Goal: Task Accomplishment & Management: Manage account settings

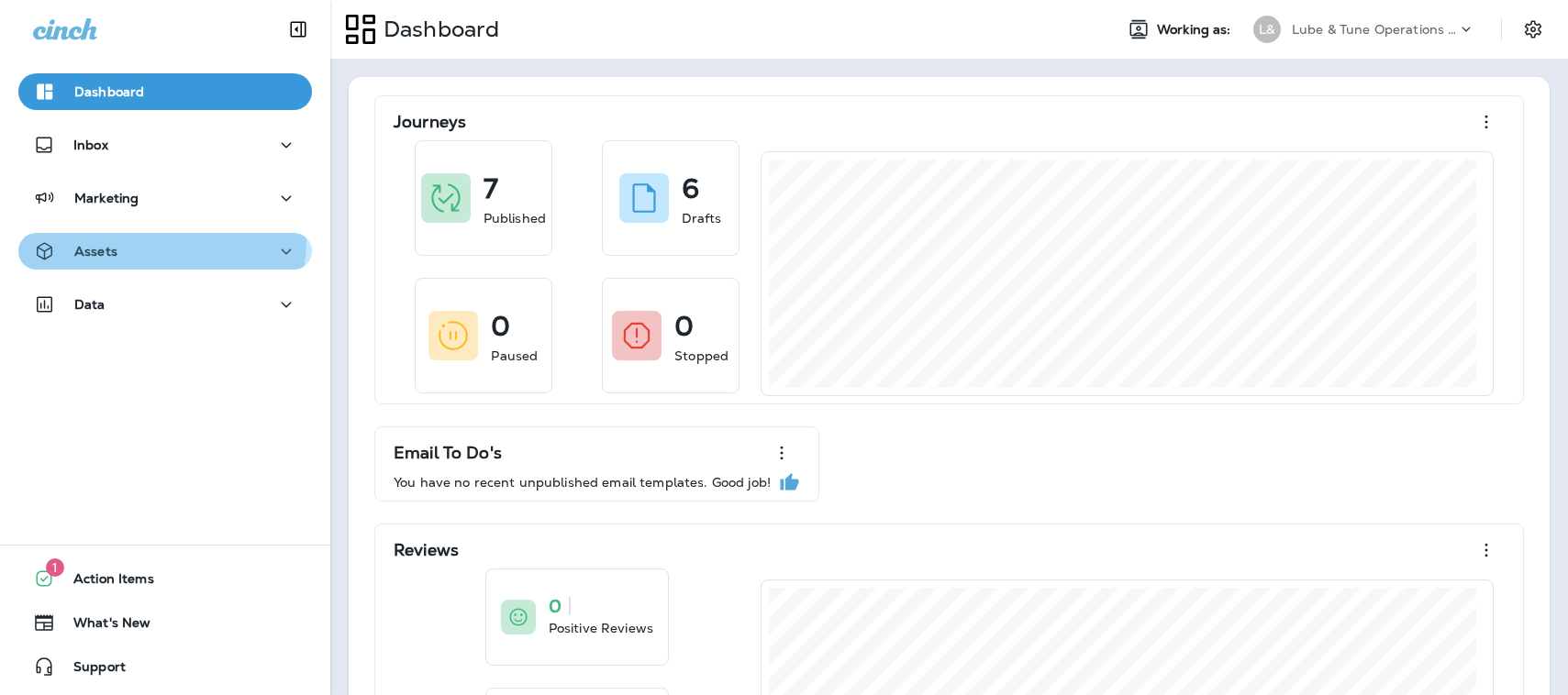
click at [132, 240] on div "Assets" at bounding box center [165, 252] width 264 height 23
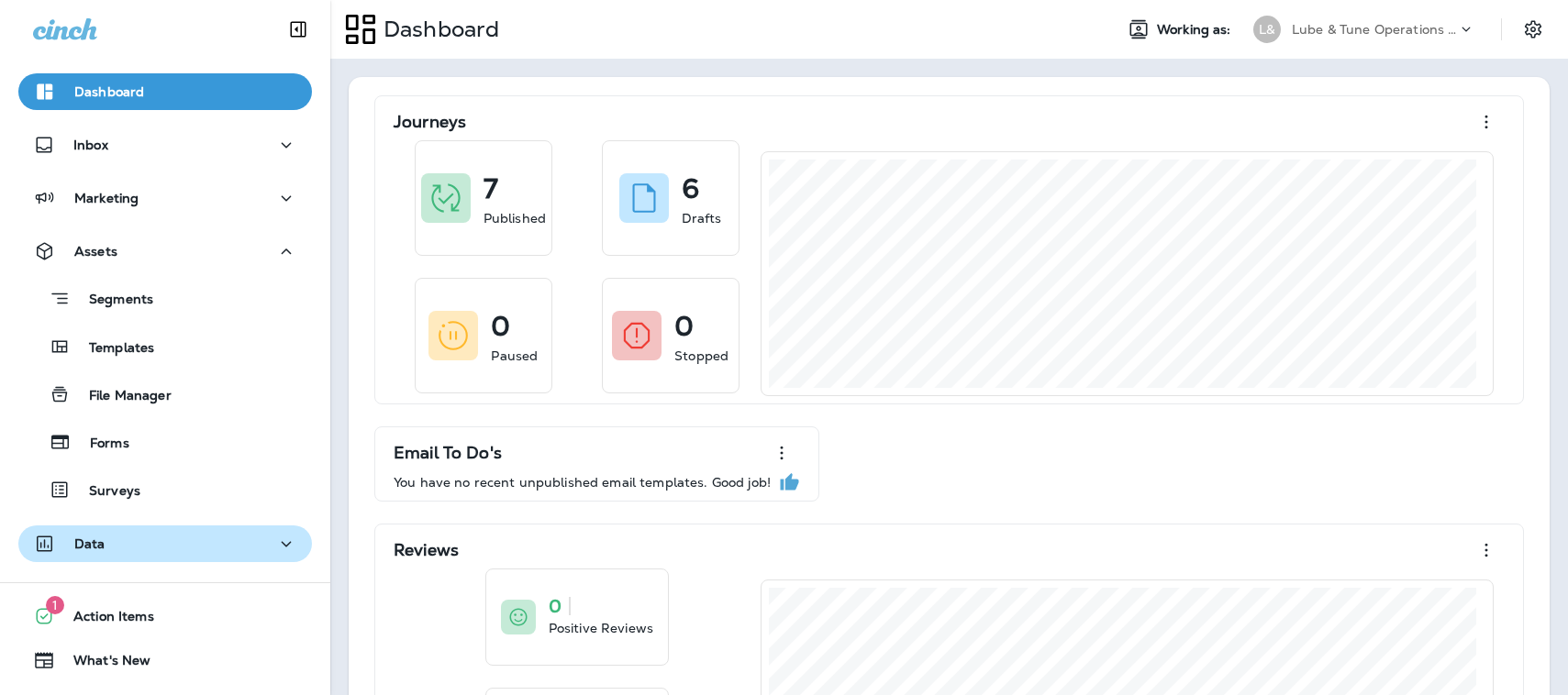
scroll to position [38, 0]
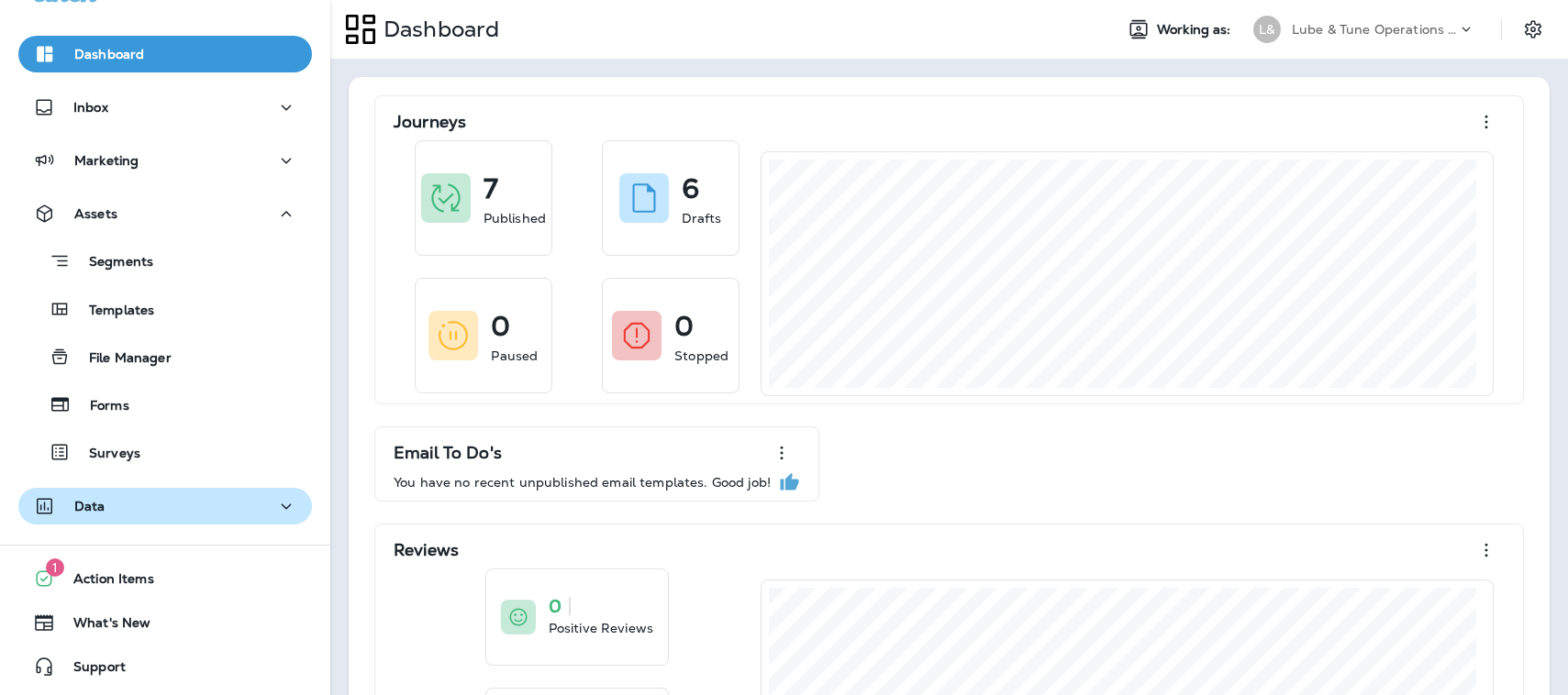
click at [239, 503] on div "Data" at bounding box center [165, 507] width 264 height 23
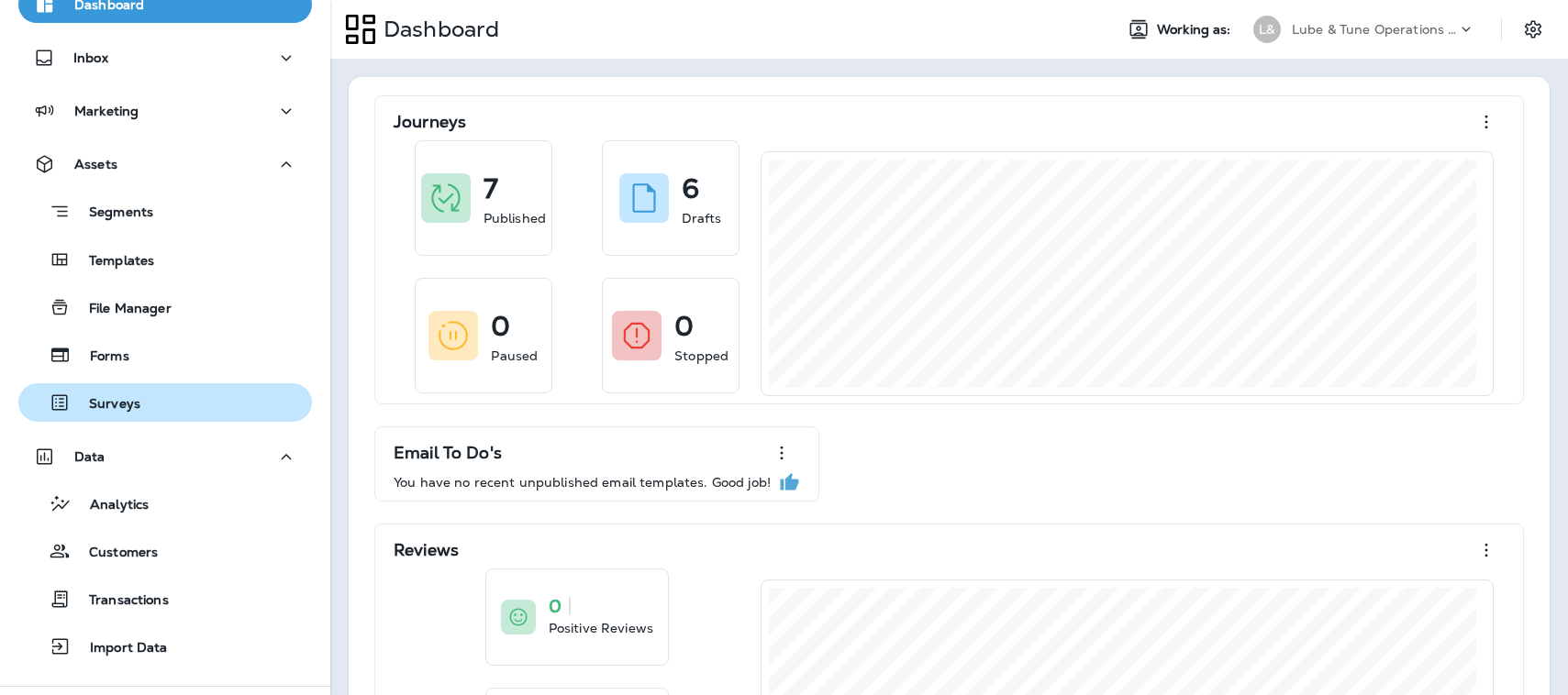
scroll to position [113, 0]
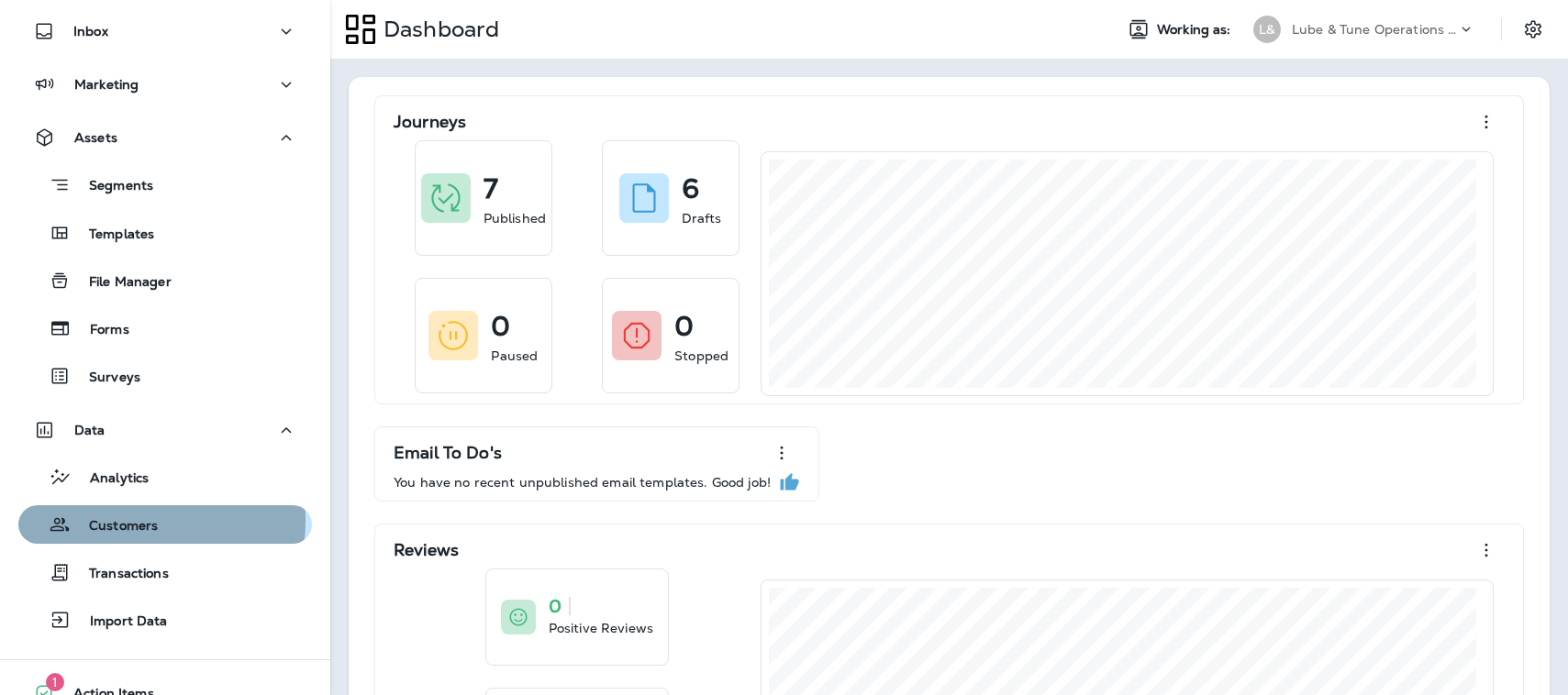
click at [93, 520] on p "Customers" at bounding box center [114, 526] width 87 height 17
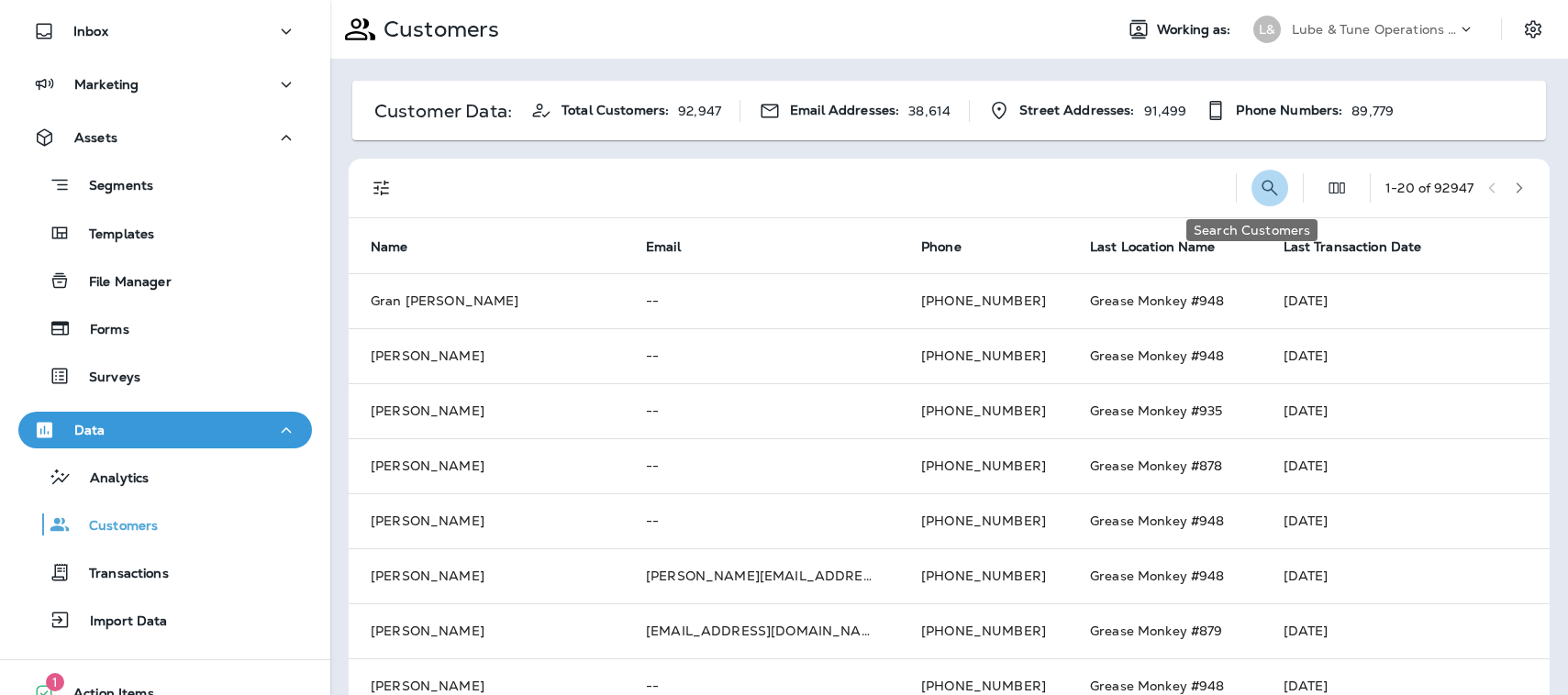
click at [1259, 187] on icon "Search Customers" at bounding box center [1269, 188] width 22 height 22
paste input "*********"
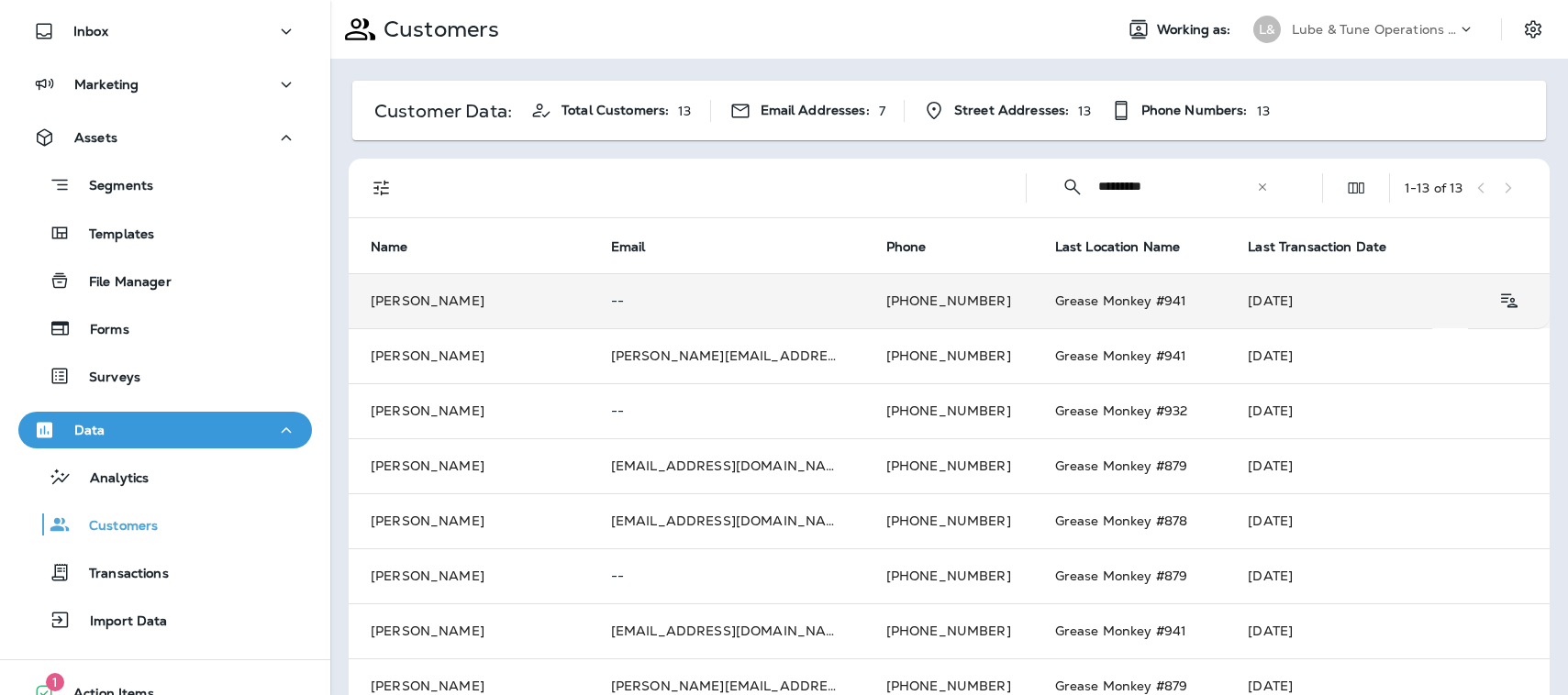
type input "*********"
drag, startPoint x: 496, startPoint y: 305, endPoint x: 370, endPoint y: 308, distance: 126.0
click at [370, 308] on td "[PERSON_NAME]" at bounding box center [468, 300] width 240 height 55
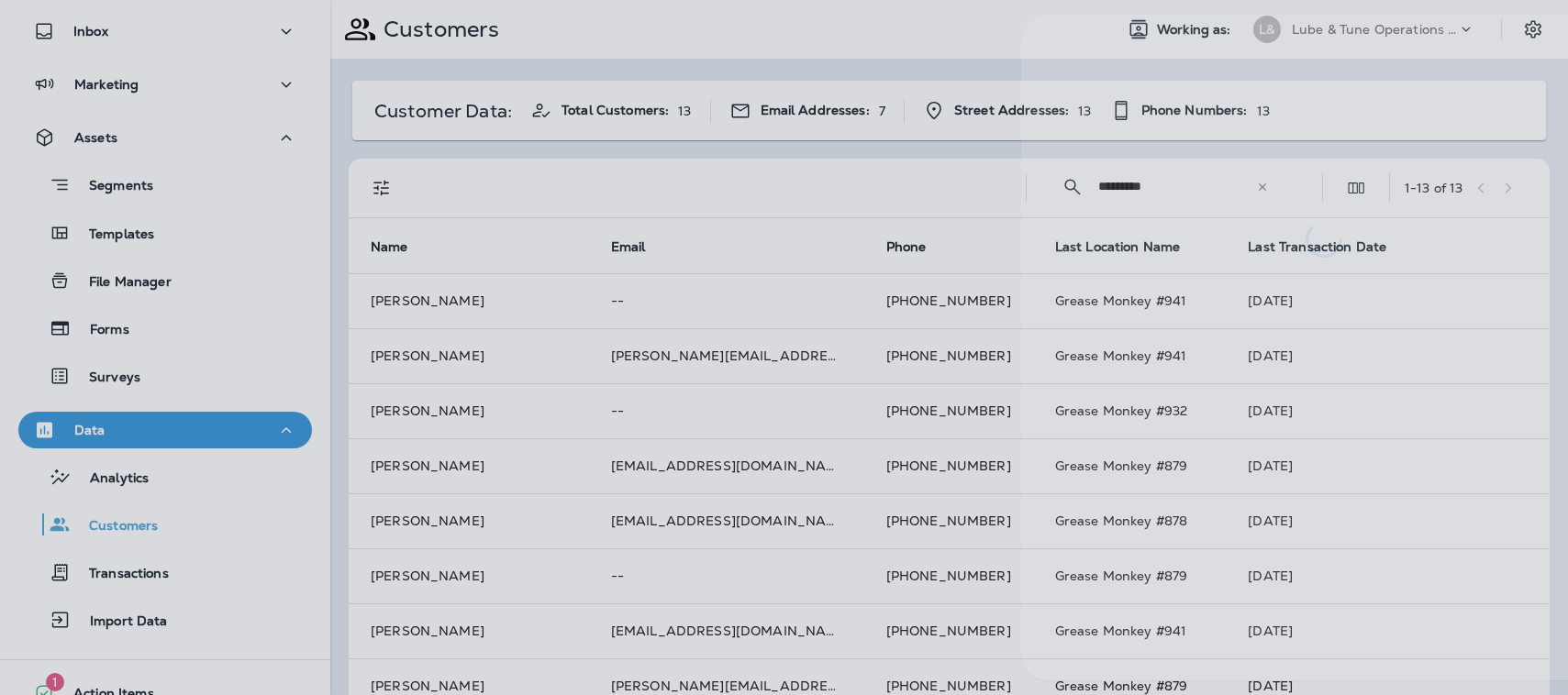
click at [755, 178] on div at bounding box center [866, 347] width 1568 height 695
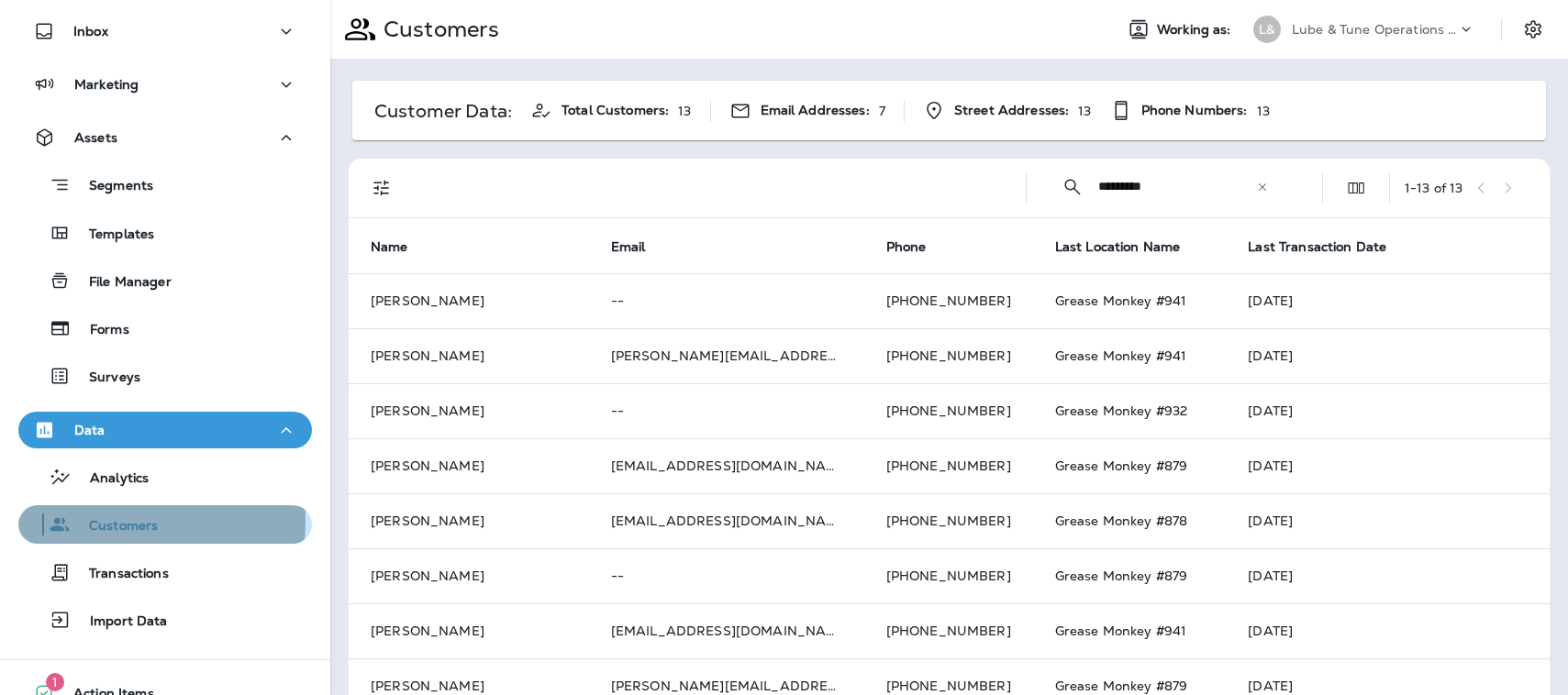
click at [109, 521] on p "Customers" at bounding box center [114, 526] width 87 height 17
click at [1165, 190] on input "*********" at bounding box center [1176, 186] width 158 height 48
click at [1256, 181] on icon at bounding box center [1262, 186] width 13 height 13
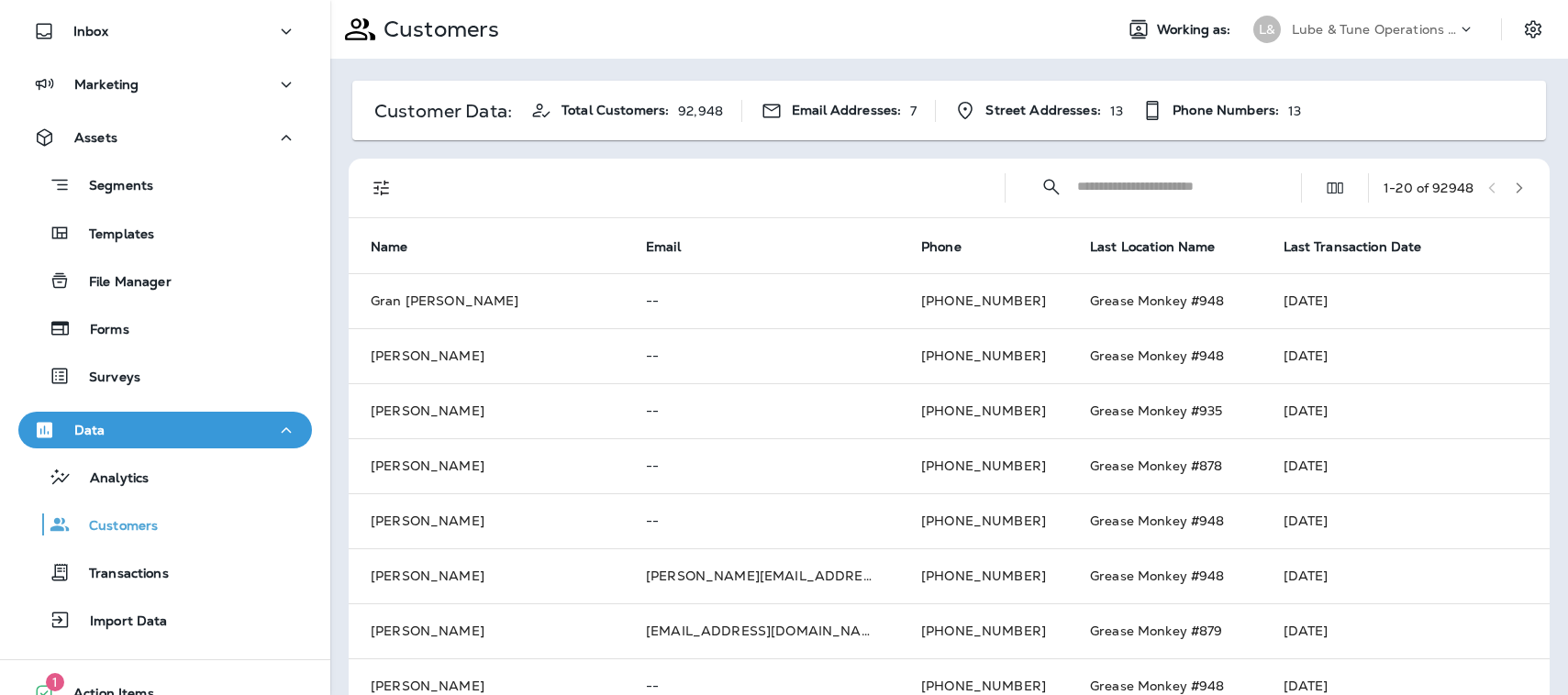
click at [1083, 178] on input "text" at bounding box center [1171, 186] width 191 height 48
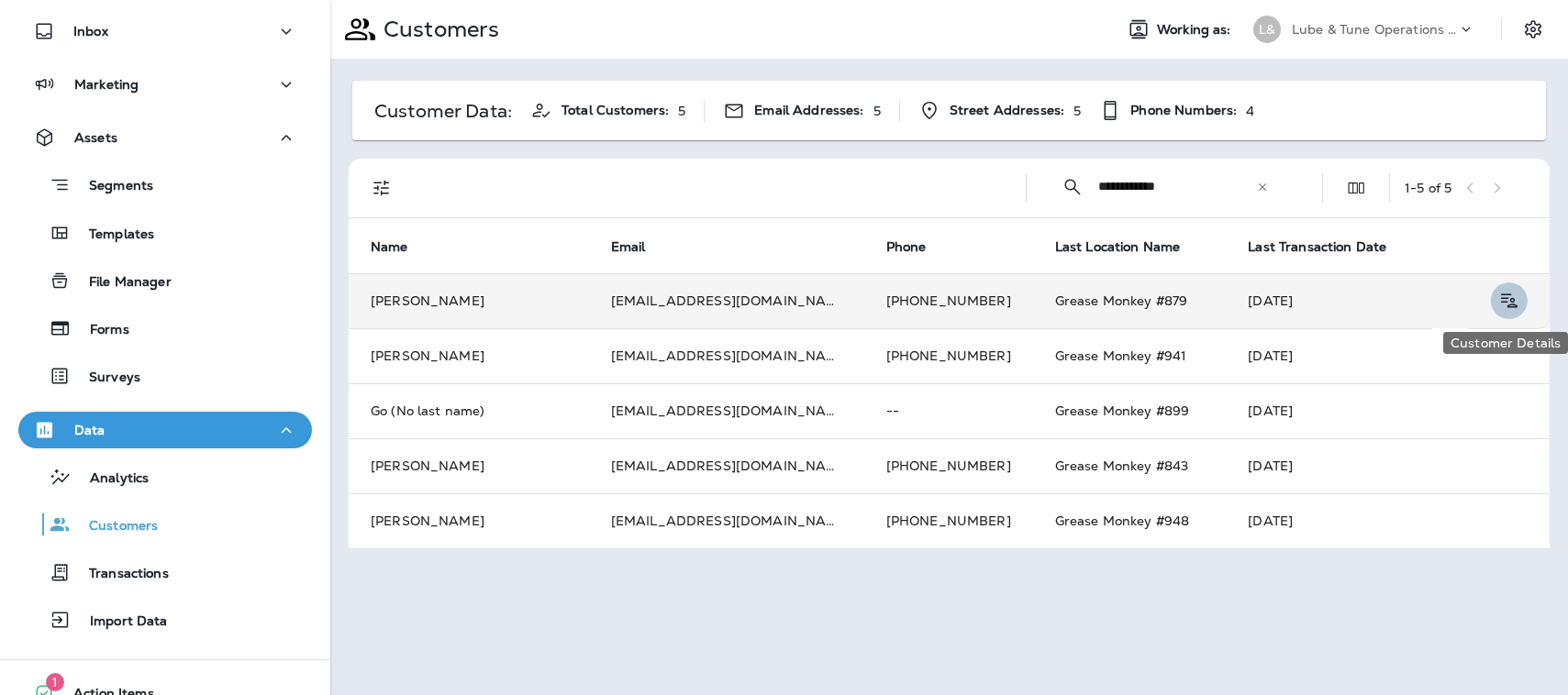
click at [1505, 299] on icon "Customer Details" at bounding box center [1509, 300] width 23 height 22
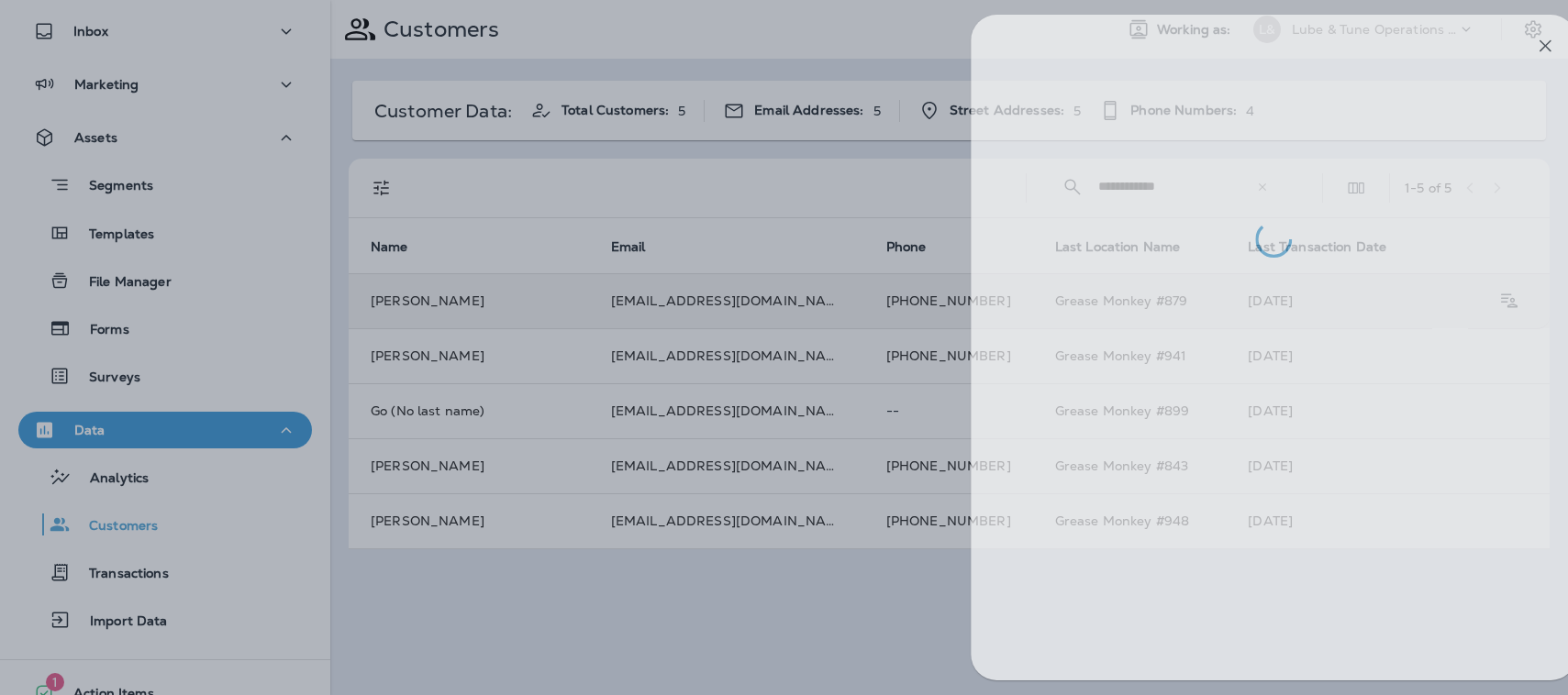
click at [558, 581] on div at bounding box center [816, 347] width 1568 height 695
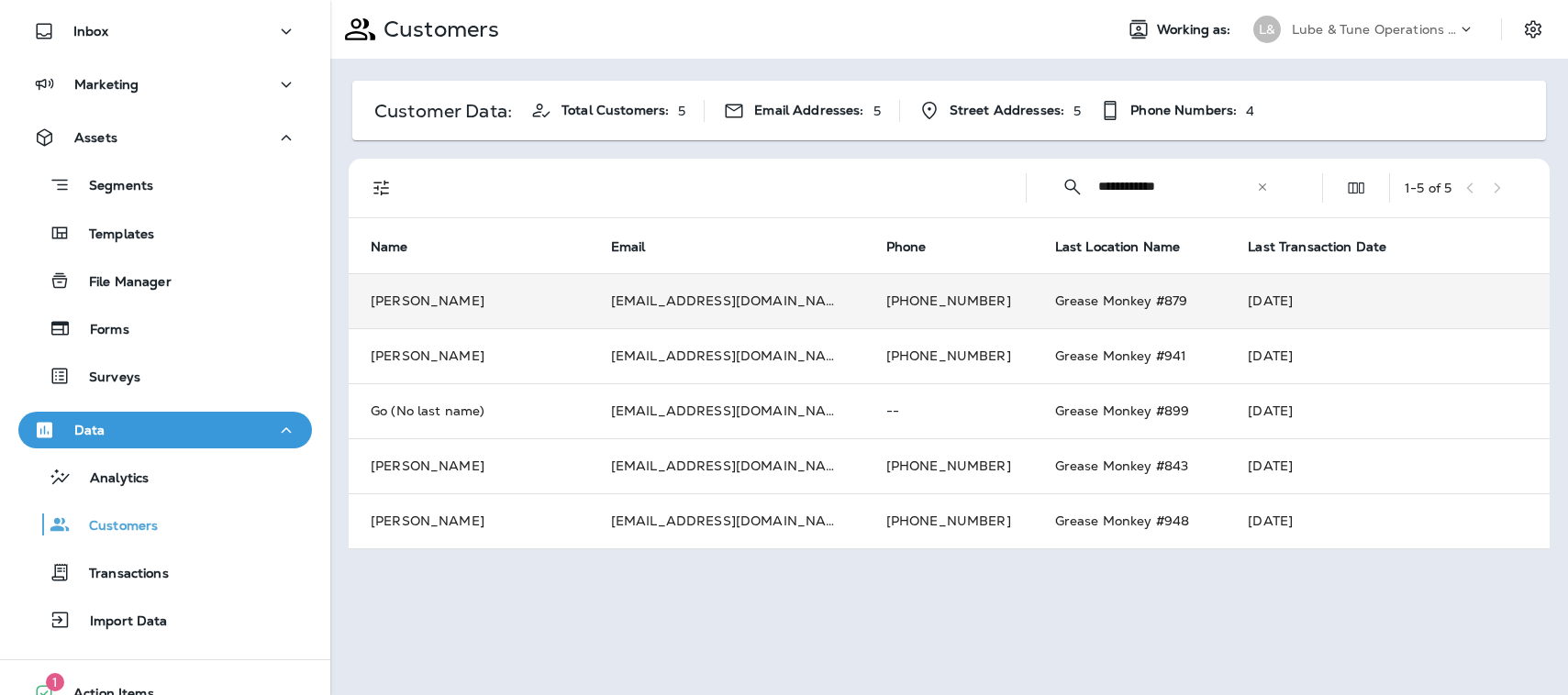
drag, startPoint x: 356, startPoint y: 219, endPoint x: 338, endPoint y: 445, distance: 226.7
click at [338, 445] on div "**********" at bounding box center [949, 313] width 1237 height 509
copy table "Name Email Phone Last Location Name Last Transaction Date"
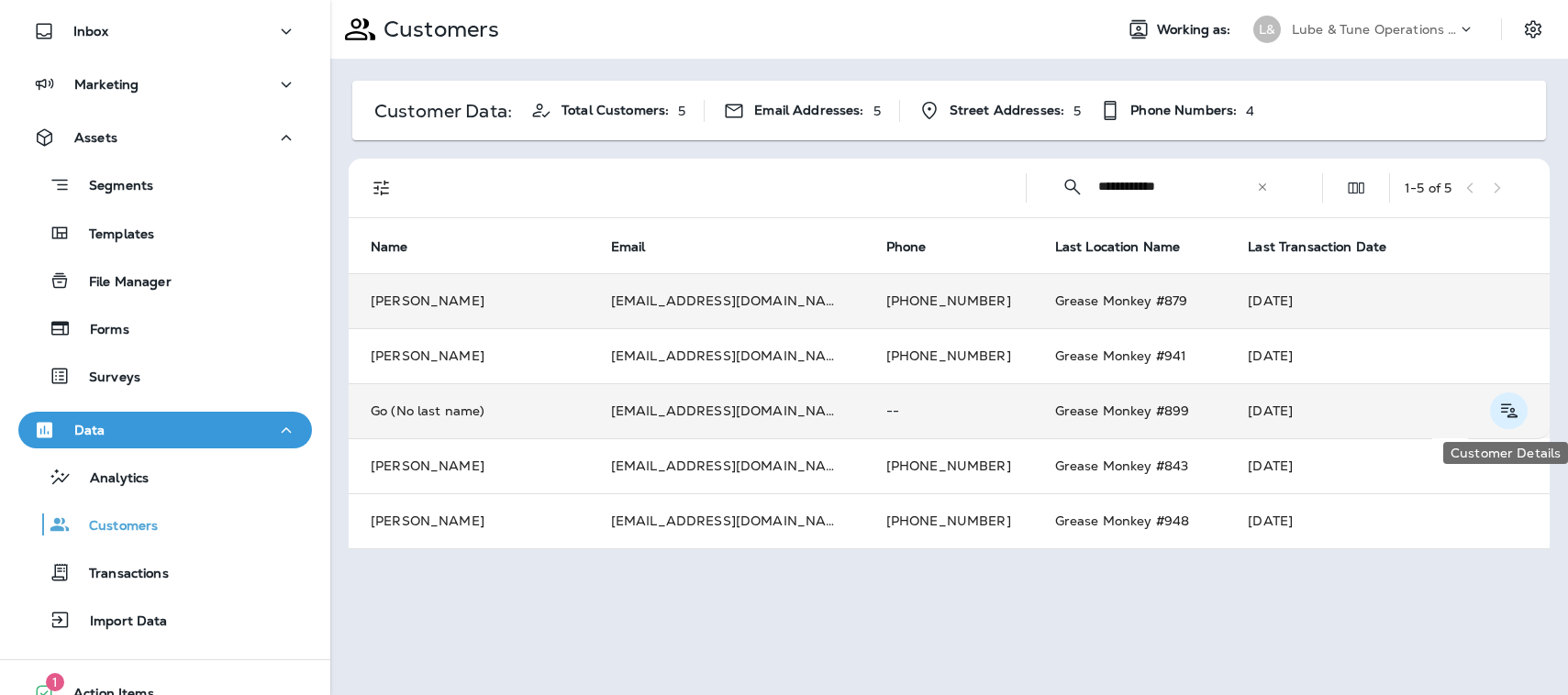
click at [1508, 410] on icon "Customer Details" at bounding box center [1509, 410] width 23 height 22
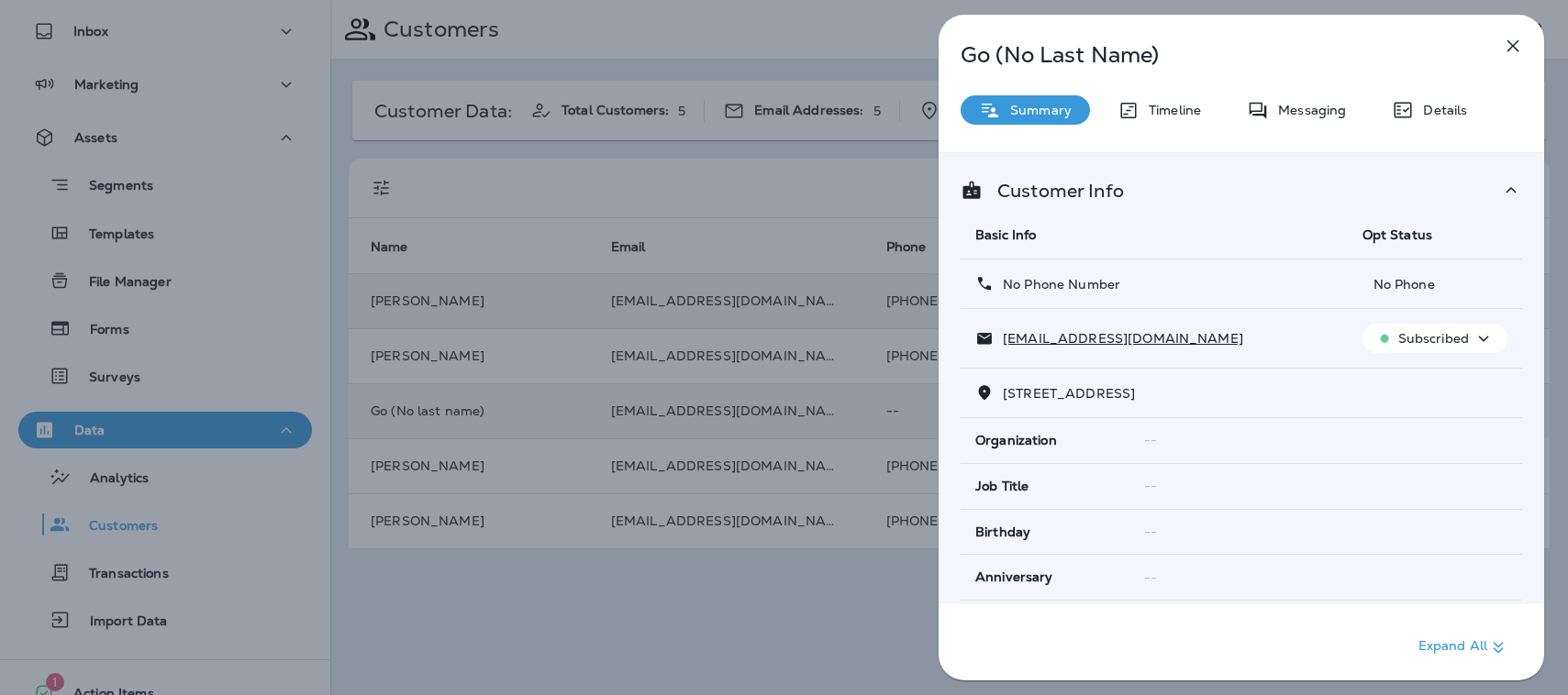
click at [1095, 30] on div "Go (No Last Name) Summary Timeline Messaging Details Customer Info Basic Info O…" at bounding box center [1241, 353] width 605 height 677
click at [1479, 333] on icon "button" at bounding box center [1483, 339] width 22 height 23
click at [1268, 340] on div "[EMAIL_ADDRESS][DOMAIN_NAME]" at bounding box center [1153, 339] width 358 height 19
click at [1485, 647] on p "Expand All" at bounding box center [1463, 647] width 91 height 22
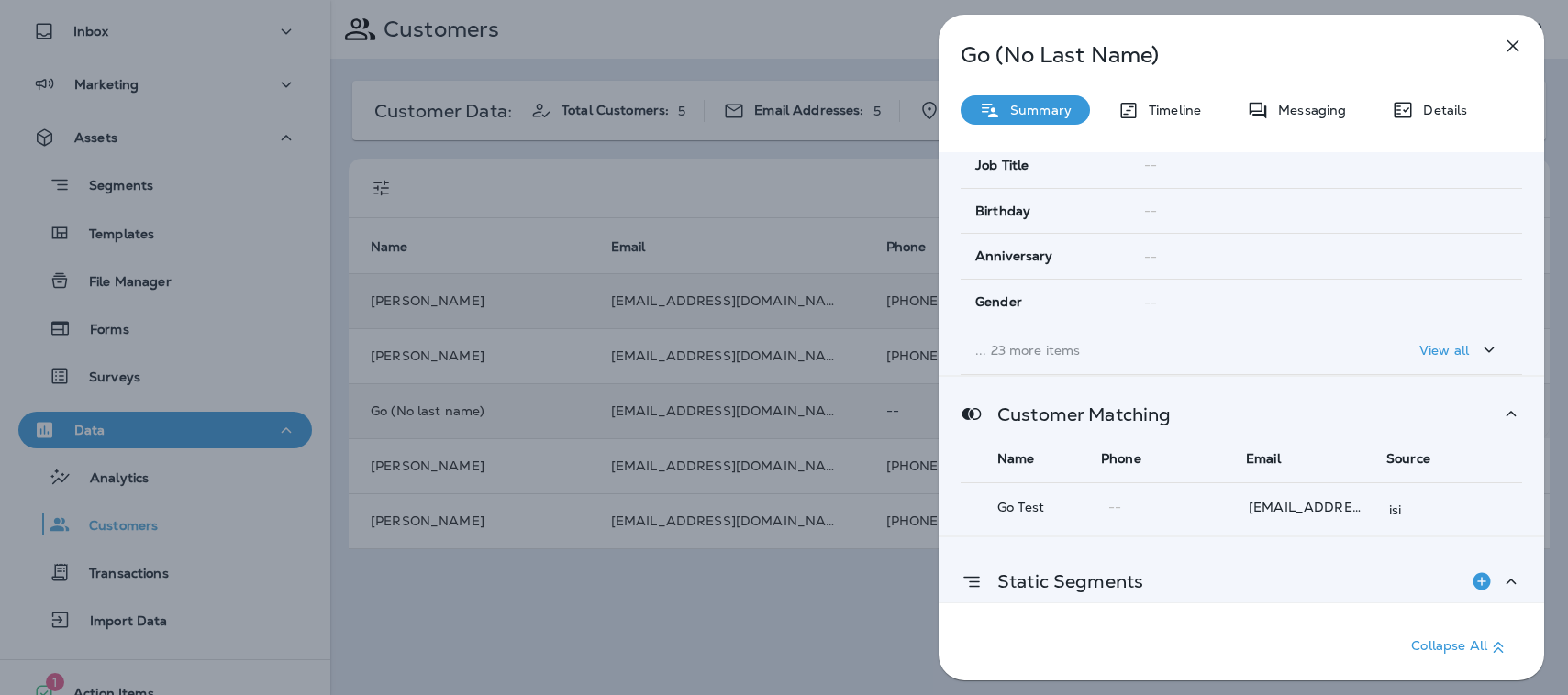
scroll to position [312, 0]
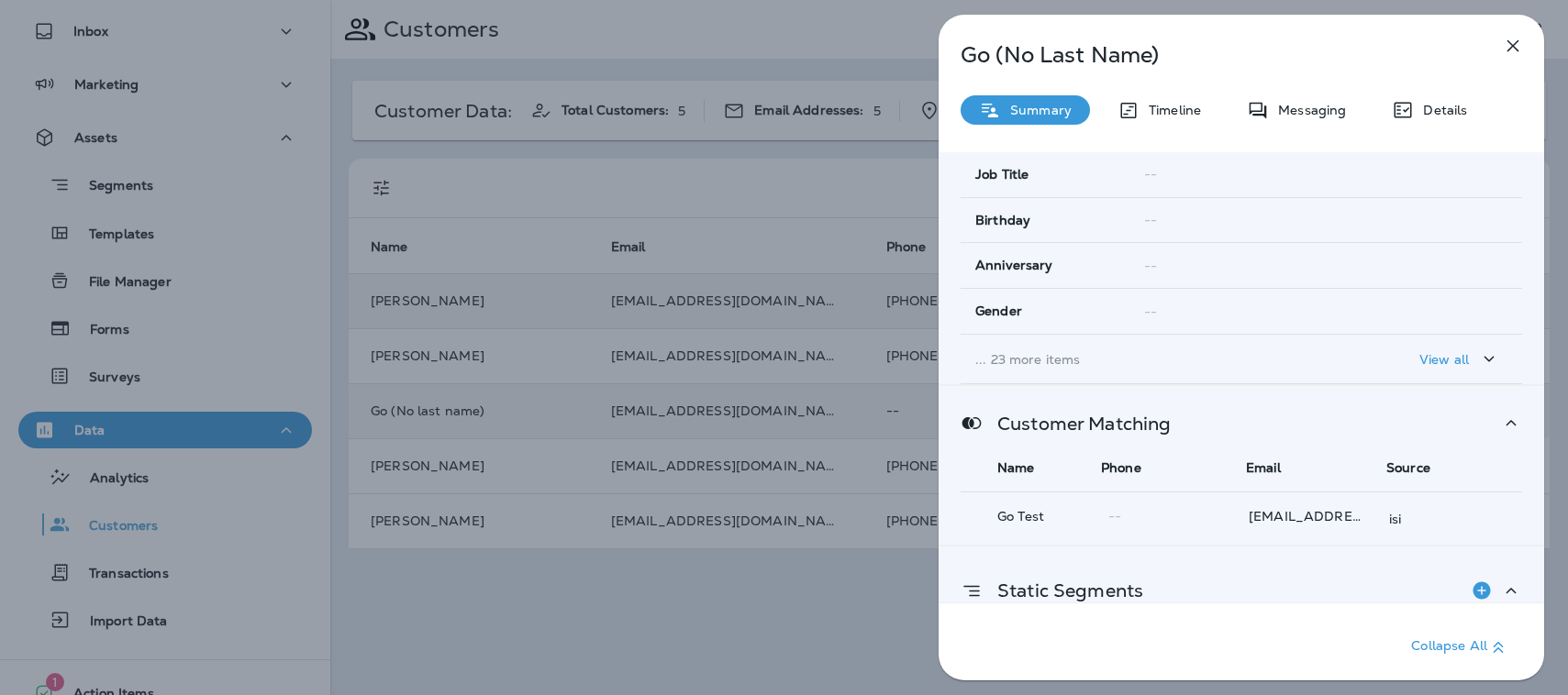
click at [1463, 363] on div "View all" at bounding box center [1458, 359] width 80 height 23
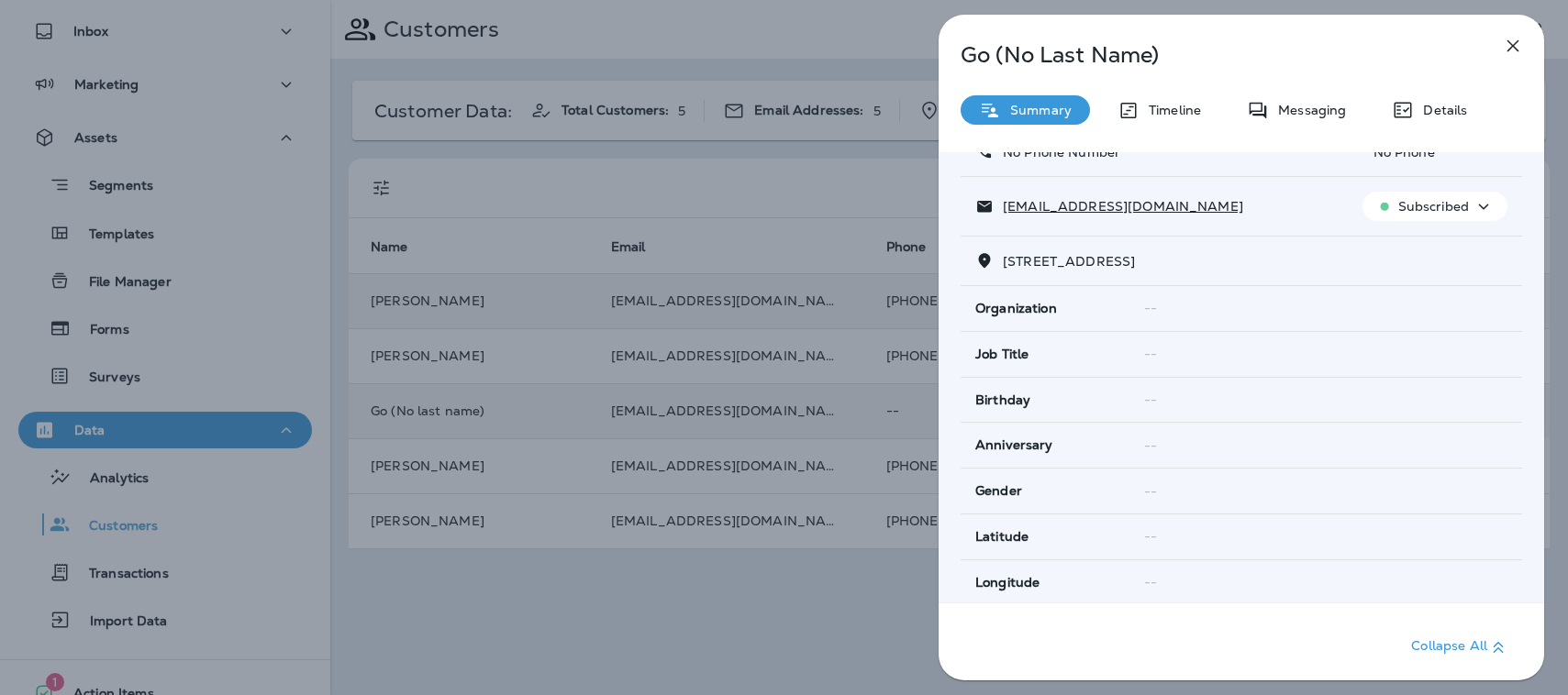
scroll to position [0, 0]
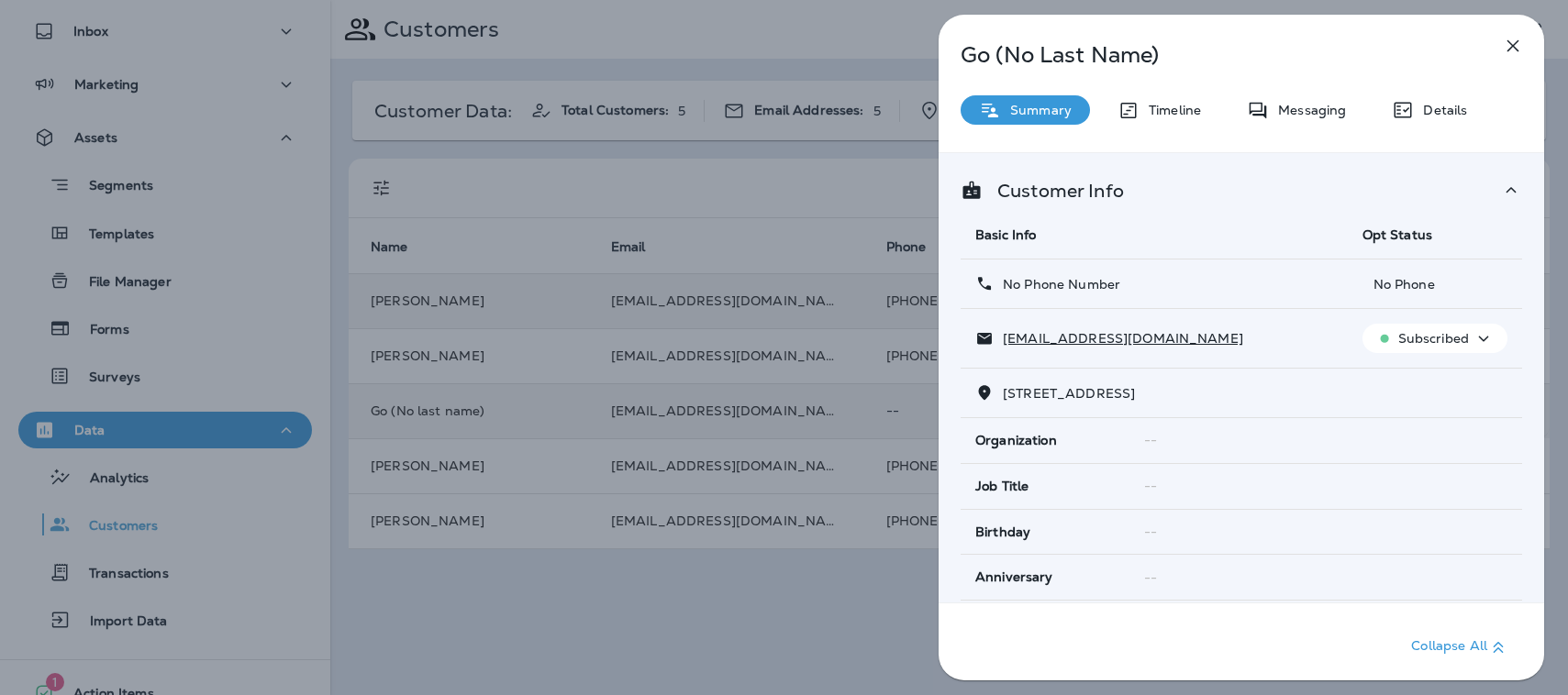
click at [1024, 106] on p "Summary" at bounding box center [1036, 110] width 71 height 15
click at [1501, 185] on icon at bounding box center [1511, 190] width 22 height 23
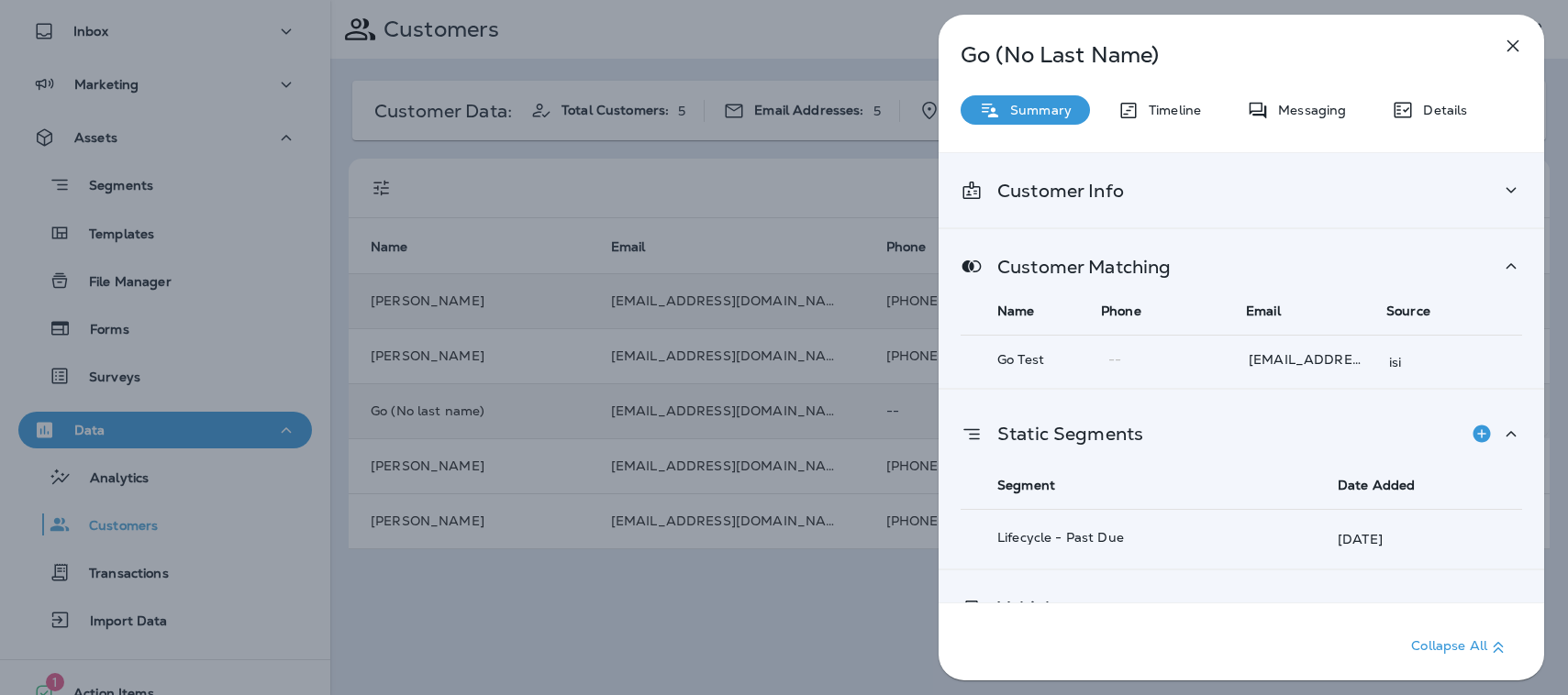
click at [1506, 267] on icon at bounding box center [1511, 266] width 10 height 6
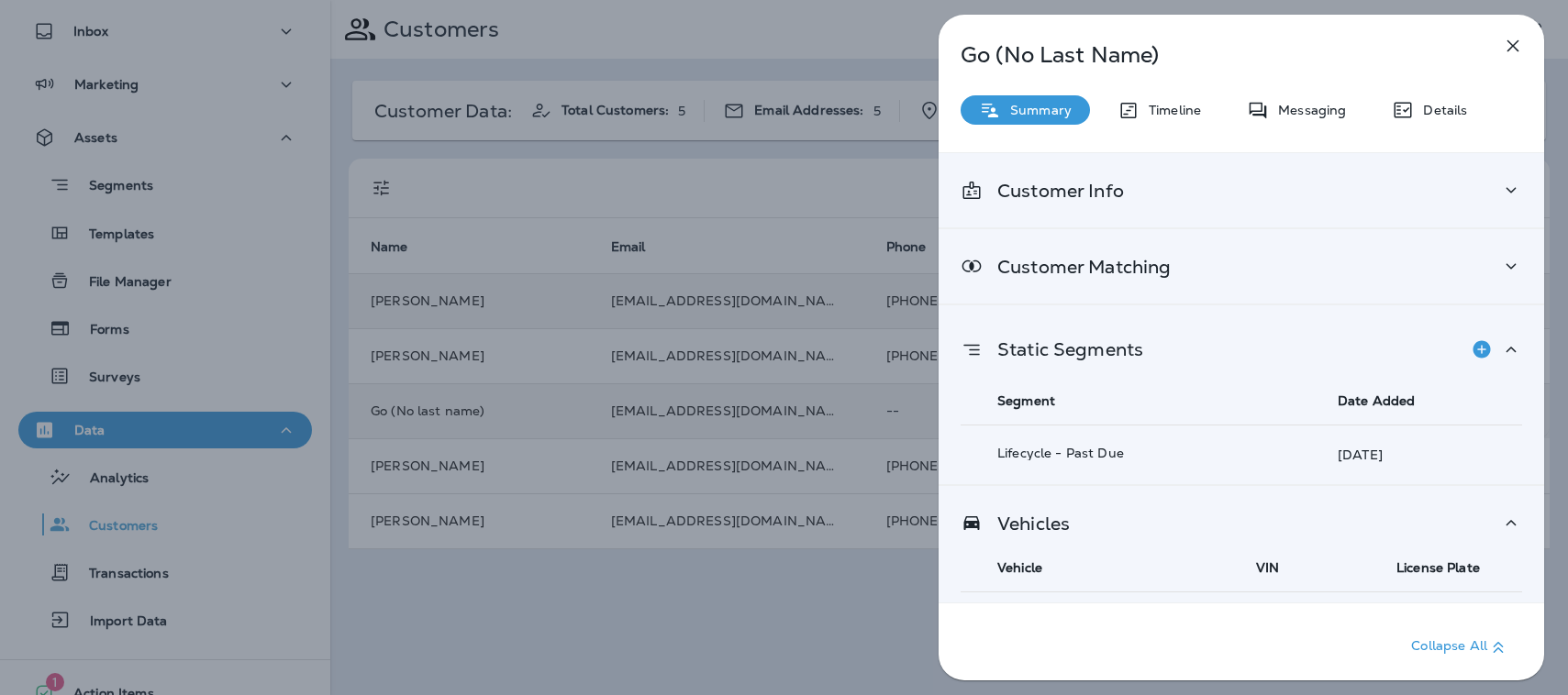
click at [1506, 348] on icon at bounding box center [1511, 350] width 10 height 6
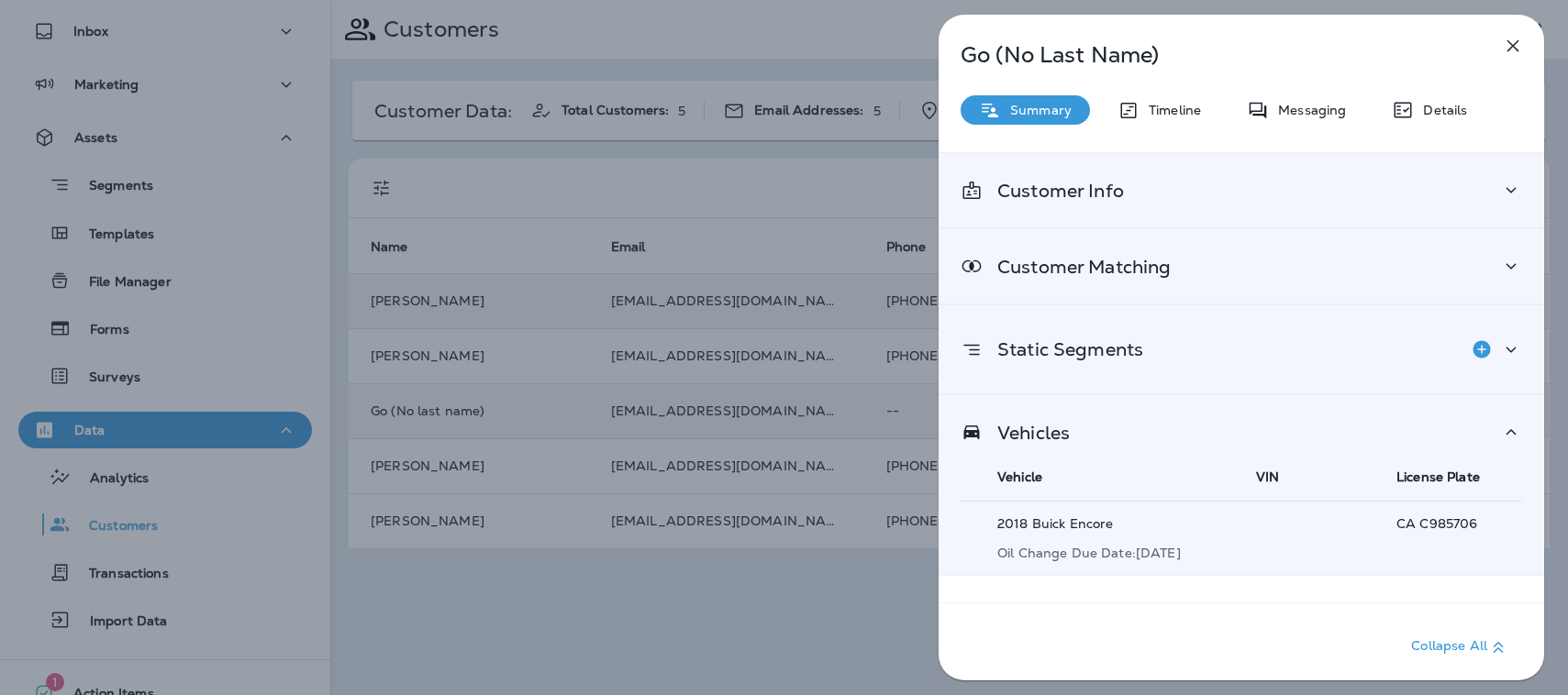
click at [1500, 429] on icon at bounding box center [1511, 432] width 22 height 23
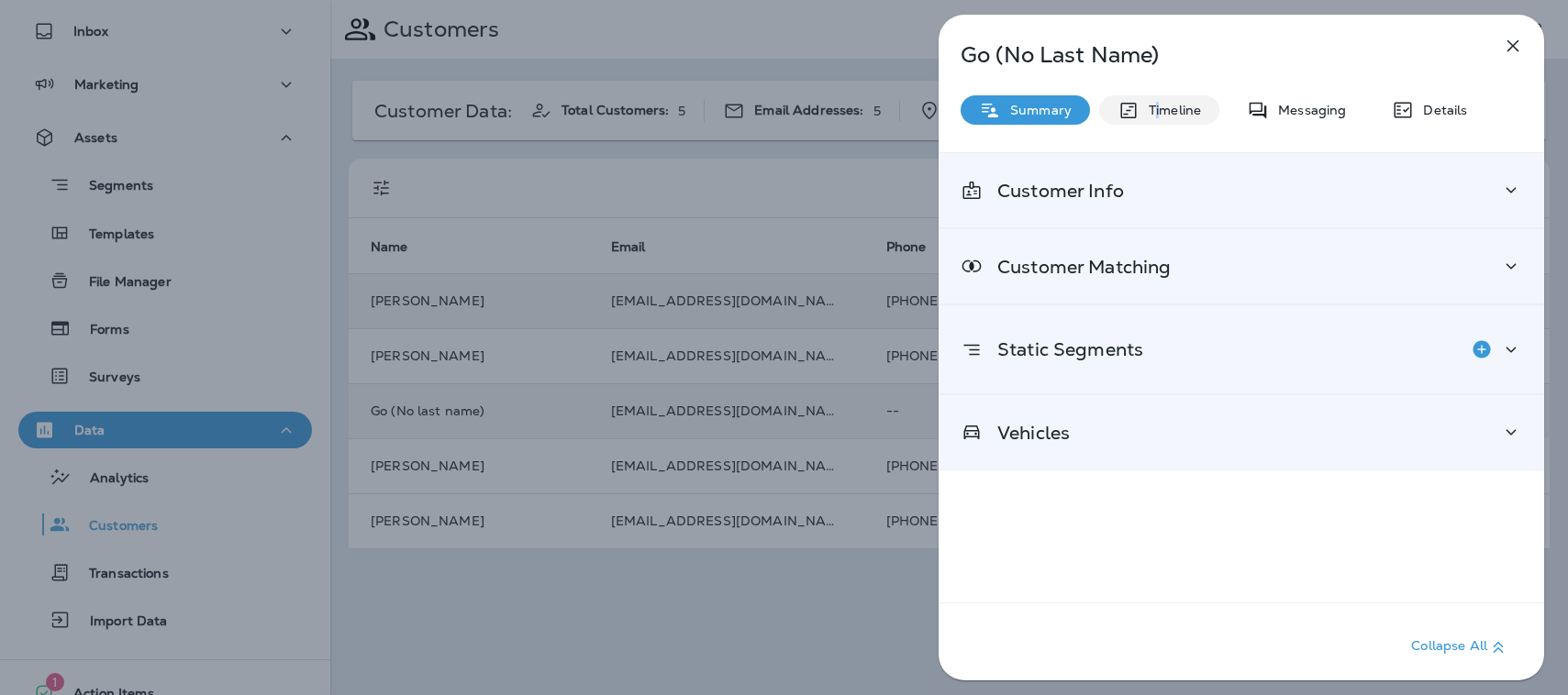
click at [1157, 109] on p "Timeline" at bounding box center [1169, 110] width 61 height 15
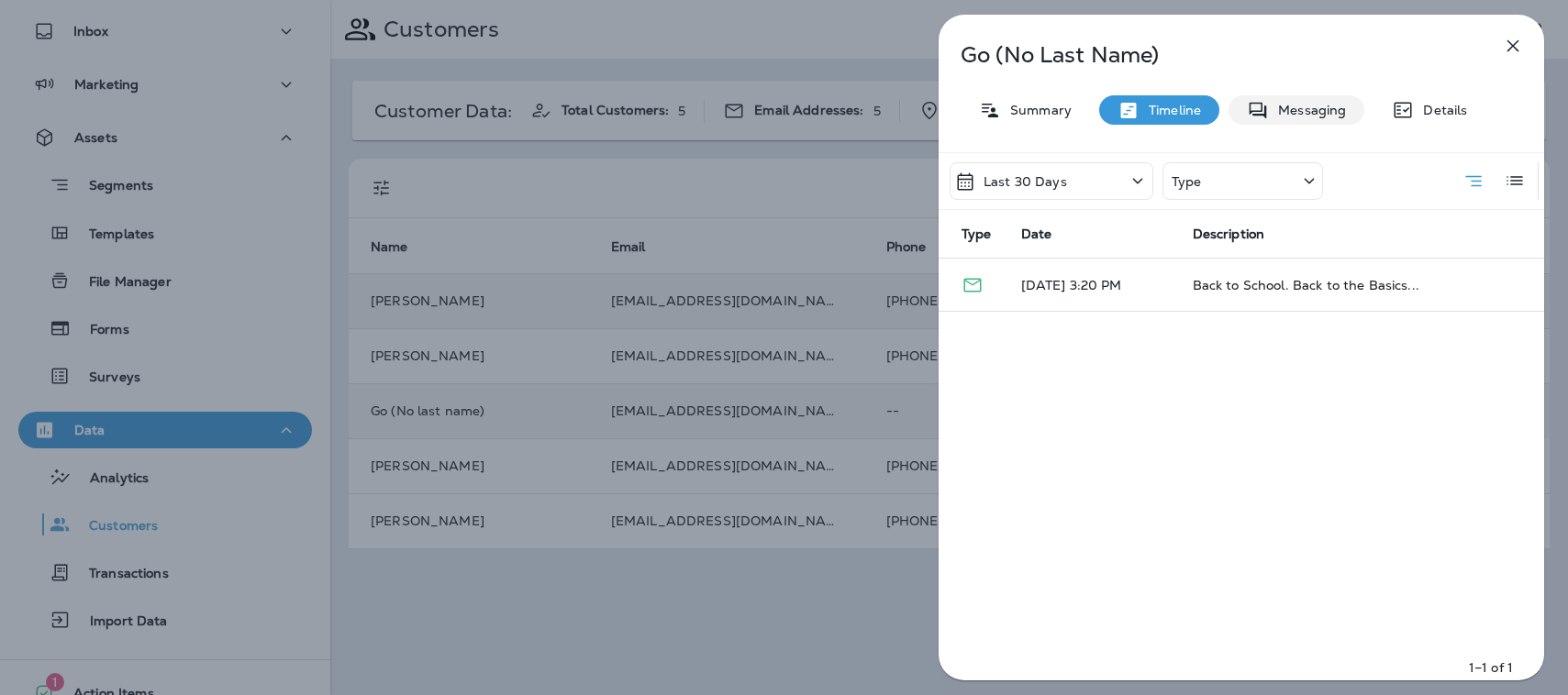
click at [1290, 100] on div "Messaging" at bounding box center [1296, 110] width 136 height 29
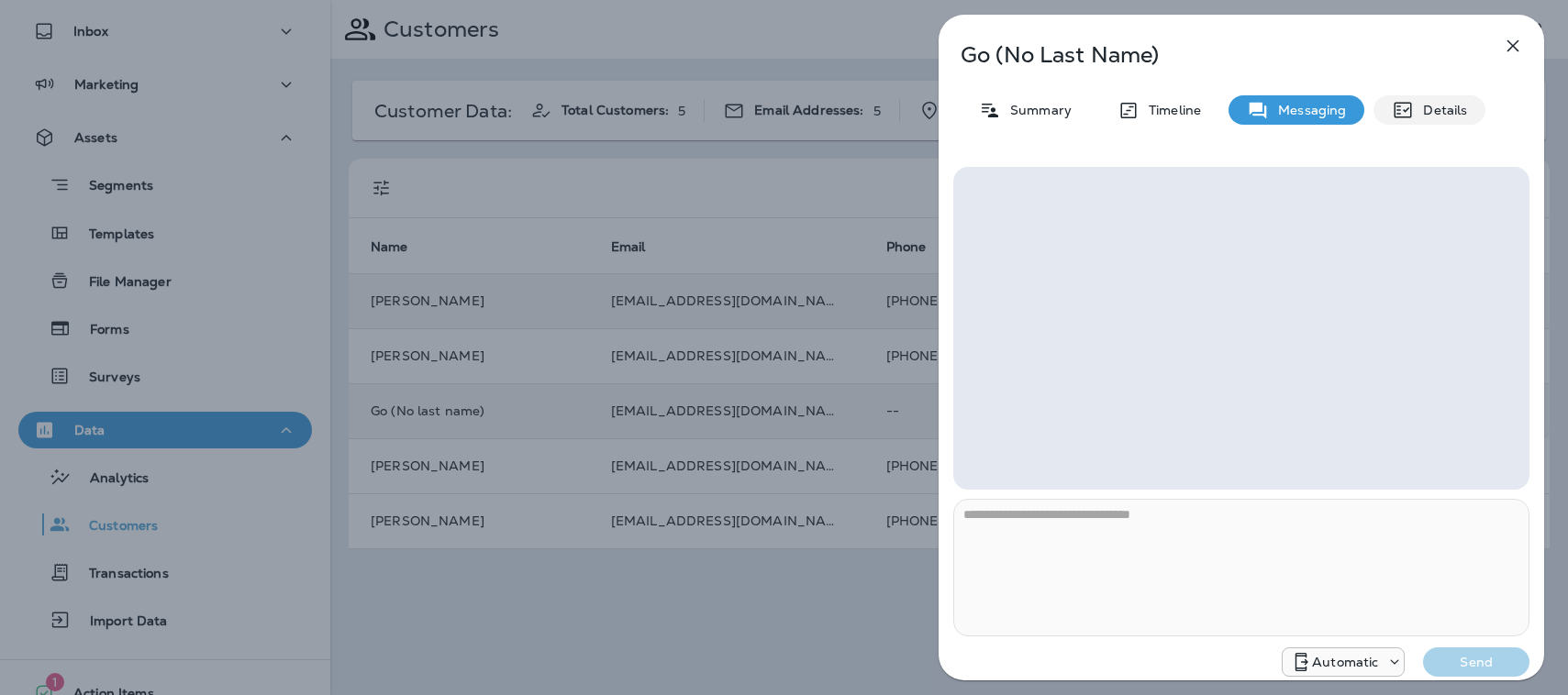
click at [1451, 111] on p "Details" at bounding box center [1440, 110] width 53 height 15
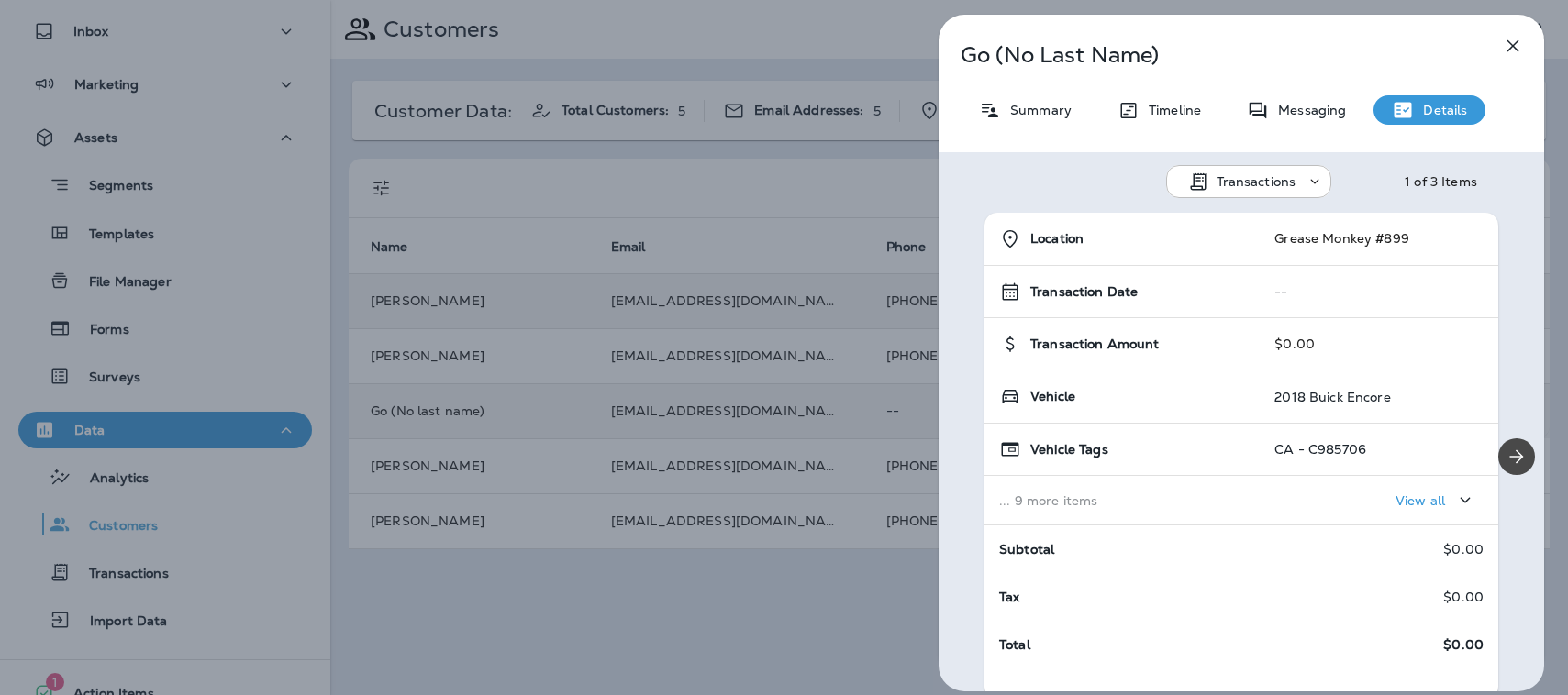
click at [1515, 43] on icon "button" at bounding box center [1512, 46] width 22 height 22
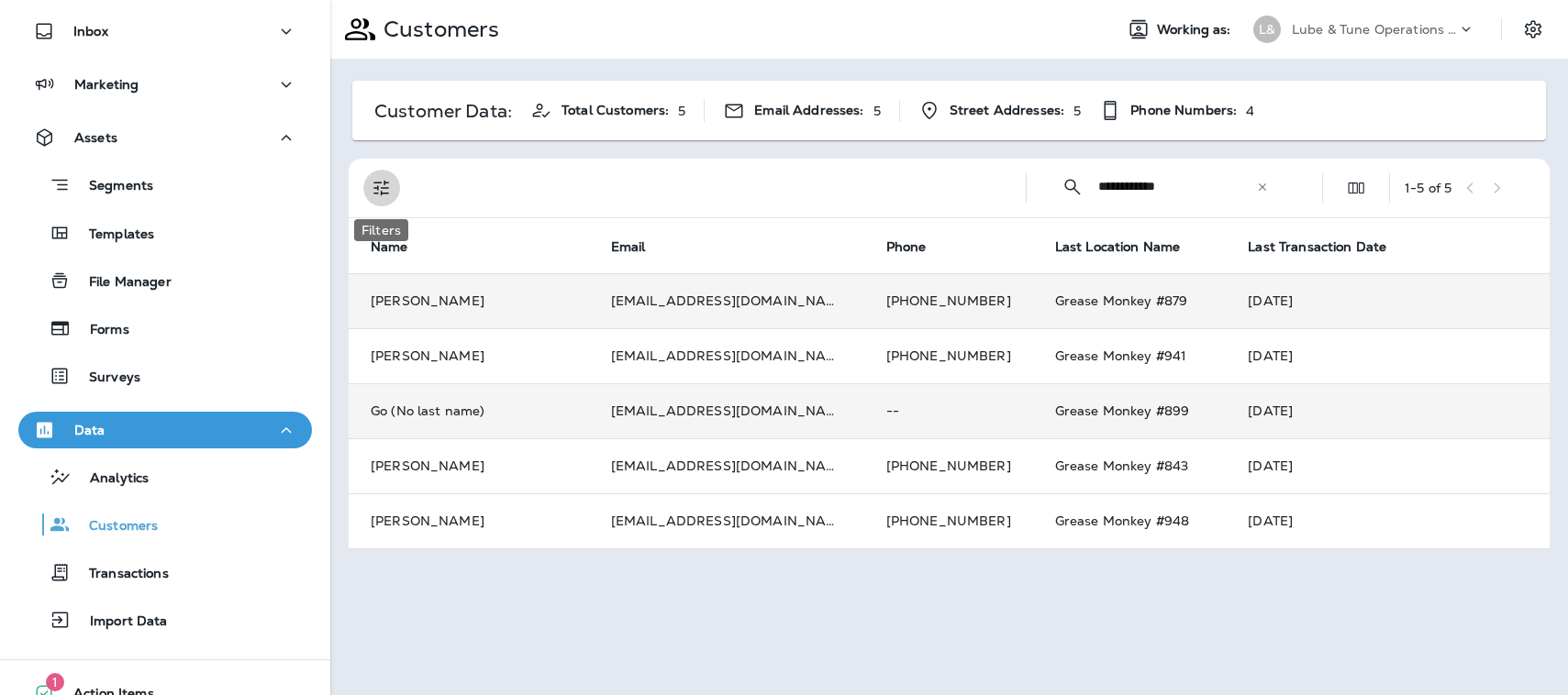
click at [382, 186] on icon "Filters" at bounding box center [381, 188] width 22 height 22
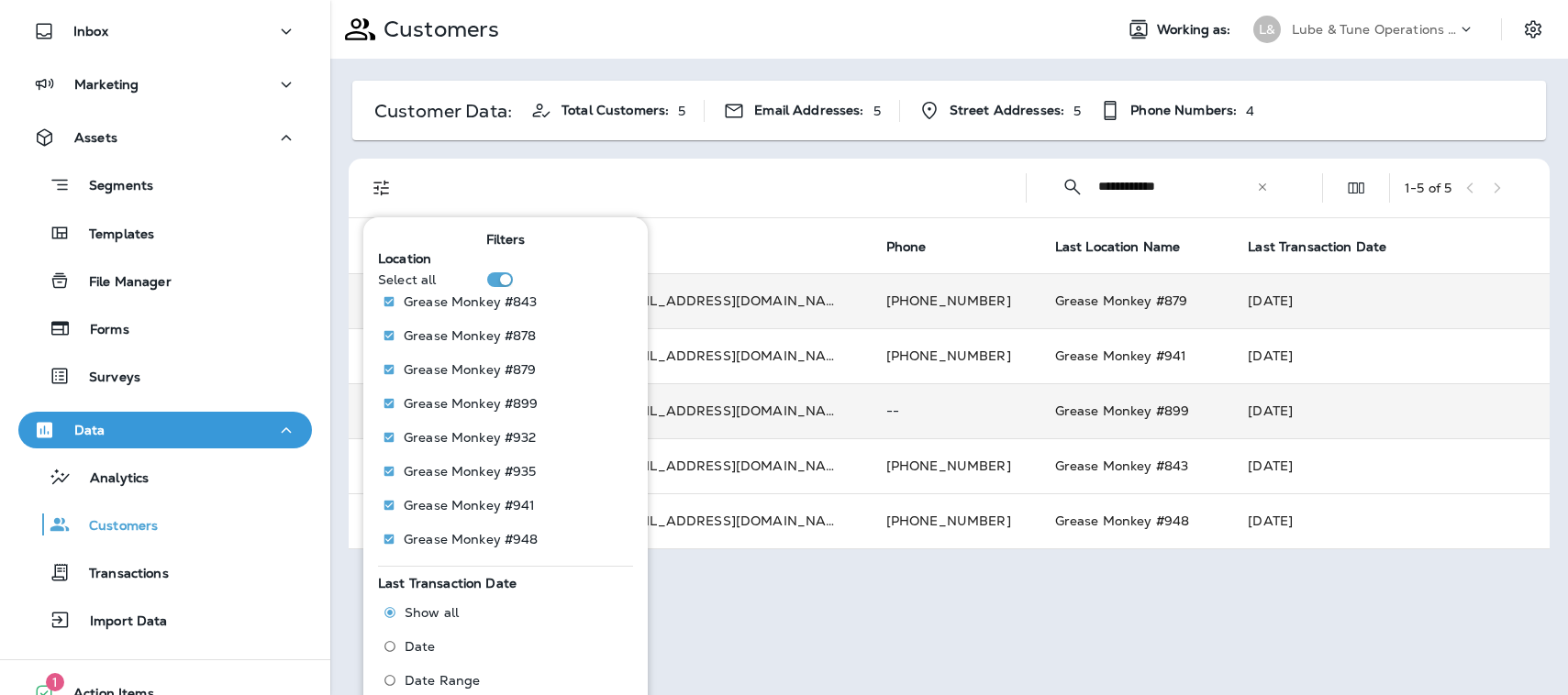
click at [696, 180] on div at bounding box center [713, 188] width 596 height 59
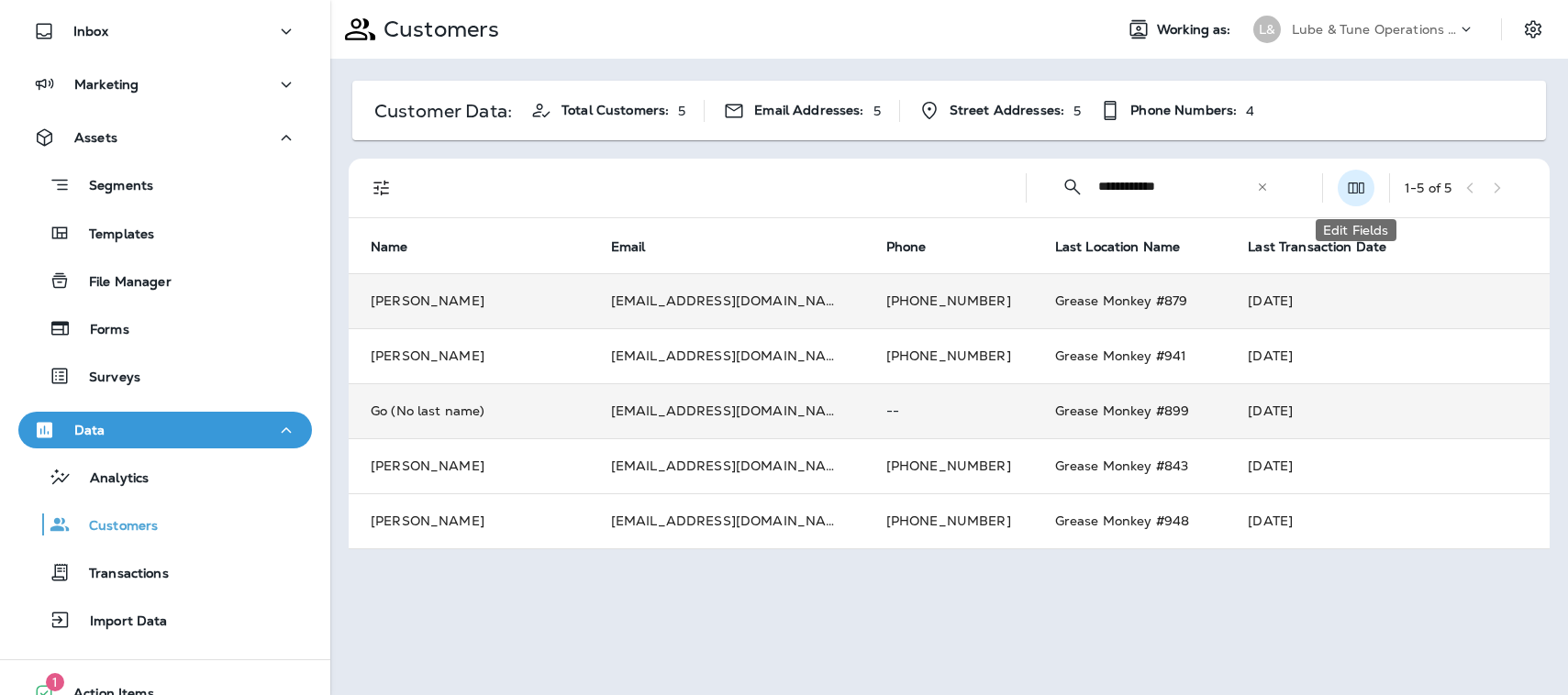
click at [1352, 184] on icon "Edit Fields" at bounding box center [1356, 187] width 18 height 18
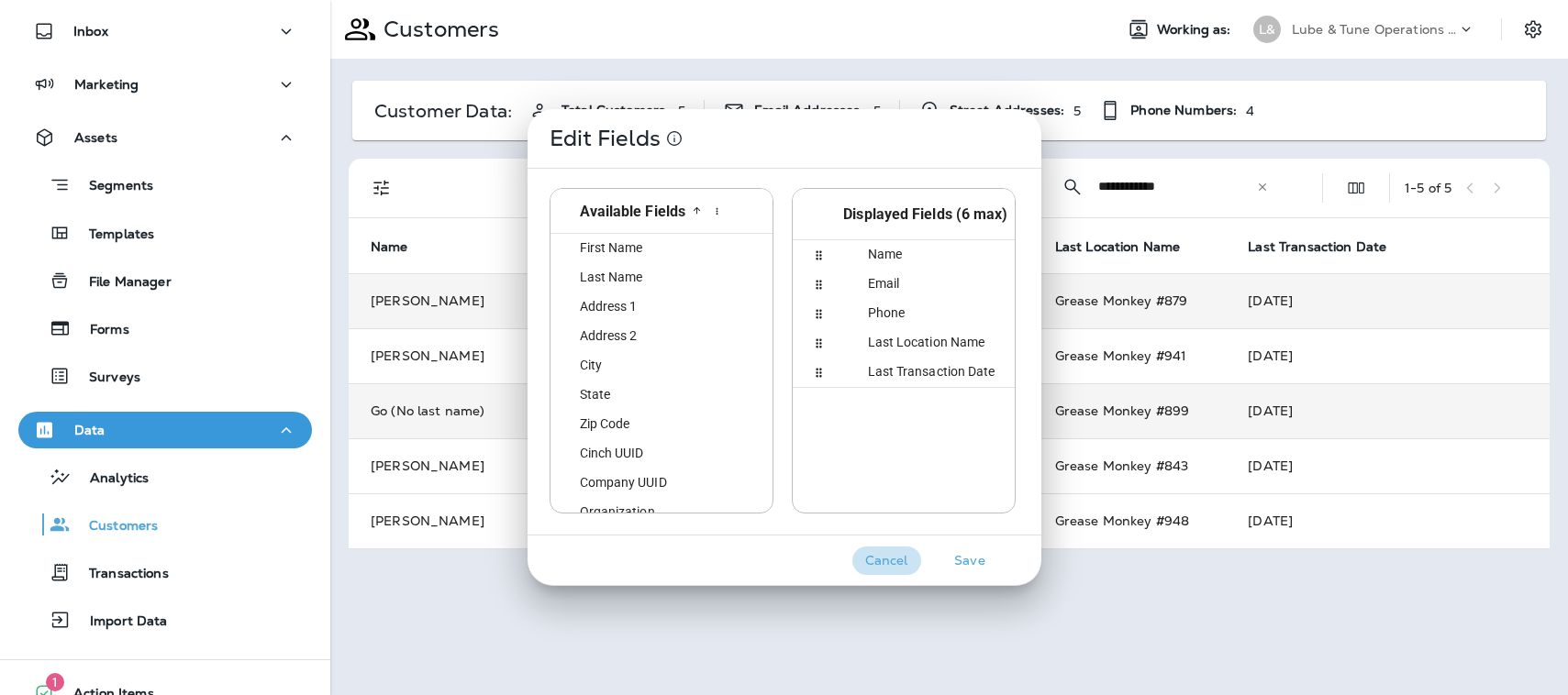
click at [882, 559] on button "Cancel" at bounding box center [886, 560] width 69 height 28
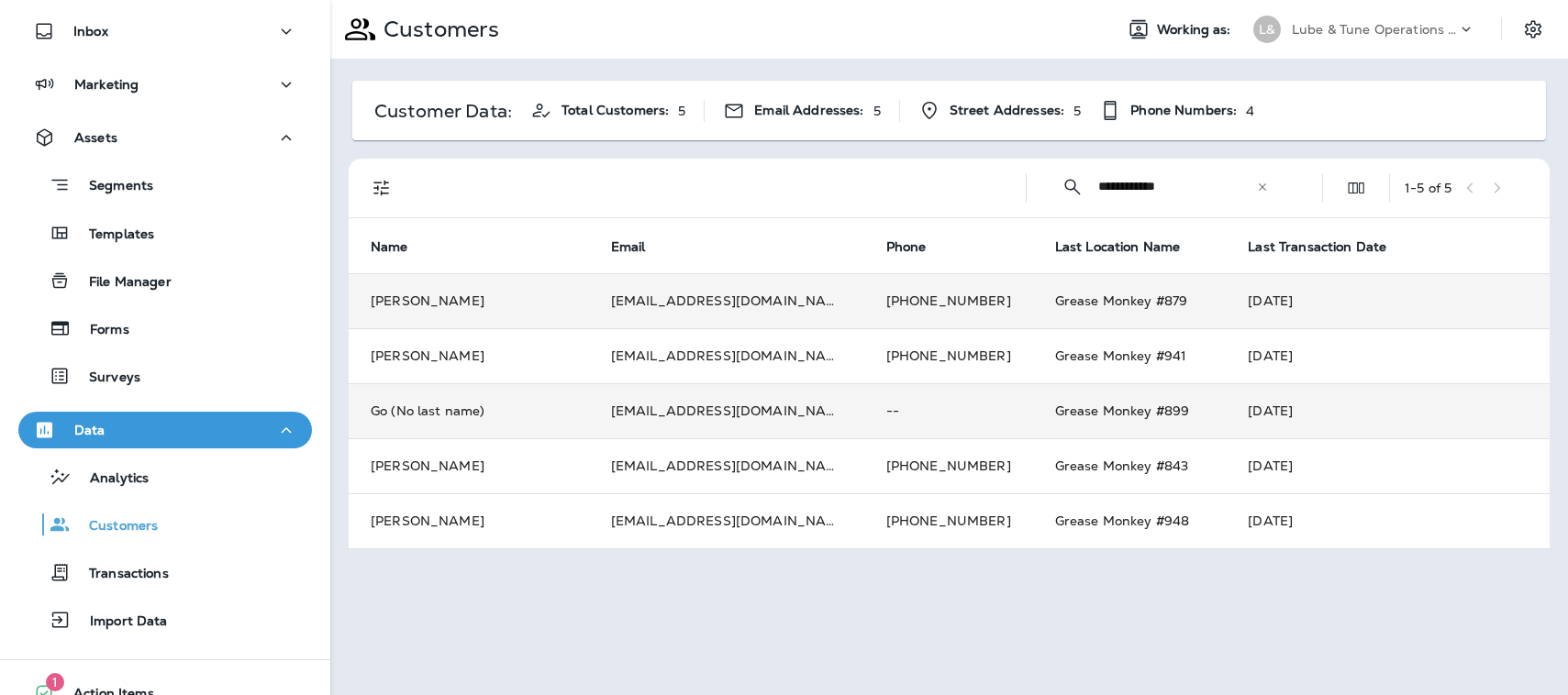
click at [1331, 121] on div "Customer Data: Total Customers: 5 Email Addresses: 5 Street Addresses: 5 Phone …" at bounding box center [948, 110] width 1194 height 59
click at [72, 521] on p "Customers" at bounding box center [114, 526] width 87 height 17
drag, startPoint x: 712, startPoint y: 300, endPoint x: 640, endPoint y: 304, distance: 72.1
click at [640, 304] on td "[EMAIL_ADDRESS][DOMAIN_NAME]" at bounding box center [726, 300] width 275 height 55
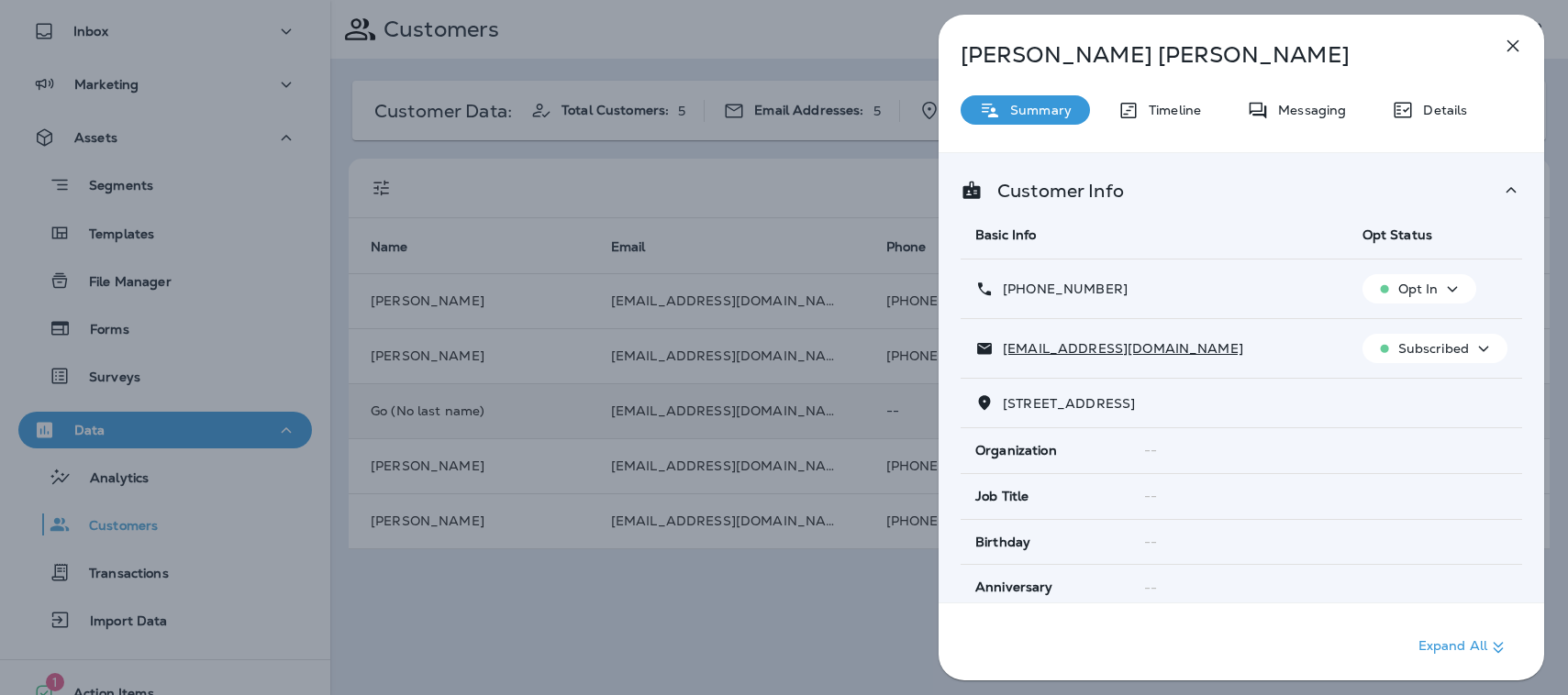
click at [1150, 57] on p "[PERSON_NAME]" at bounding box center [1210, 55] width 500 height 25
drag, startPoint x: 1055, startPoint y: 46, endPoint x: 1520, endPoint y: 52, distance: 465.0
click at [1056, 46] on p "[PERSON_NAME]" at bounding box center [1210, 55] width 500 height 25
drag, startPoint x: 1518, startPoint y: 49, endPoint x: 1356, endPoint y: 391, distance: 378.4
click at [1365, 392] on div "[PERSON_NAME] Summary Timeline Messaging Details Customer Info Basic Info Opt S…" at bounding box center [1241, 347] width 605 height 666
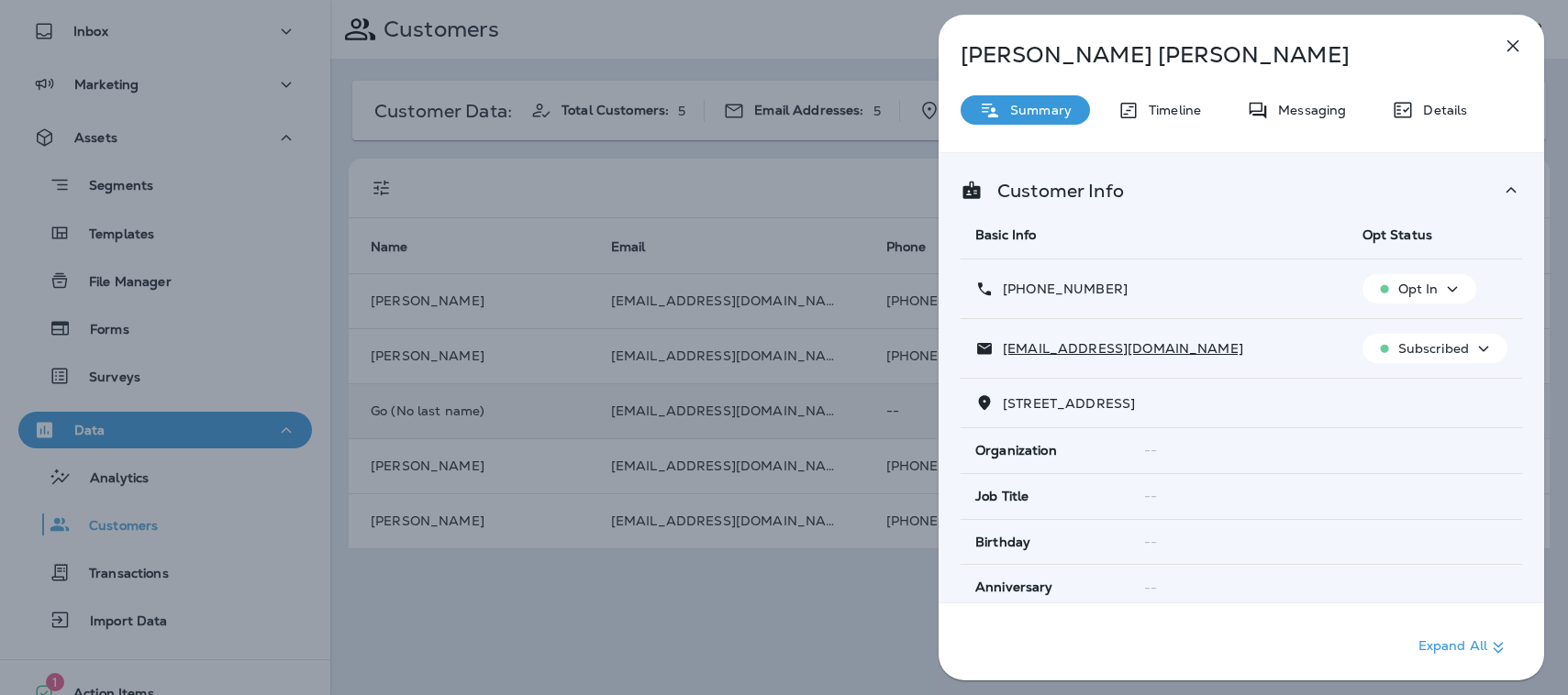
click at [1442, 279] on icon "button" at bounding box center [1452, 290] width 22 height 23
click at [1237, 290] on div "[PHONE_NUMBER]" at bounding box center [1153, 289] width 358 height 19
click at [1306, 361] on td "[EMAIL_ADDRESS][DOMAIN_NAME]" at bounding box center [1153, 348] width 387 height 59
click at [1299, 358] on div "[EMAIL_ADDRESS][DOMAIN_NAME]" at bounding box center [1153, 349] width 358 height 19
click at [1304, 312] on td "[PHONE_NUMBER]" at bounding box center [1153, 289] width 387 height 59
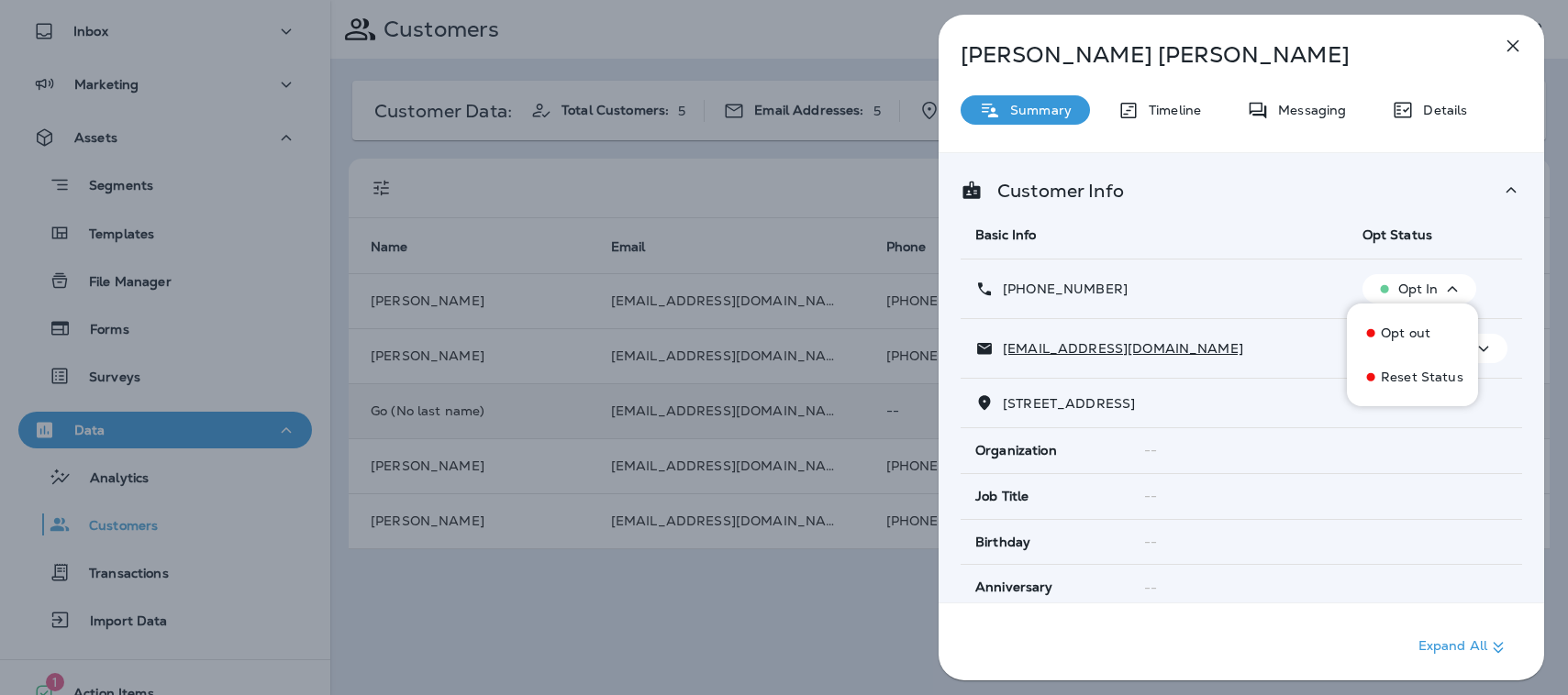
click at [1296, 283] on div "[PHONE_NUMBER]" at bounding box center [1153, 289] width 358 height 19
click at [1446, 287] on icon "button" at bounding box center [1452, 290] width 22 height 23
click at [1479, 348] on icon "button" at bounding box center [1484, 349] width 10 height 6
click at [1420, 440] on p "Reset Status" at bounding box center [1437, 436] width 82 height 15
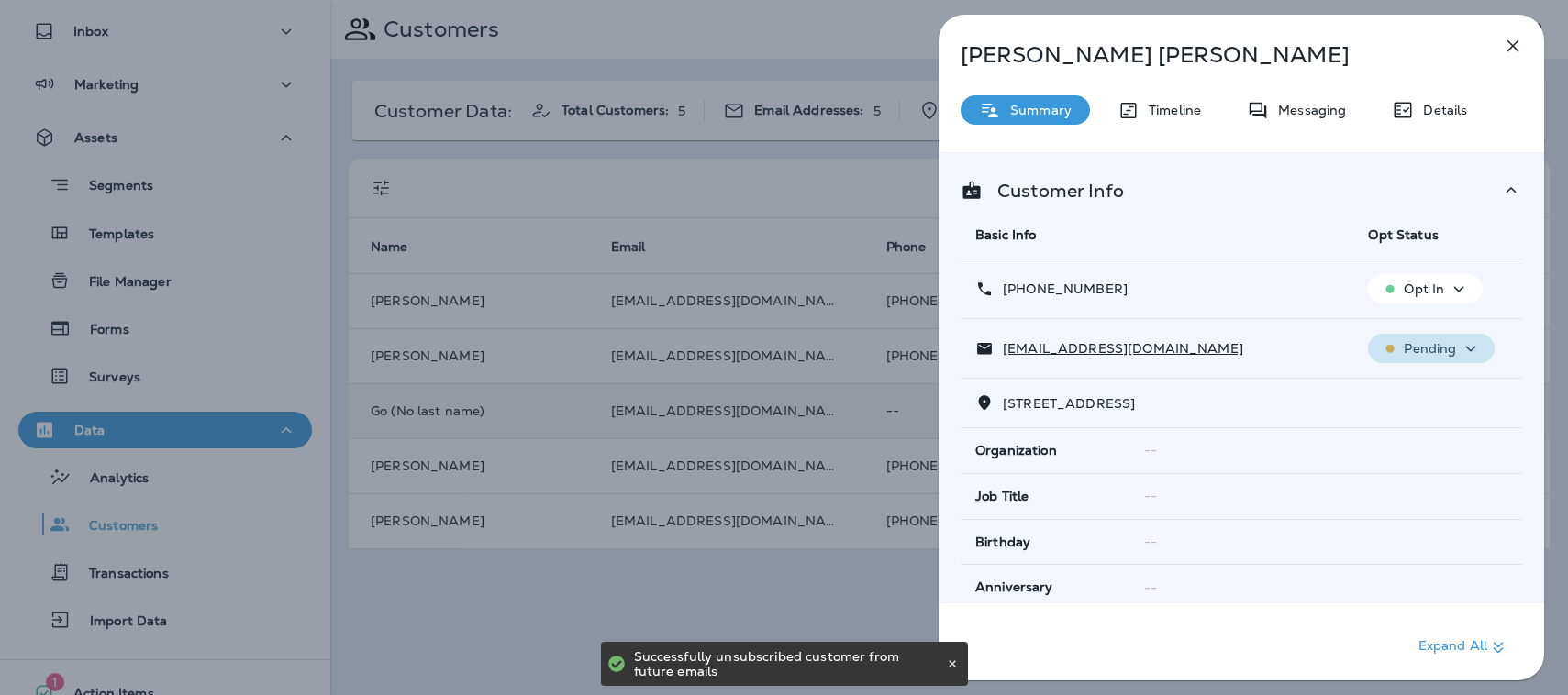
click at [1470, 346] on icon "button" at bounding box center [1470, 349] width 22 height 23
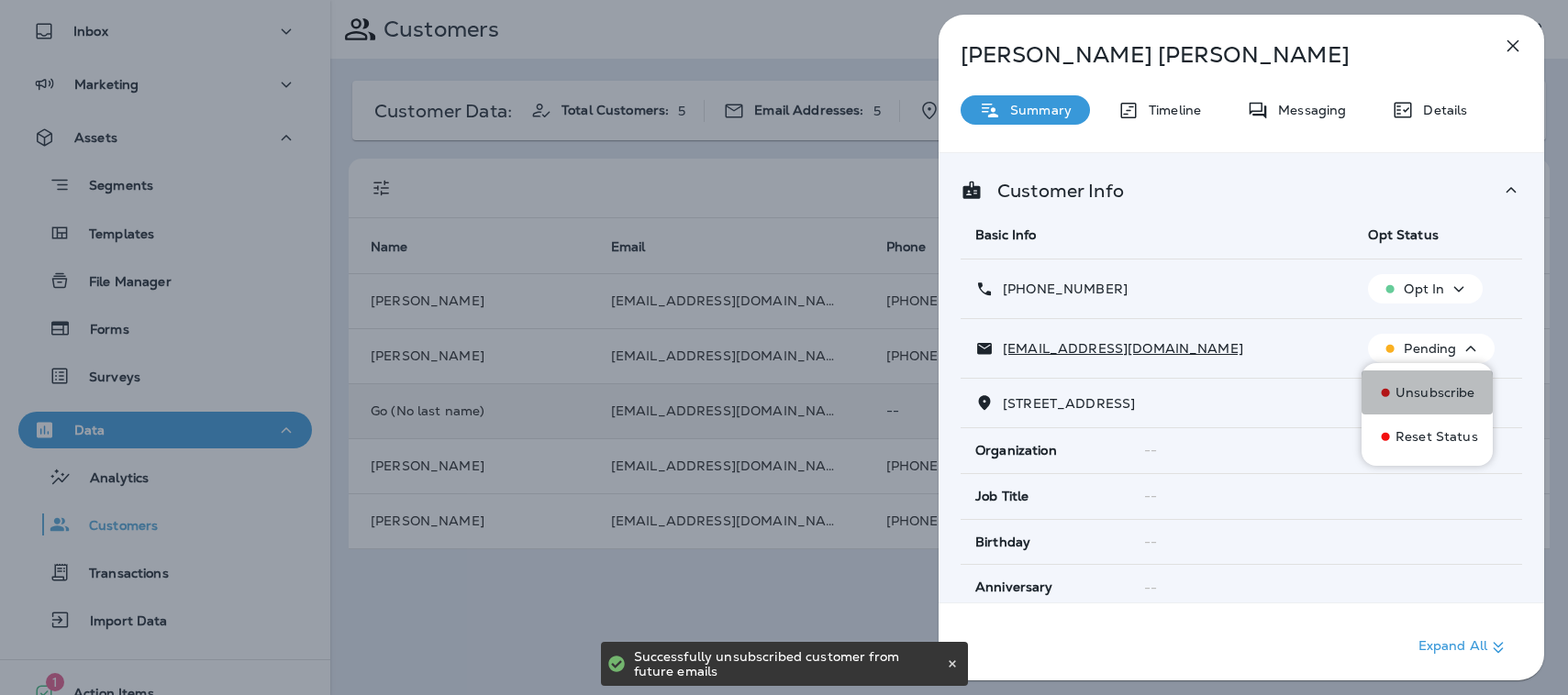
click at [1436, 391] on p "Unsubscribe" at bounding box center [1435, 392] width 80 height 15
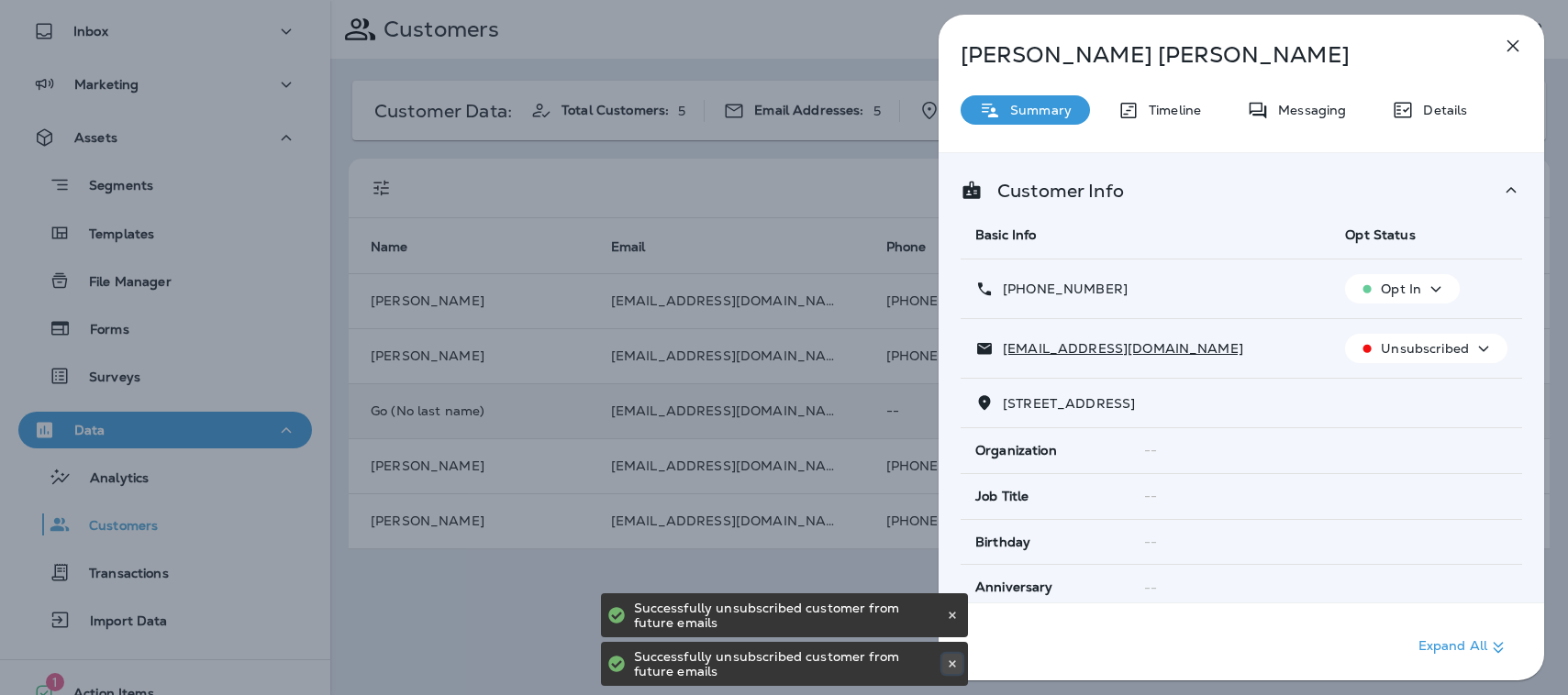
click at [952, 658] on icon at bounding box center [951, 663] width 11 height 11
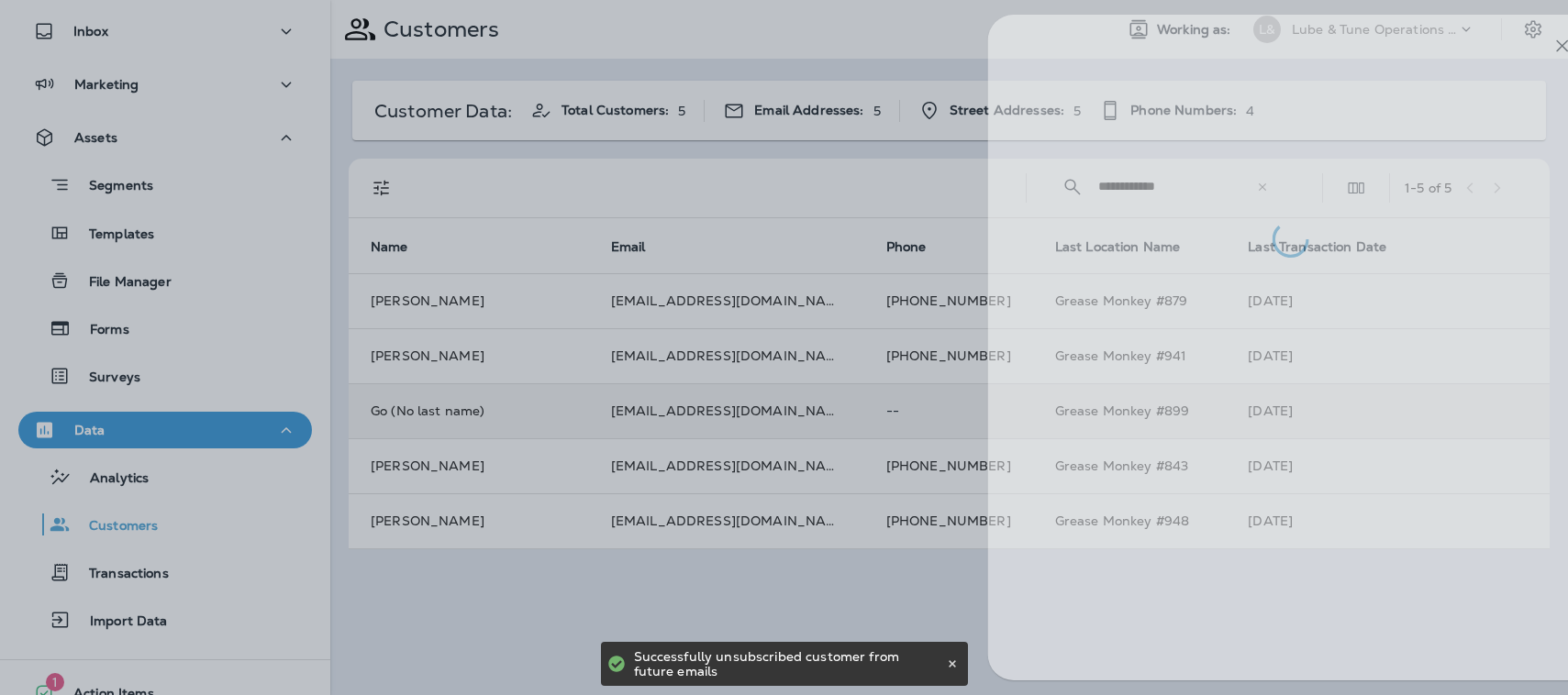
click at [779, 594] on div at bounding box center [833, 347] width 1568 height 695
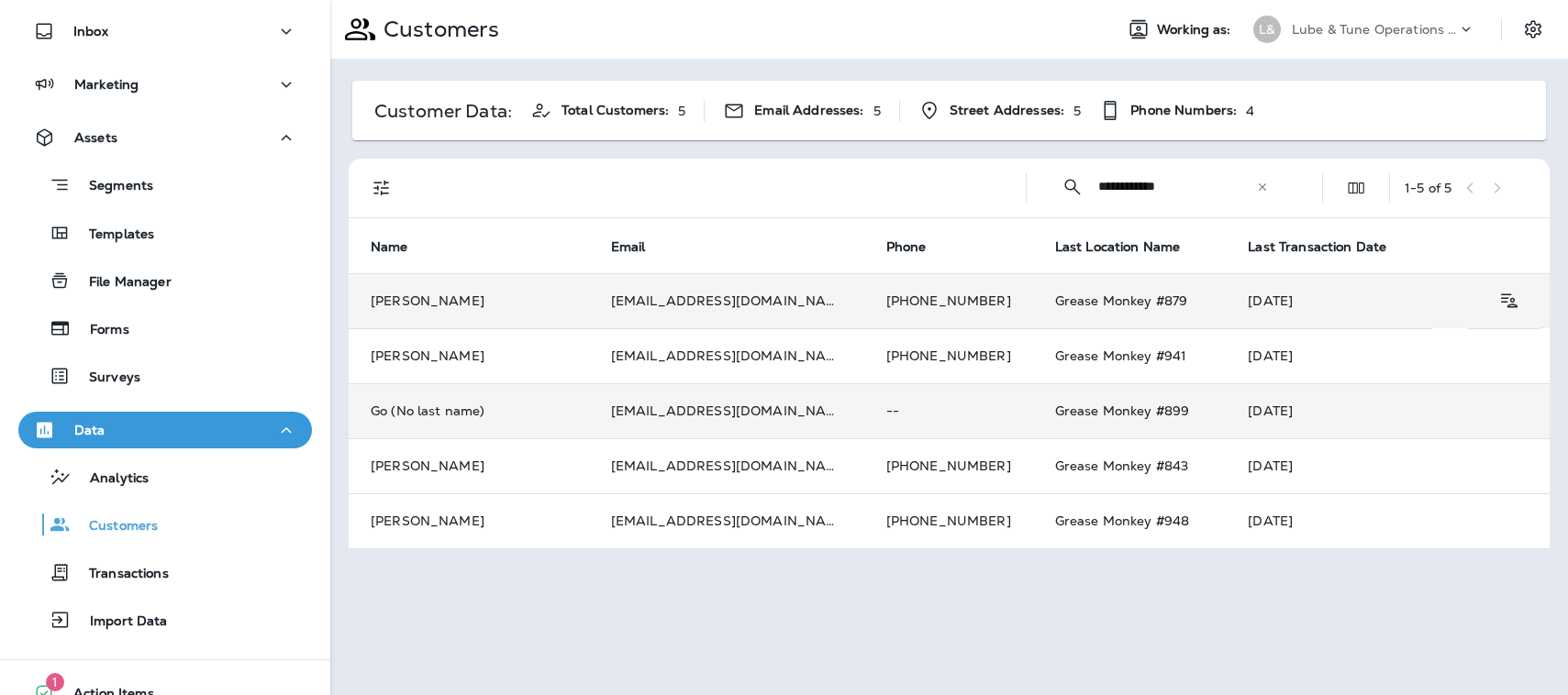
click at [488, 306] on td "[PERSON_NAME]" at bounding box center [468, 300] width 240 height 55
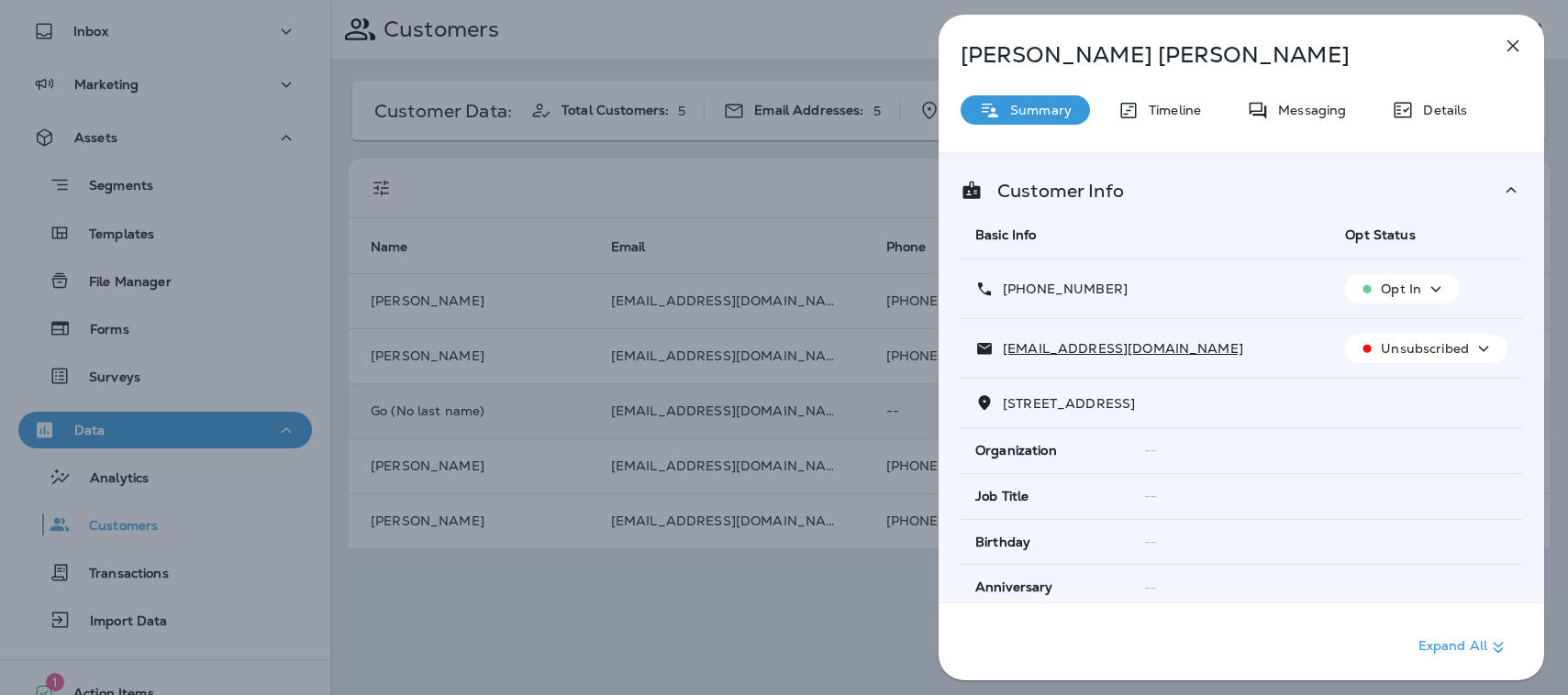
click at [488, 305] on div "[PERSON_NAME] Summary Timeline Messaging Details Customer Info Basic Info Opt S…" at bounding box center [784, 347] width 1568 height 695
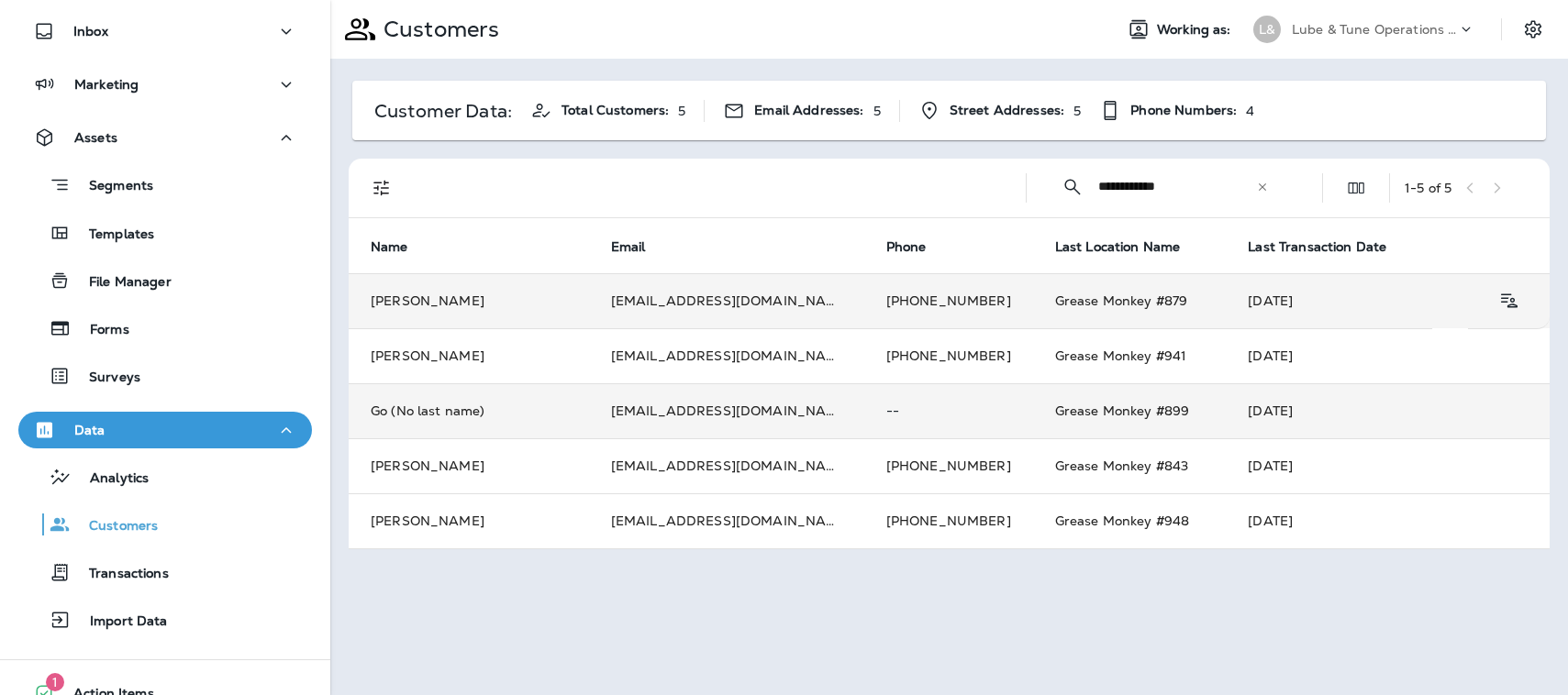
drag, startPoint x: 496, startPoint y: 306, endPoint x: 351, endPoint y: 308, distance: 145.0
click at [351, 308] on td "[PERSON_NAME]" at bounding box center [468, 300] width 240 height 55
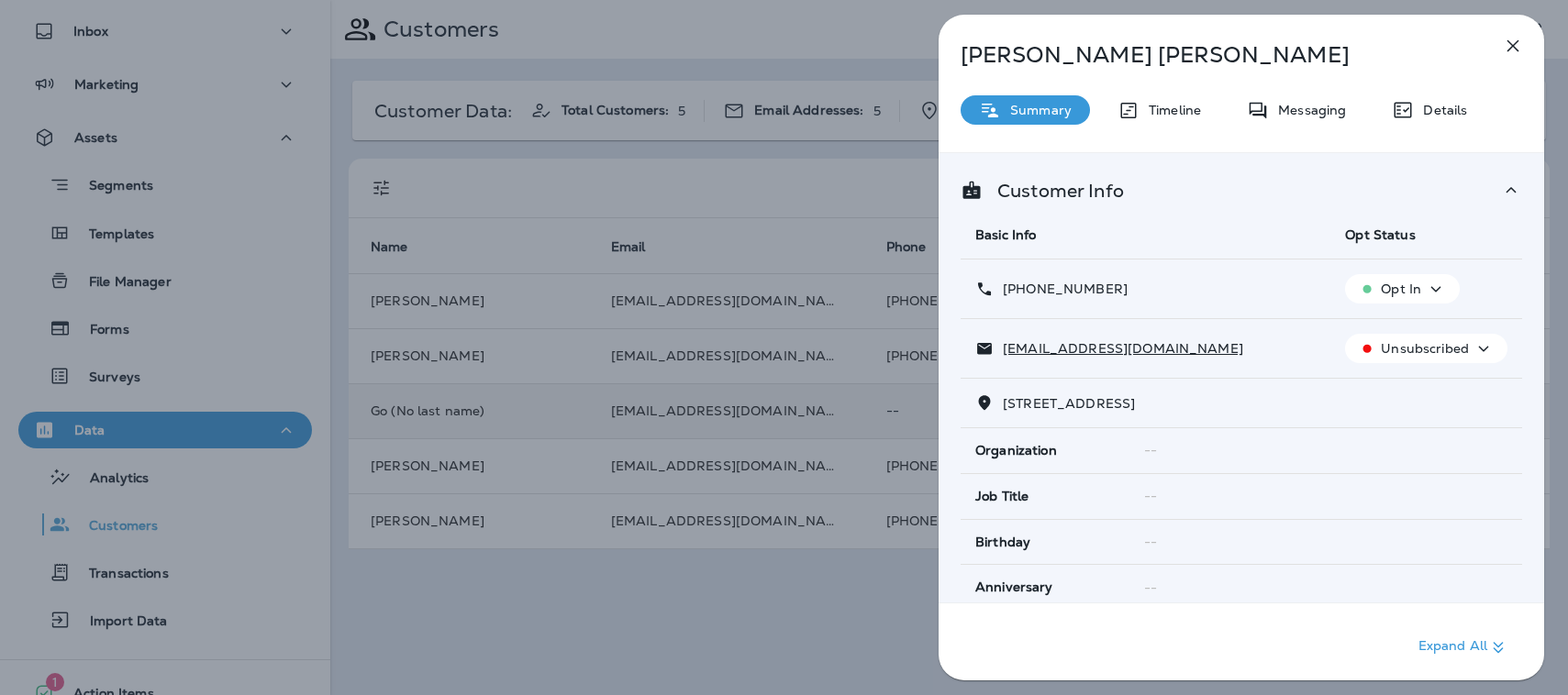
click at [1512, 41] on icon "button" at bounding box center [1512, 46] width 22 height 22
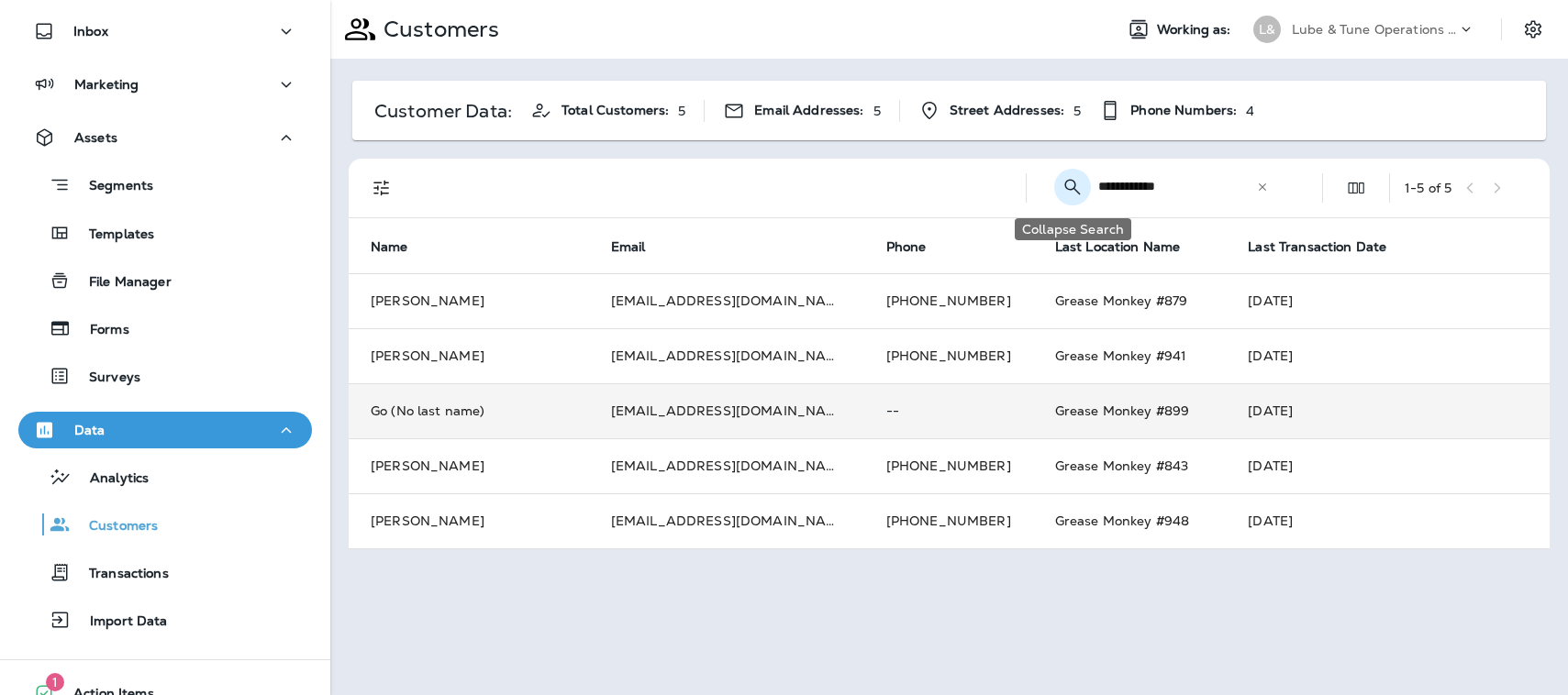
drag, startPoint x: 1211, startPoint y: 191, endPoint x: 1062, endPoint y: 183, distance: 149.2
click at [1062, 183] on div "**********" at bounding box center [1165, 186] width 247 height 48
paste input "*****"
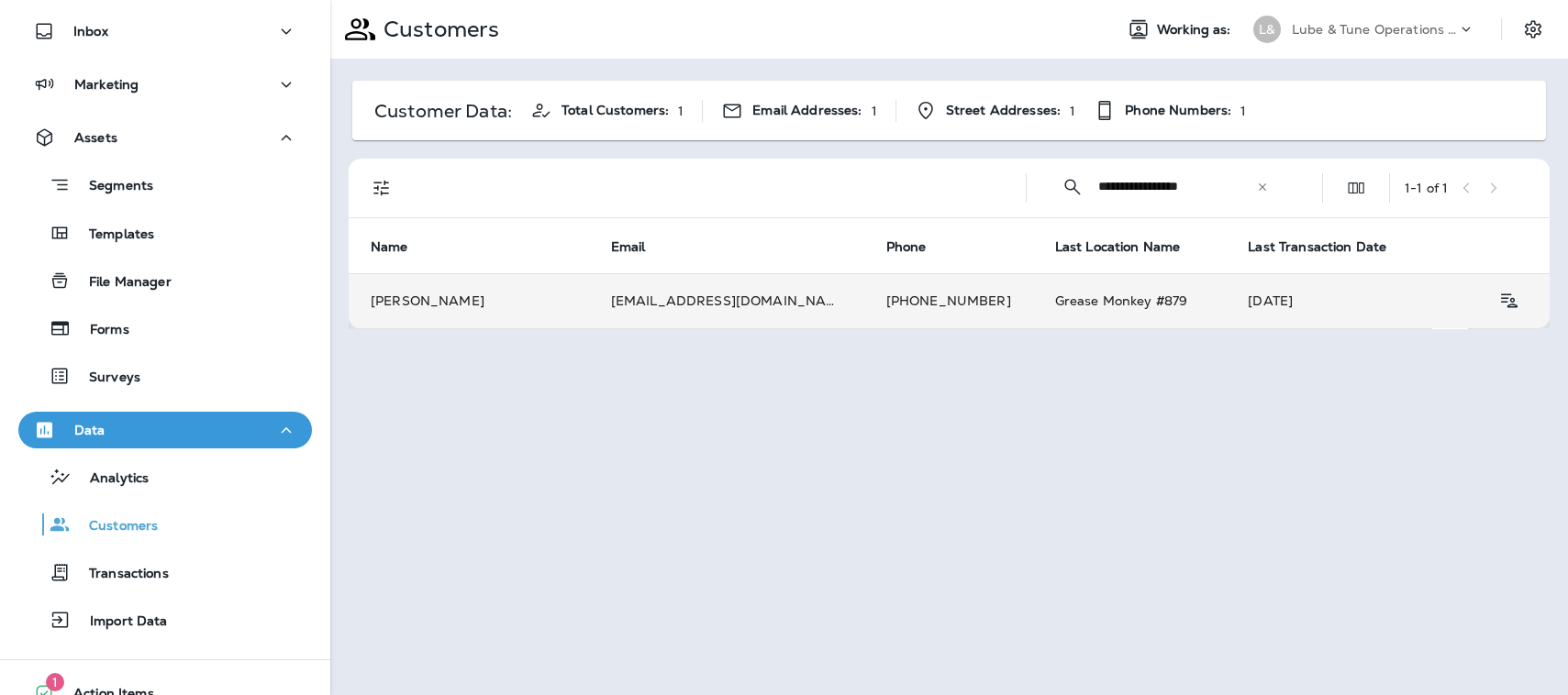
type input "**********"
click at [822, 302] on td "[EMAIL_ADDRESS][DOMAIN_NAME]" at bounding box center [726, 300] width 275 height 55
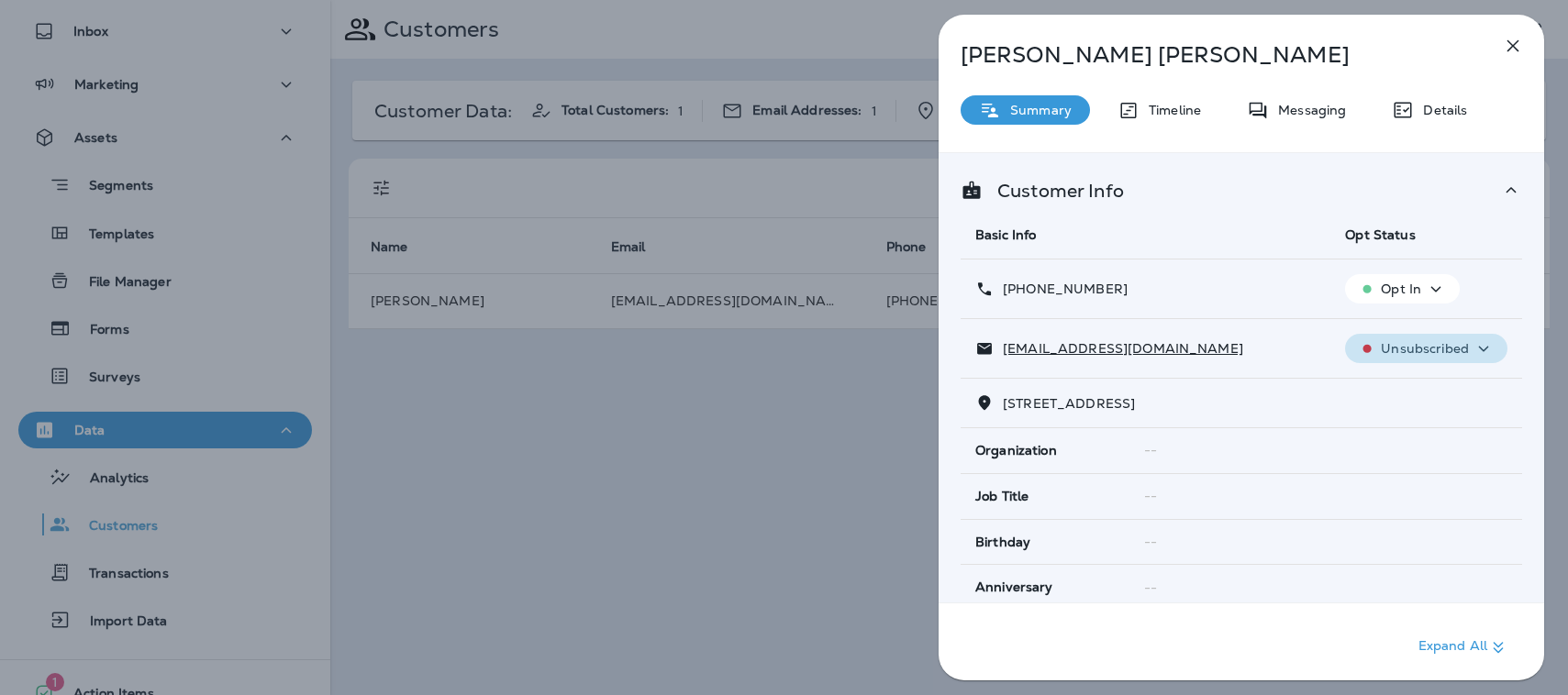
click at [1472, 347] on icon "button" at bounding box center [1483, 349] width 22 height 23
click at [1291, 352] on div "[EMAIL_ADDRESS][DOMAIN_NAME]" at bounding box center [1144, 349] width 340 height 19
click at [1249, 347] on div "[EMAIL_ADDRESS][DOMAIN_NAME]" at bounding box center [1144, 349] width 340 height 19
click at [1521, 347] on div "Customer Info Basic Info Opt Status [PHONE_NUMBER] Opt In [EMAIL_ADDRESS][DOMAI…" at bounding box center [1241, 429] width 605 height 553
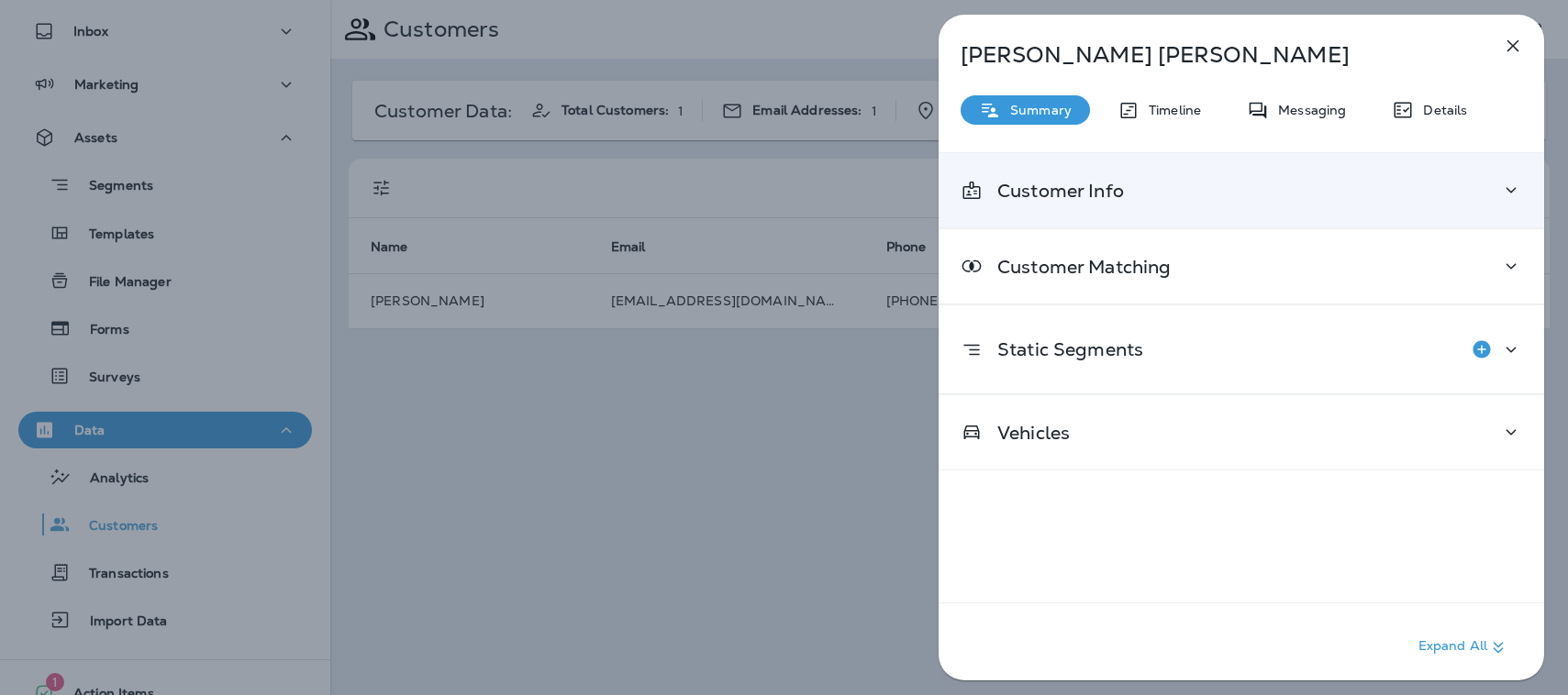
click at [1059, 192] on p "Customer Info" at bounding box center [1053, 190] width 142 height 15
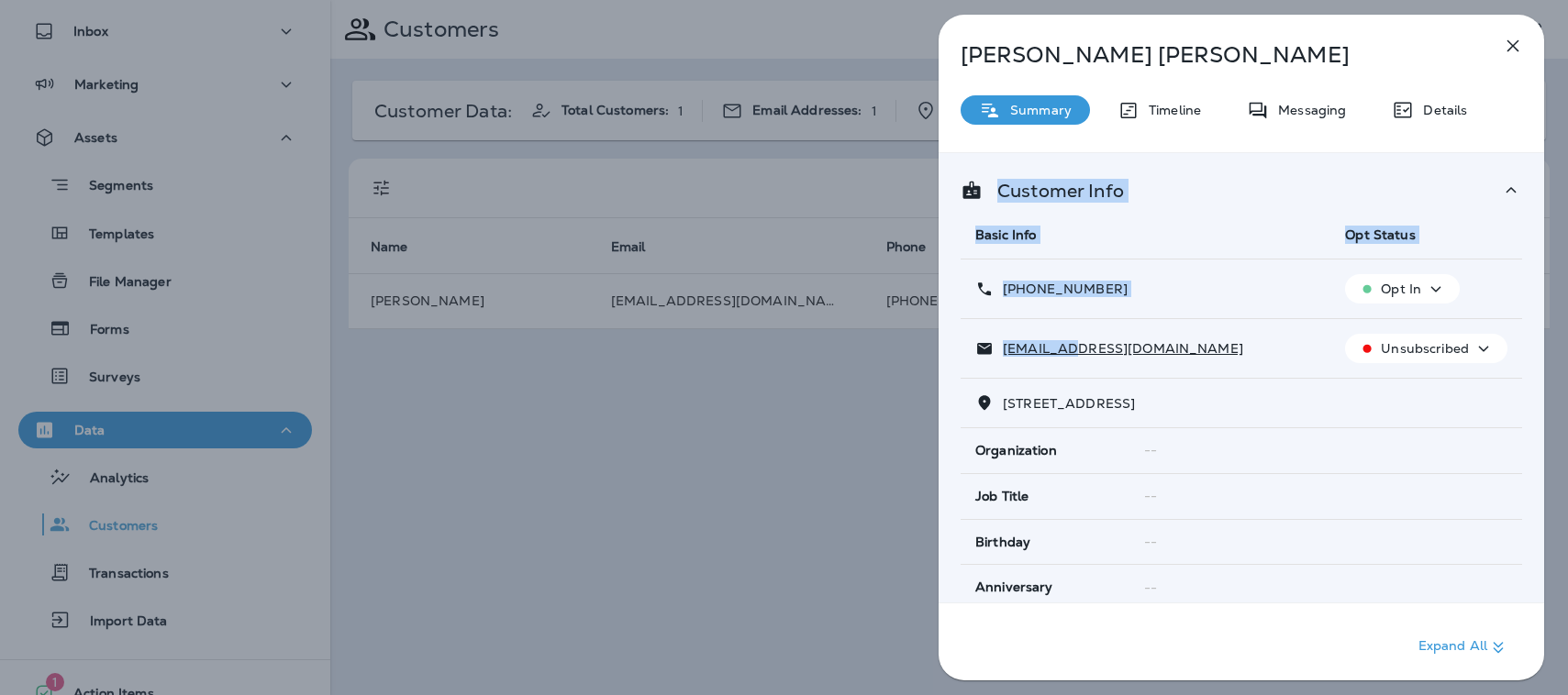
drag, startPoint x: 1075, startPoint y: 345, endPoint x: 867, endPoint y: 352, distance: 208.1
click at [867, 352] on div "[PERSON_NAME] Summary Timeline Messaging Details Customer Info Basic Info Opt S…" at bounding box center [784, 347] width 1568 height 695
click at [1227, 336] on td "[EMAIL_ADDRESS][DOMAIN_NAME]" at bounding box center [1144, 348] width 369 height 59
drag, startPoint x: 1227, startPoint y: 346, endPoint x: 976, endPoint y: 338, distance: 251.1
click at [976, 339] on div "[EMAIL_ADDRESS][DOMAIN_NAME]" at bounding box center [1144, 349] width 340 height 19
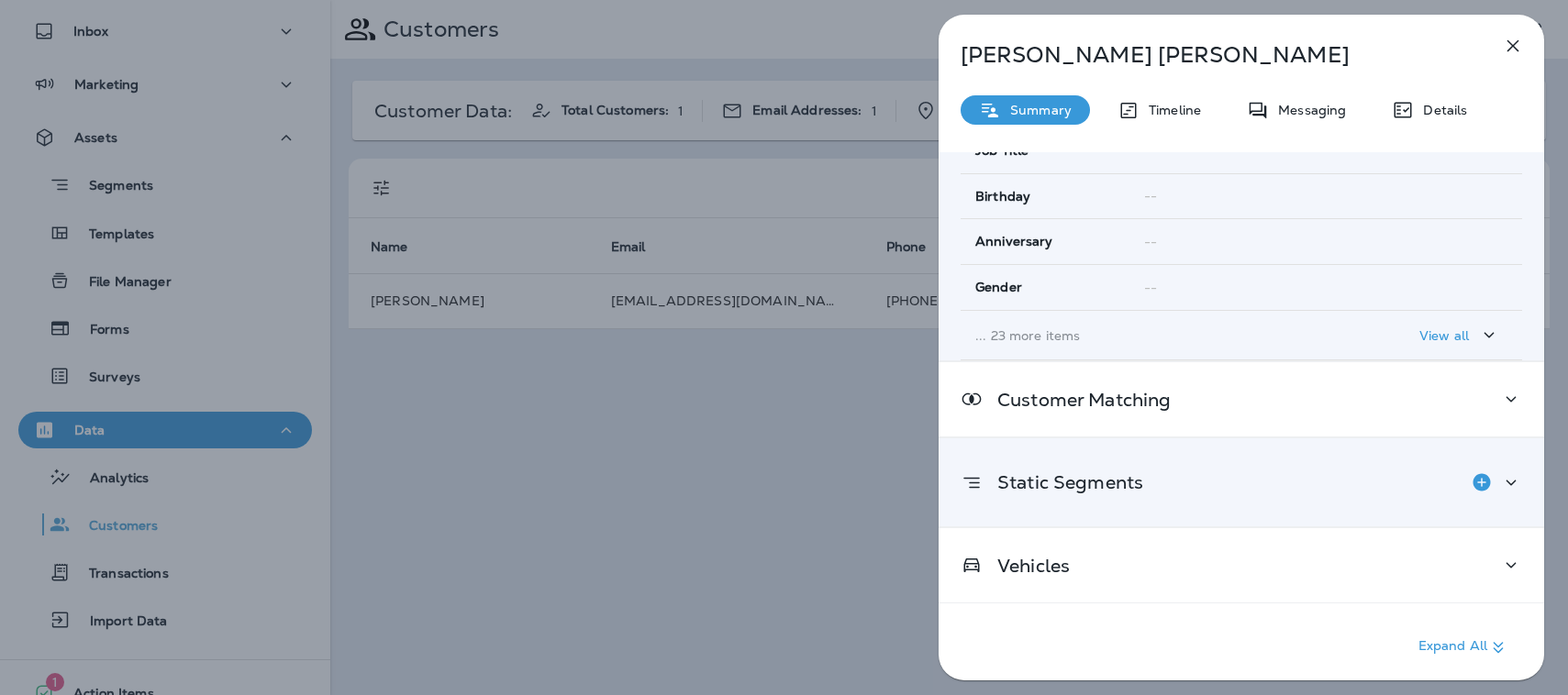
scroll to position [347, 0]
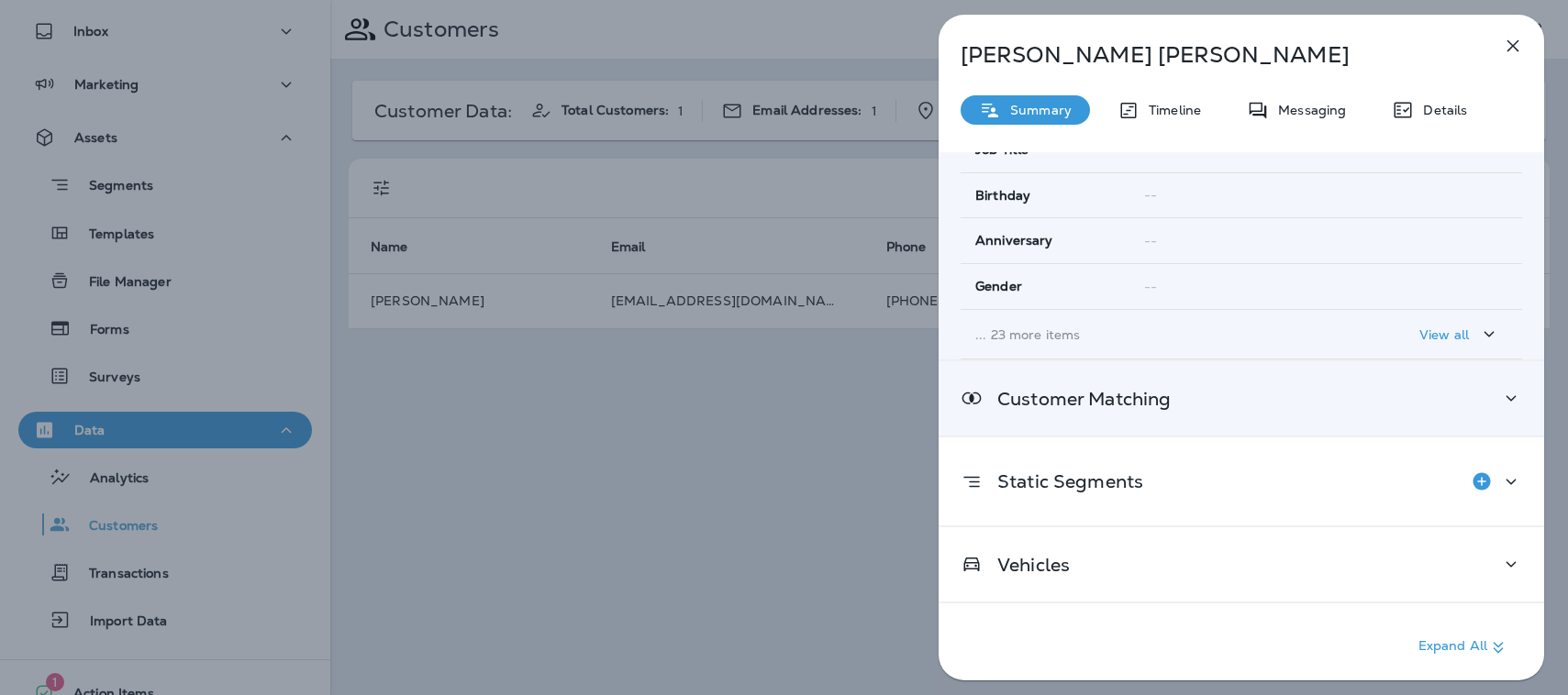
click at [1050, 396] on p "Customer Matching" at bounding box center [1076, 398] width 188 height 15
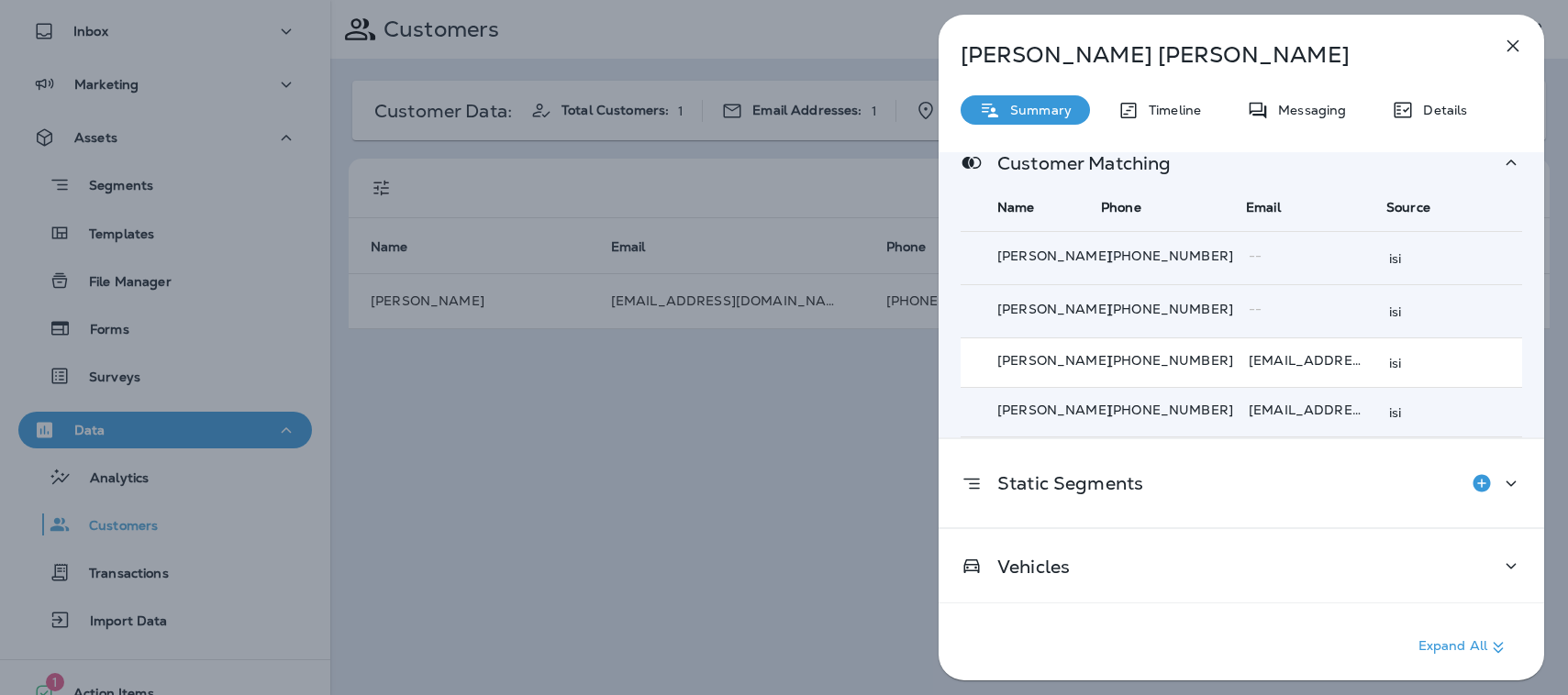
scroll to position [431, 0]
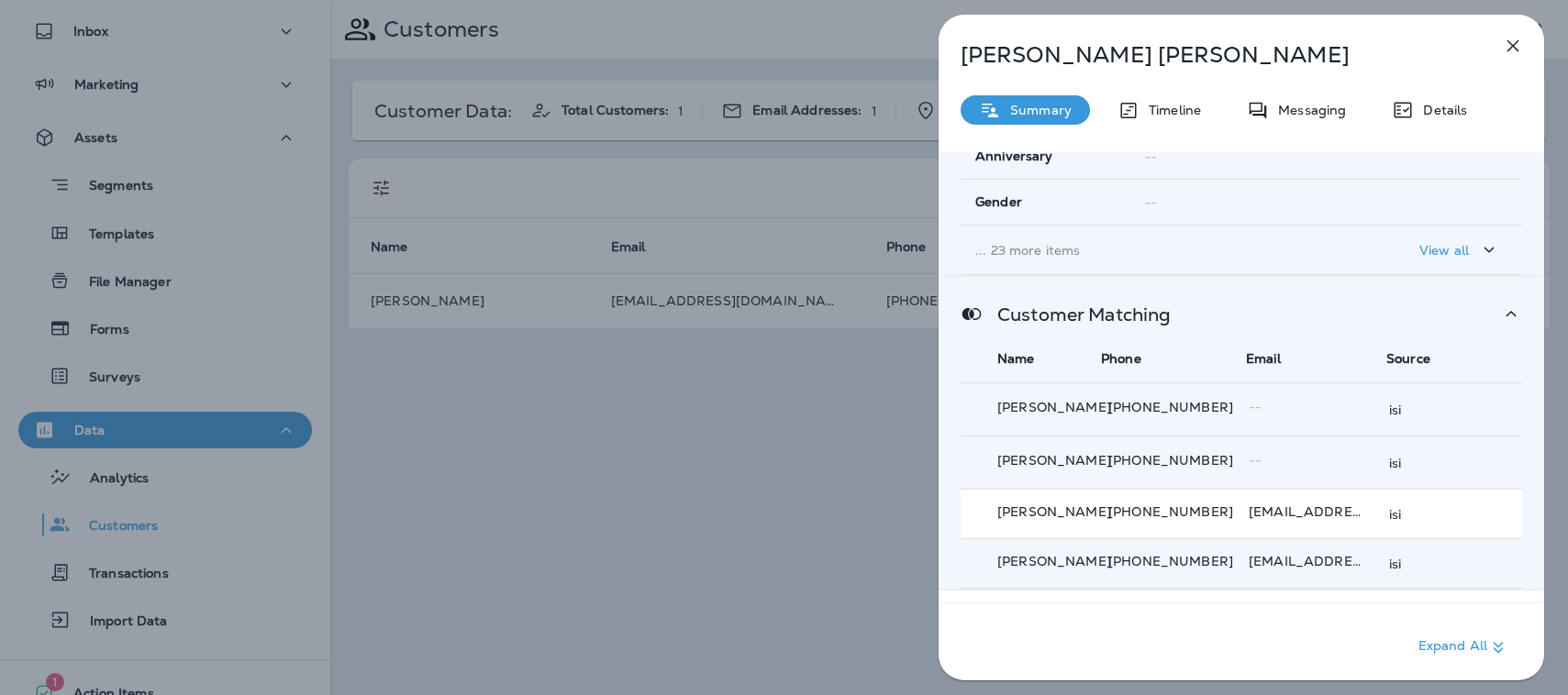
click at [1413, 509] on div "isi" at bounding box center [1452, 514] width 126 height 15
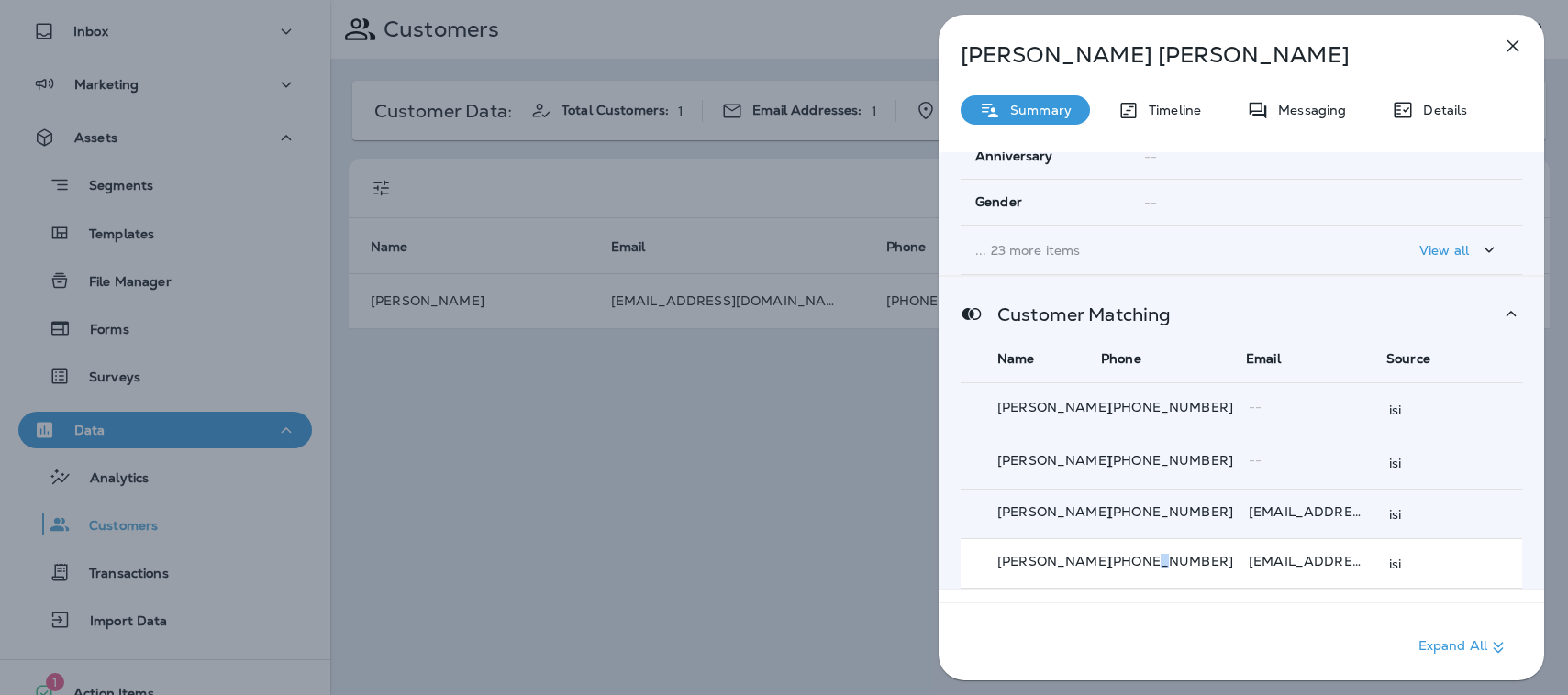
click at [1144, 555] on p "[PHONE_NUMBER]" at bounding box center [1177, 560] width 138 height 15
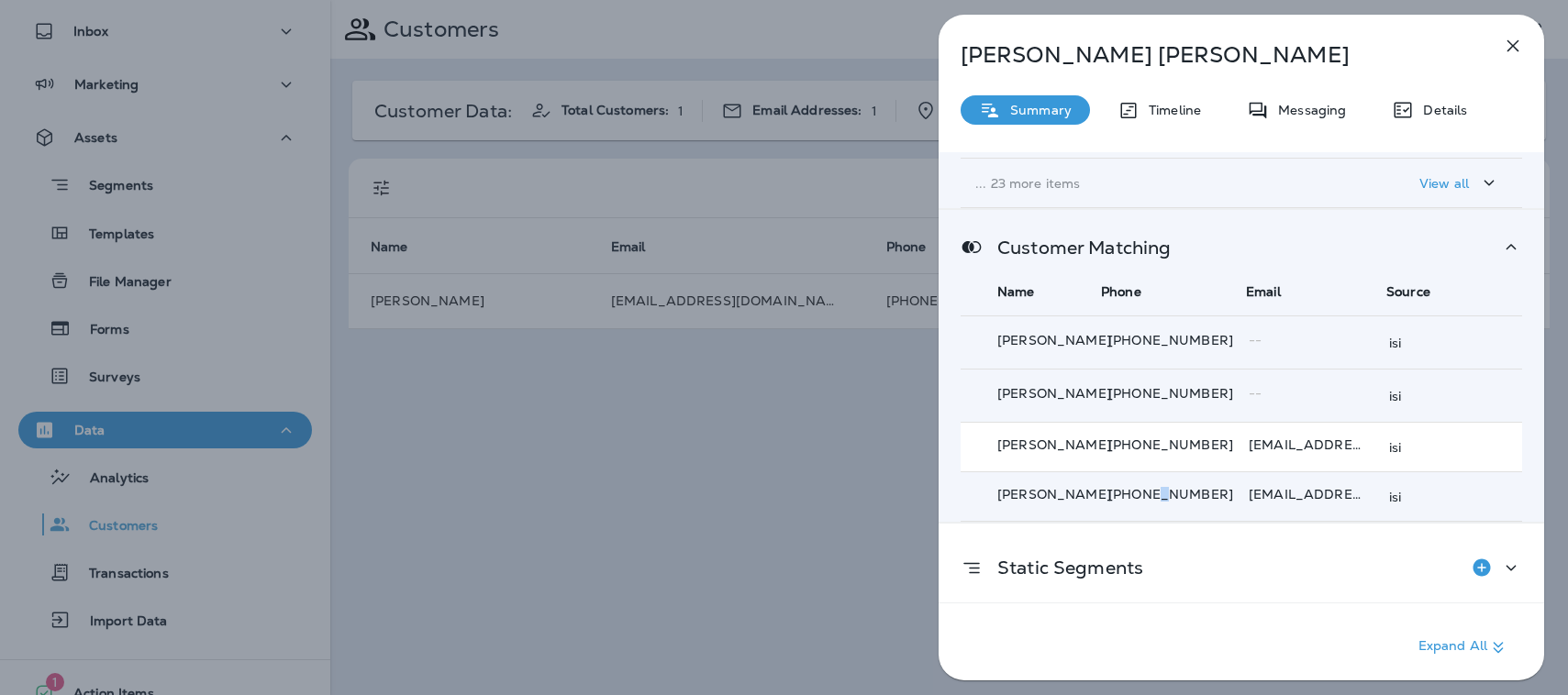
scroll to position [584, 0]
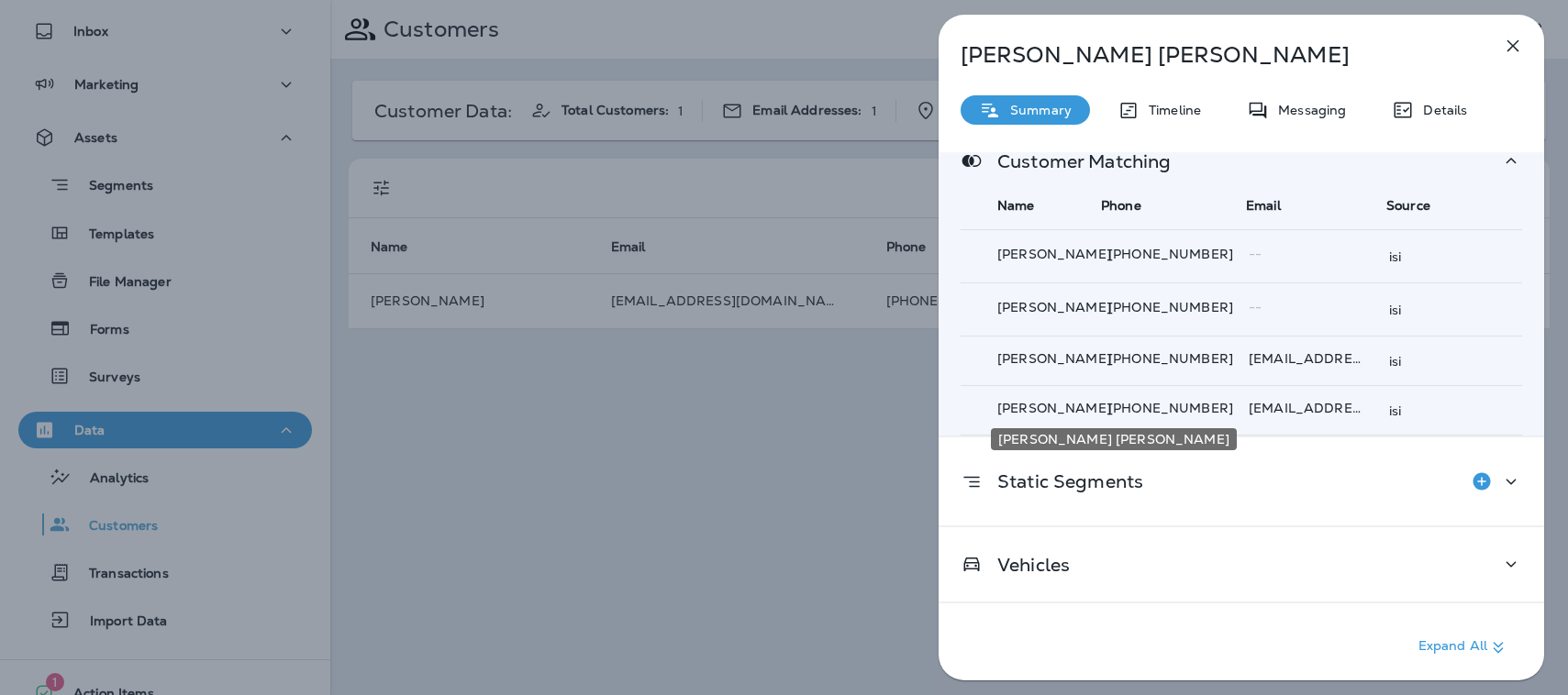
drag, startPoint x: 1098, startPoint y: 415, endPoint x: 752, endPoint y: 528, distance: 364.0
click at [752, 534] on div "[PERSON_NAME] Summary Timeline Messaging Details Customer Info Basic Info Opt S…" at bounding box center [784, 347] width 1568 height 695
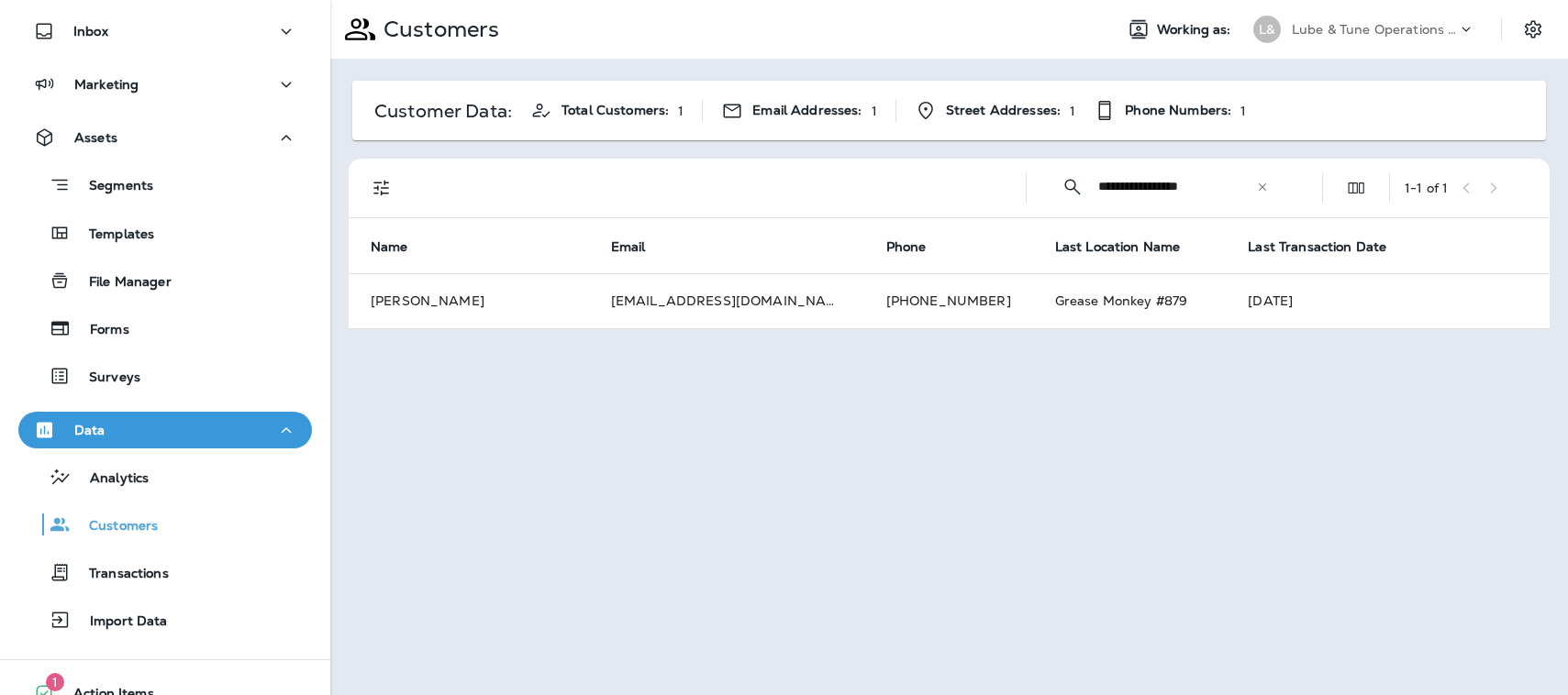
click at [468, 109] on p "Customer Data:" at bounding box center [443, 111] width 138 height 15
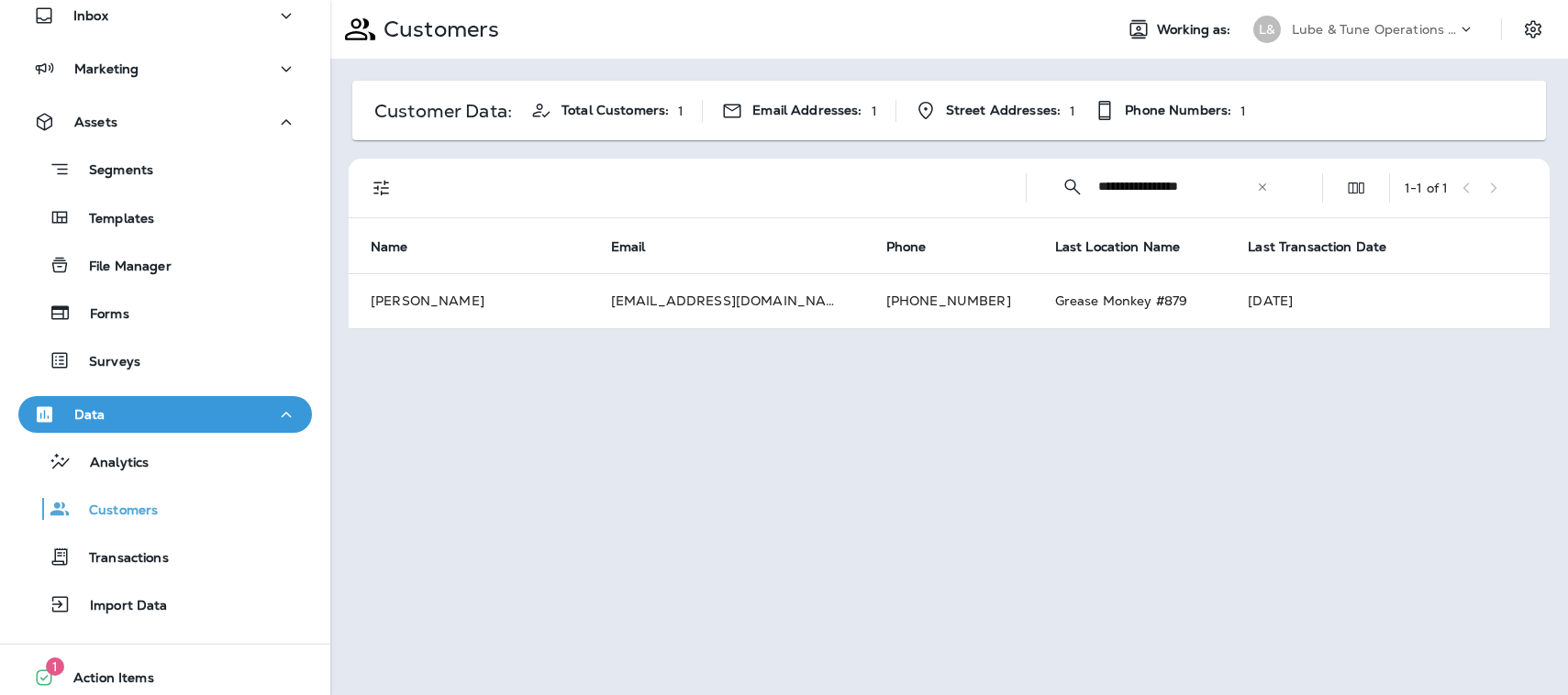
scroll to position [229, 0]
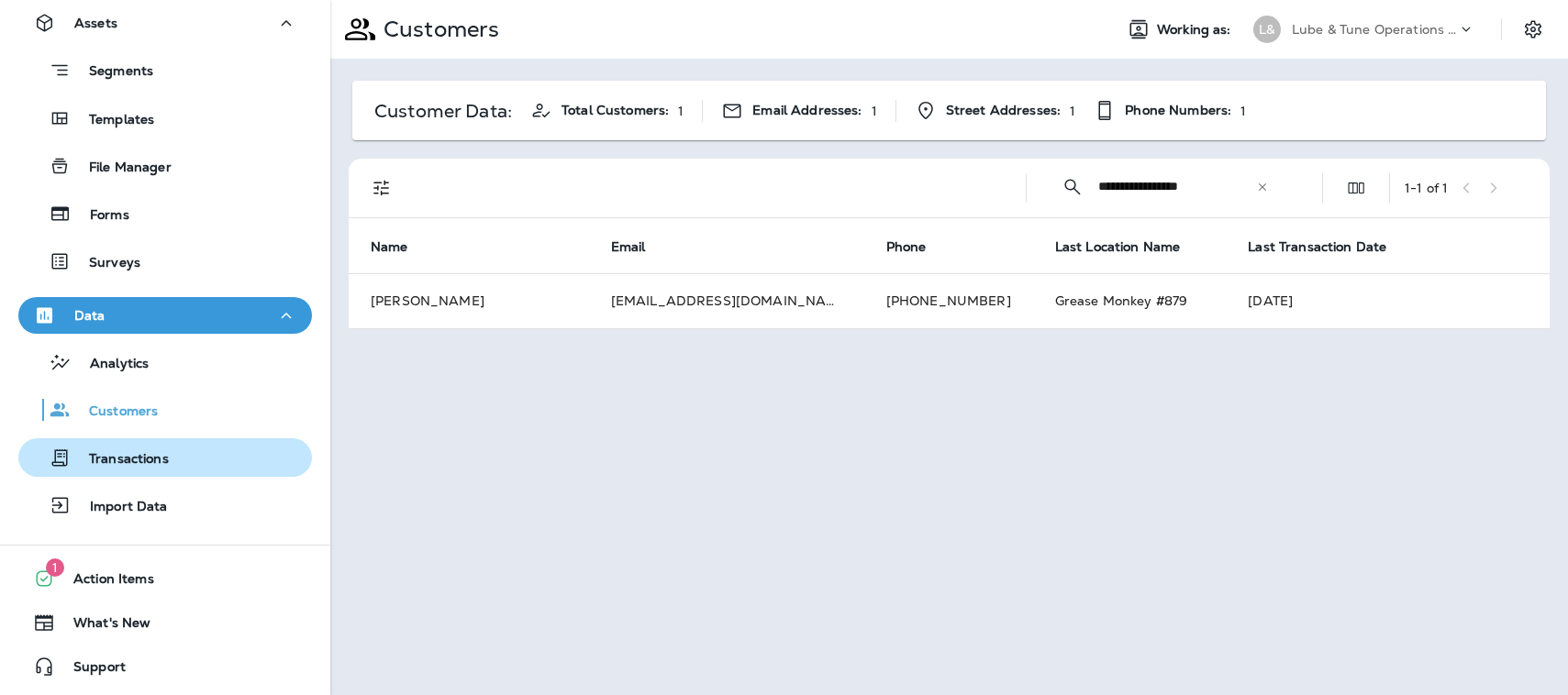
click at [138, 455] on p "Transactions" at bounding box center [119, 459] width 98 height 17
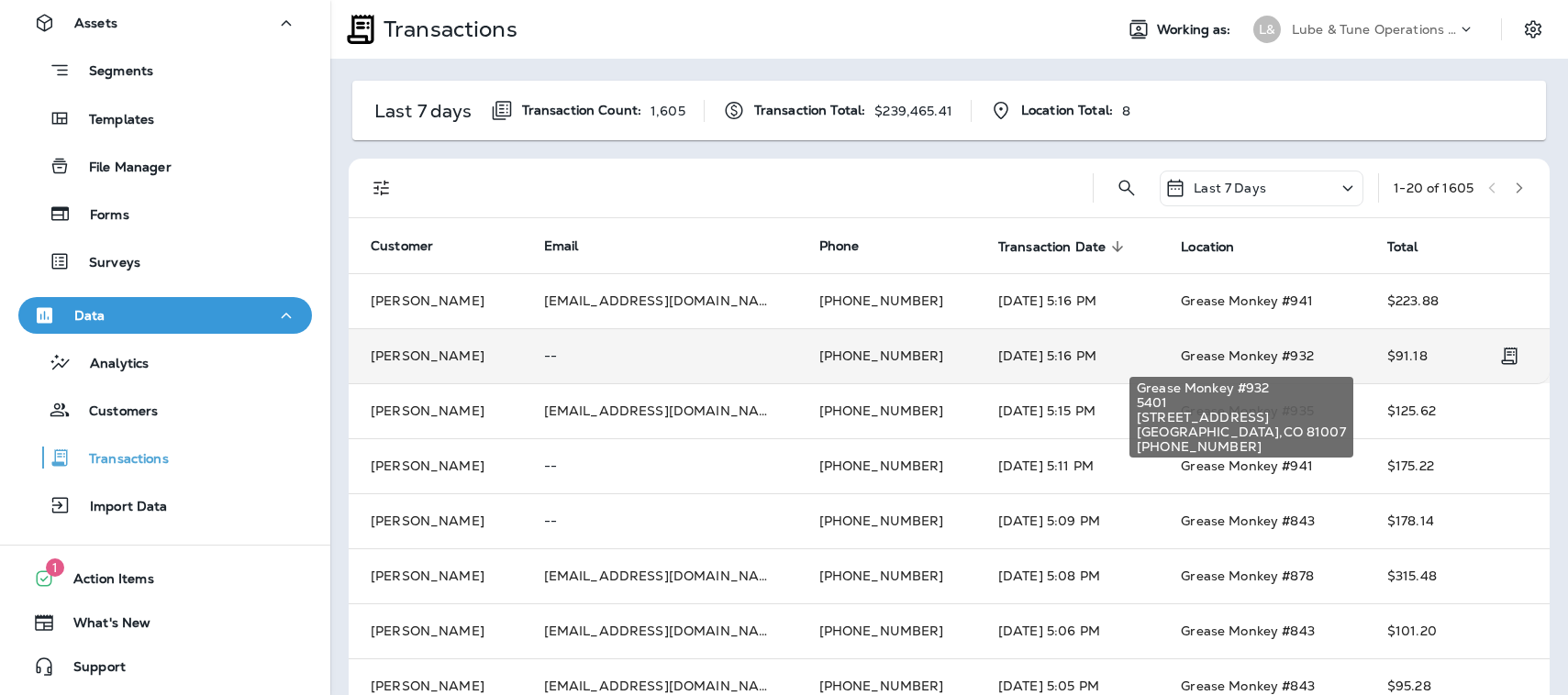
click at [1257, 356] on span "Grease Monkey #932" at bounding box center [1246, 355] width 133 height 16
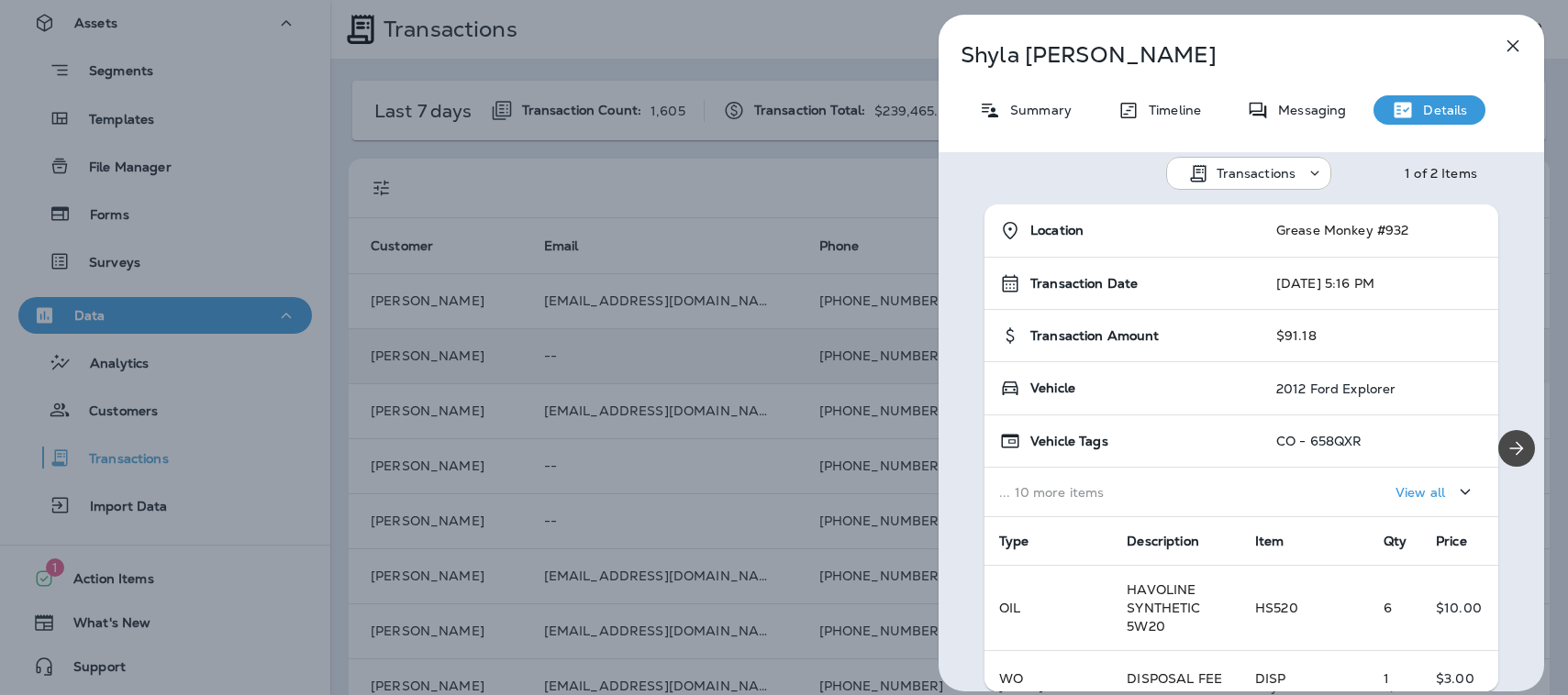
click at [1516, 40] on icon "button" at bounding box center [1512, 46] width 22 height 22
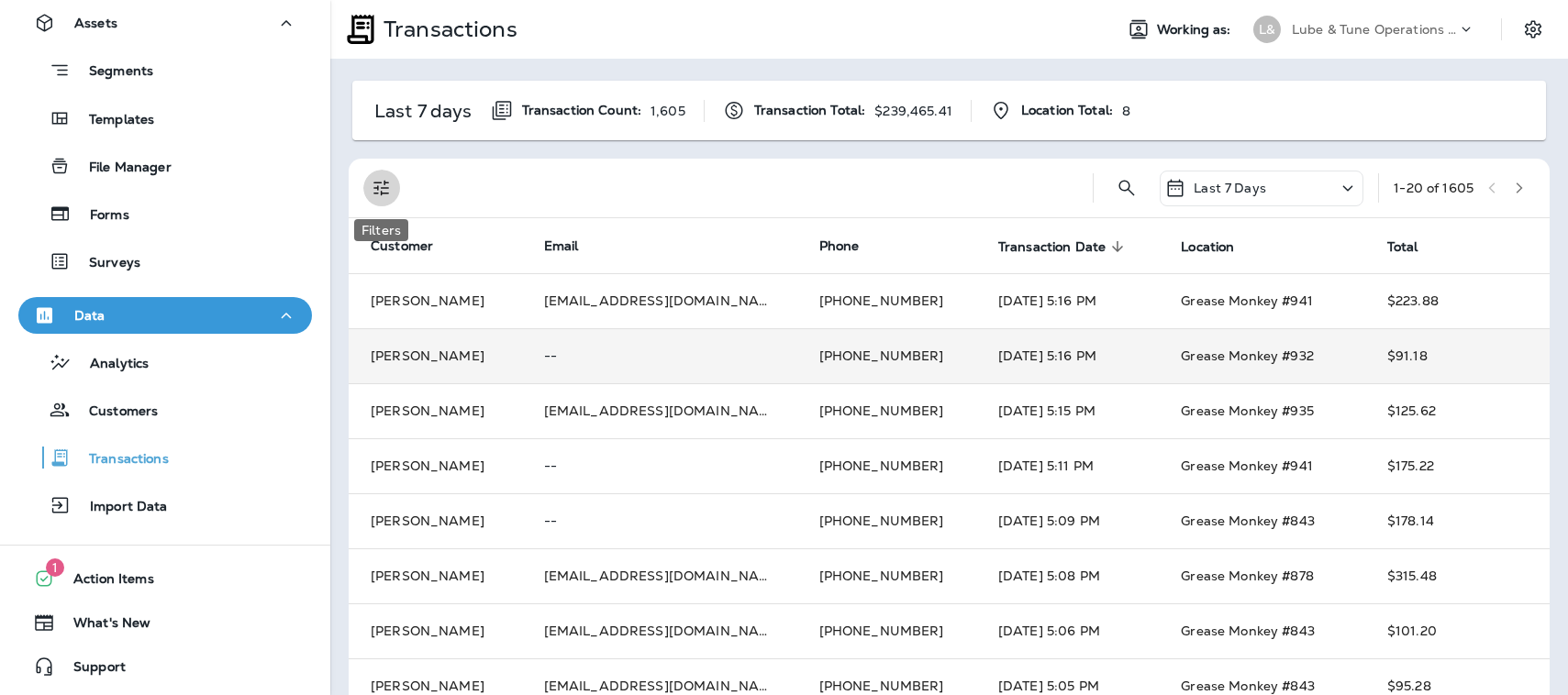
click at [380, 182] on icon "Filters" at bounding box center [381, 188] width 16 height 16
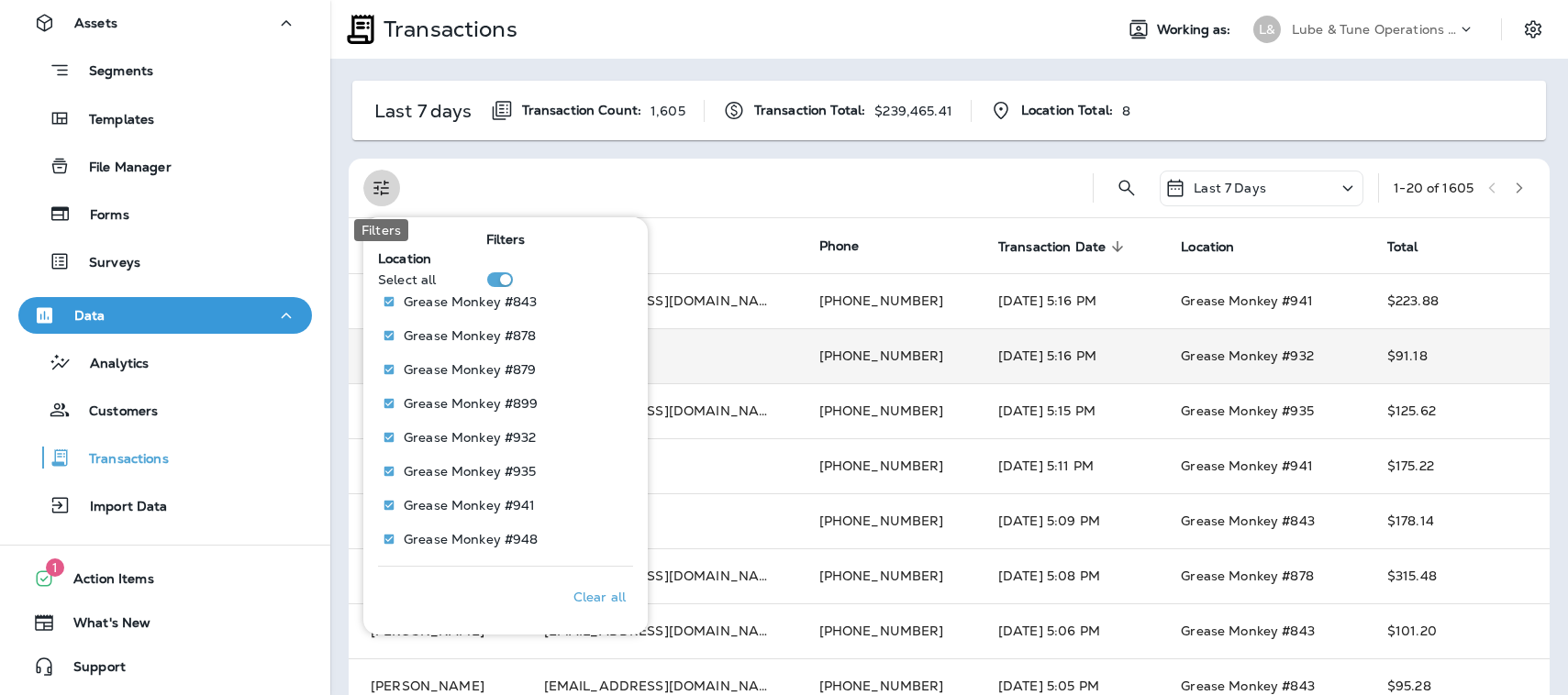
click at [379, 182] on icon "Filters" at bounding box center [381, 188] width 16 height 16
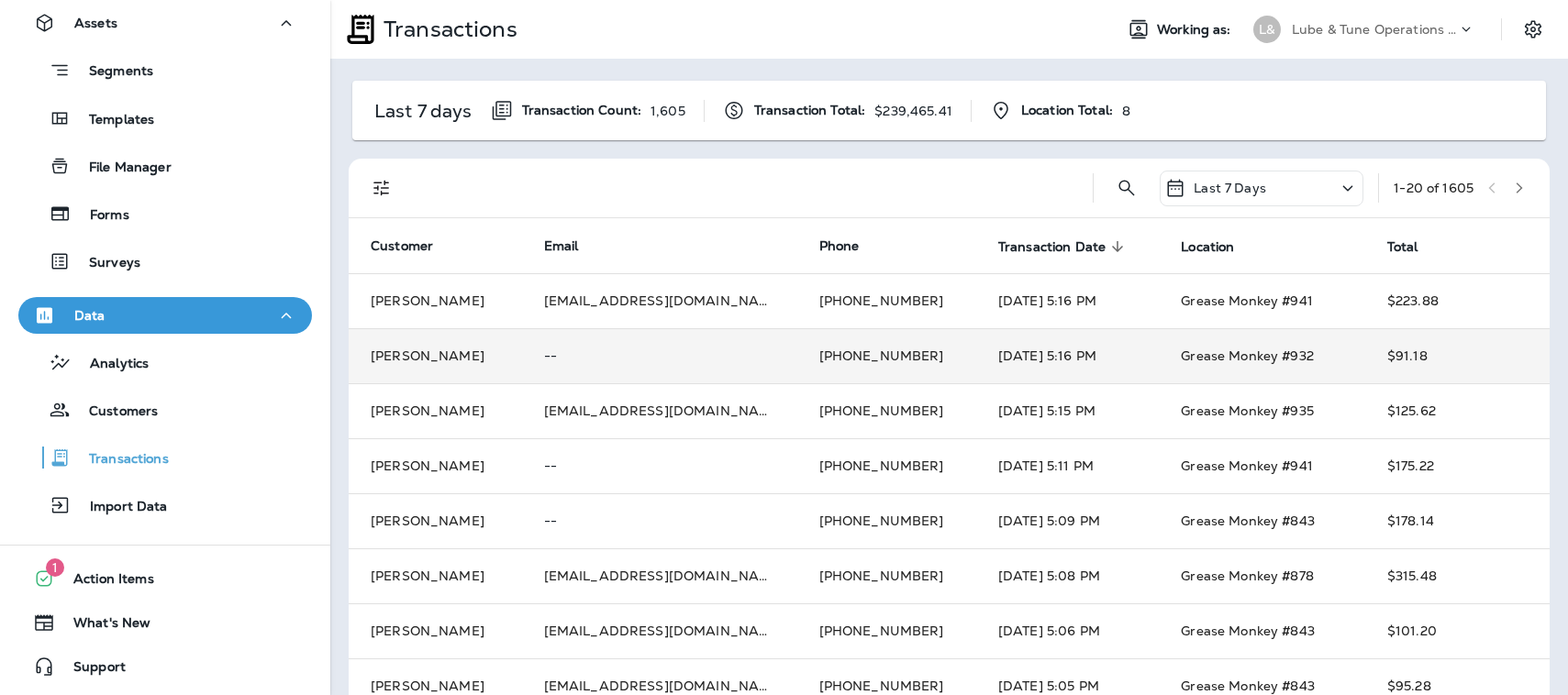
click at [405, 113] on p "Last 7 days" at bounding box center [423, 111] width 98 height 15
click at [88, 582] on span "Action Items" at bounding box center [105, 582] width 99 height 22
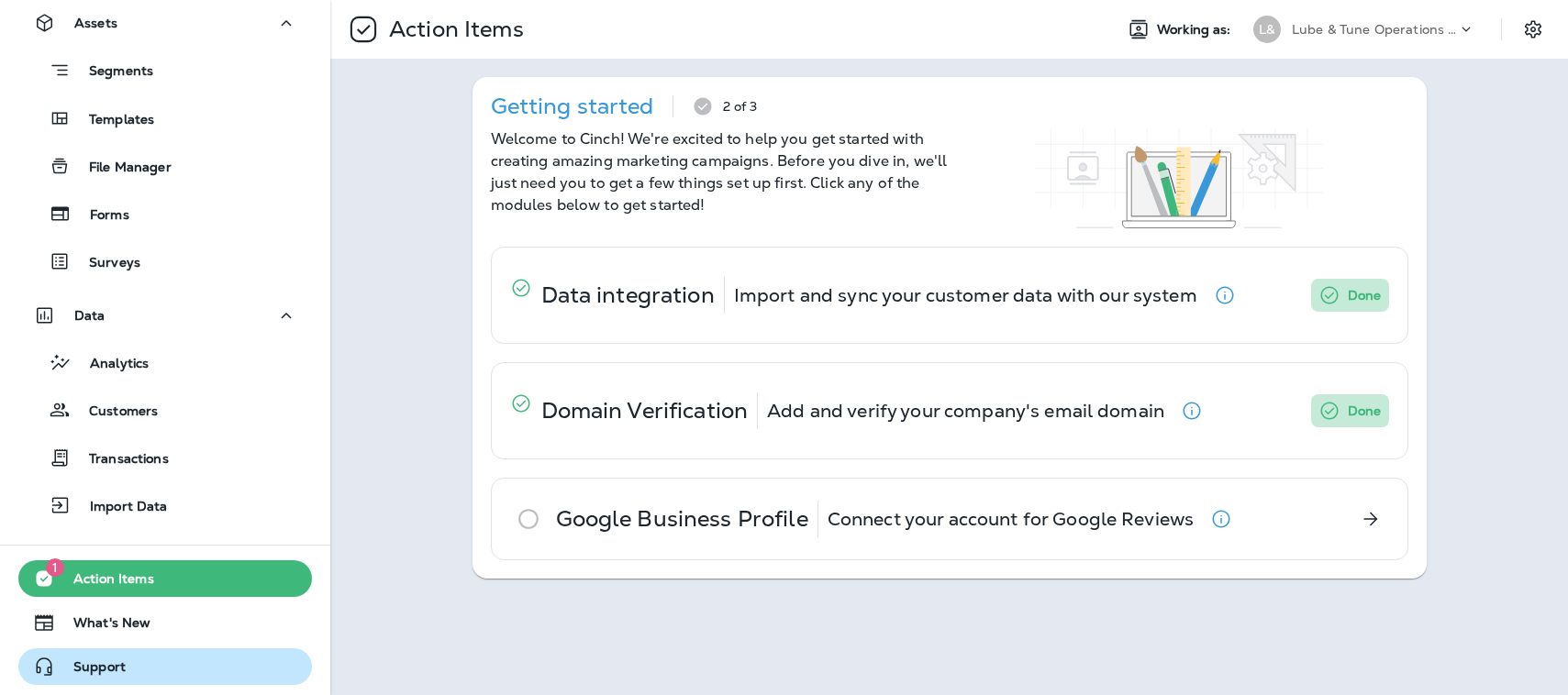
click at [90, 666] on span "Support" at bounding box center [90, 670] width 71 height 22
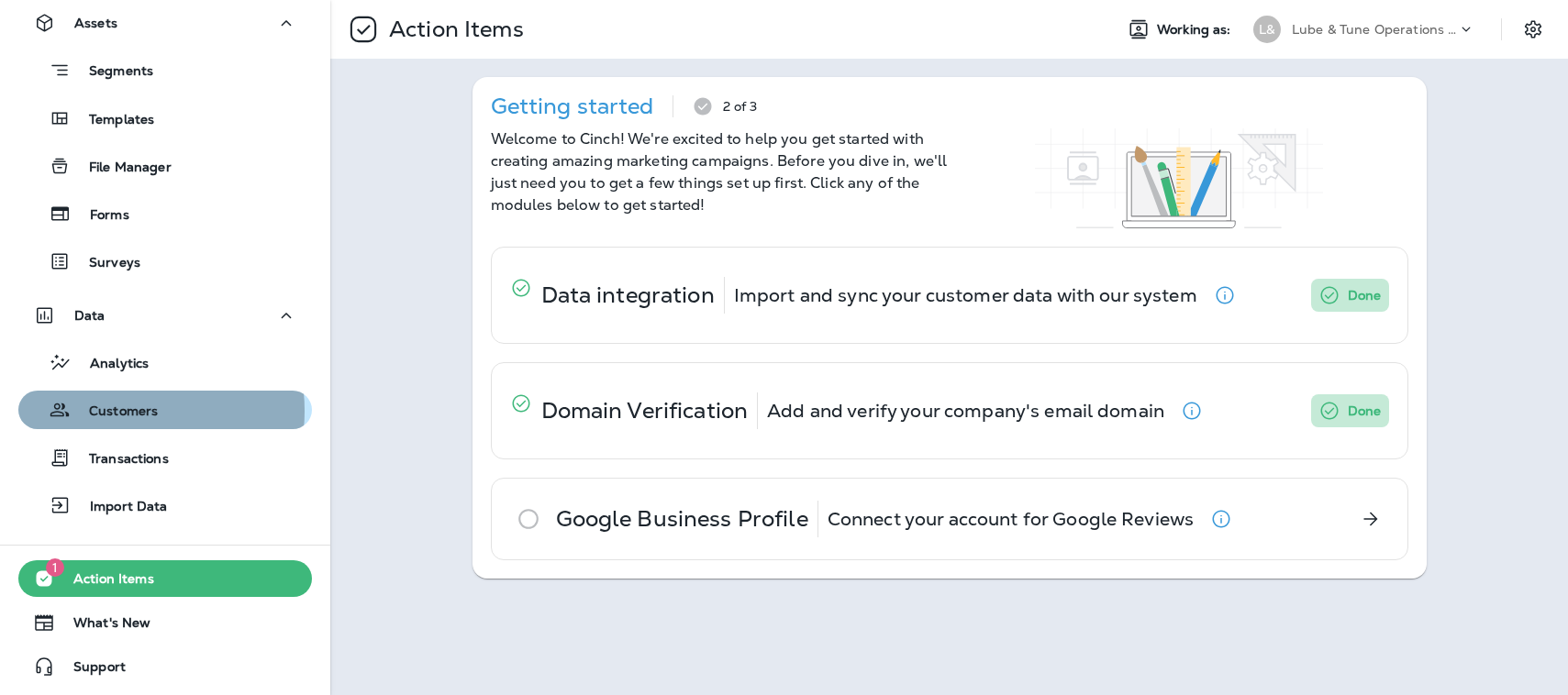
click at [110, 412] on p "Customers" at bounding box center [114, 412] width 87 height 17
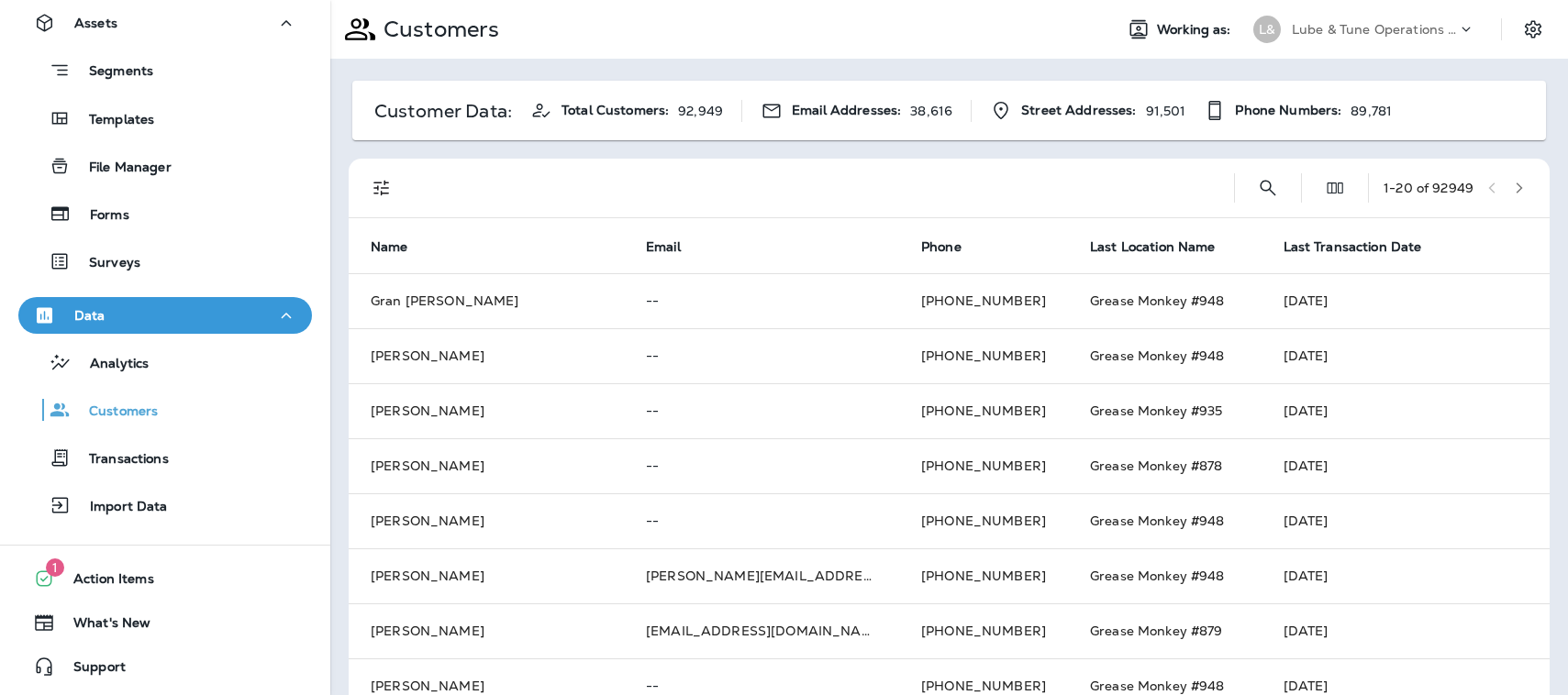
click at [1134, 176] on div at bounding box center [817, 188] width 805 height 59
click at [1071, 186] on div at bounding box center [817, 188] width 805 height 59
click at [1257, 188] on icon "Search Customers" at bounding box center [1267, 188] width 22 height 22
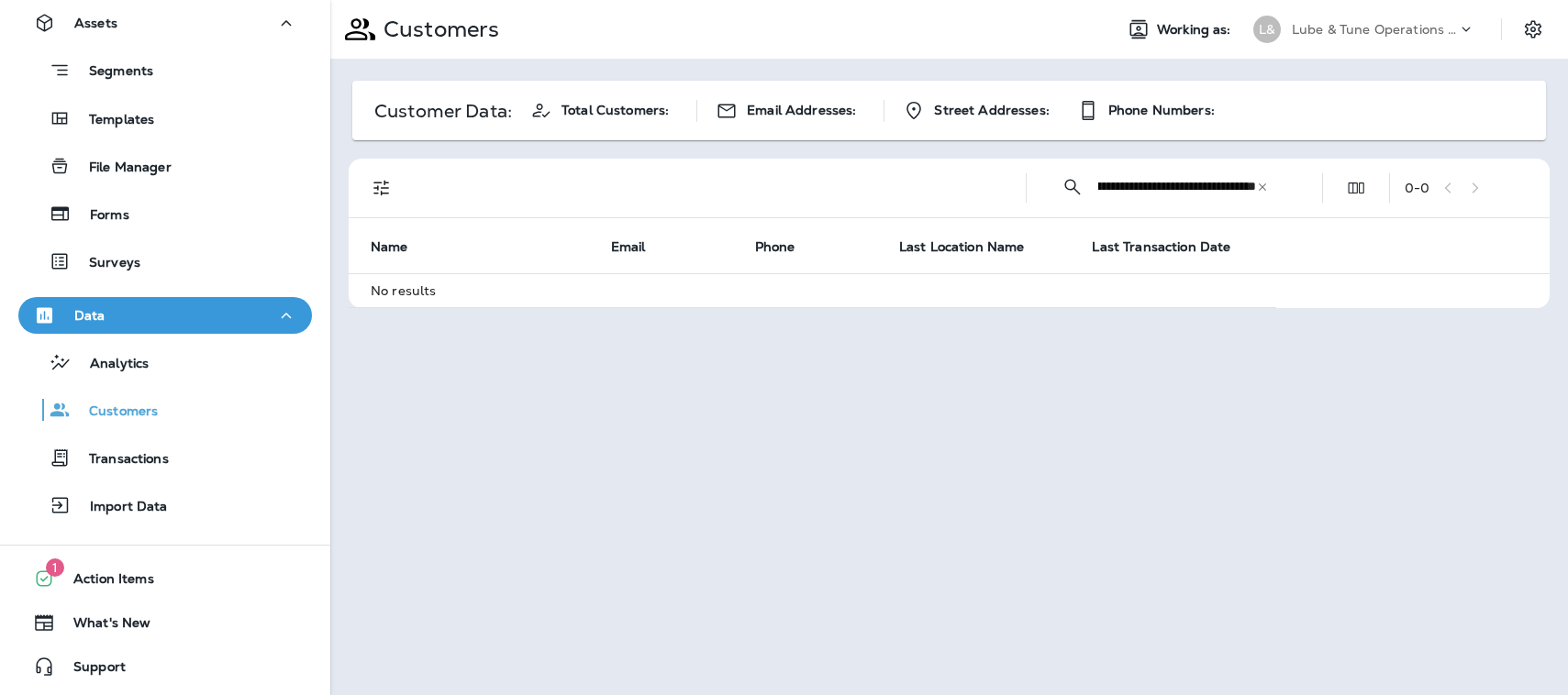
click at [1234, 181] on input "**********" at bounding box center [1176, 186] width 158 height 48
type input "**********"
click at [1262, 185] on icon at bounding box center [1262, 186] width 13 height 13
click at [1128, 193] on div "​ ​ 0 - 0 Name Email Phone Last Location Name Last Transaction Date No results" at bounding box center [948, 234] width 1200 height 149
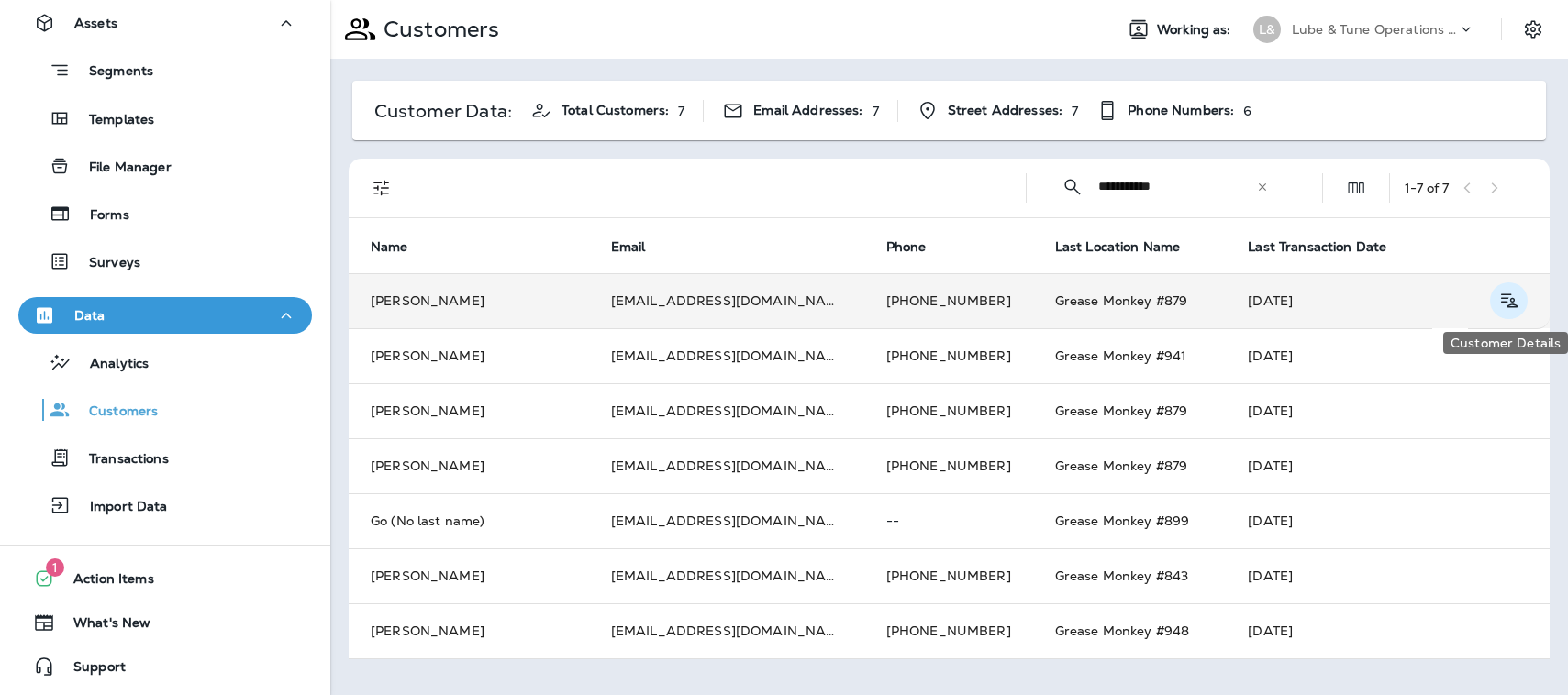
type input "**********"
click at [1505, 300] on icon "Customer Details" at bounding box center [1509, 300] width 23 height 22
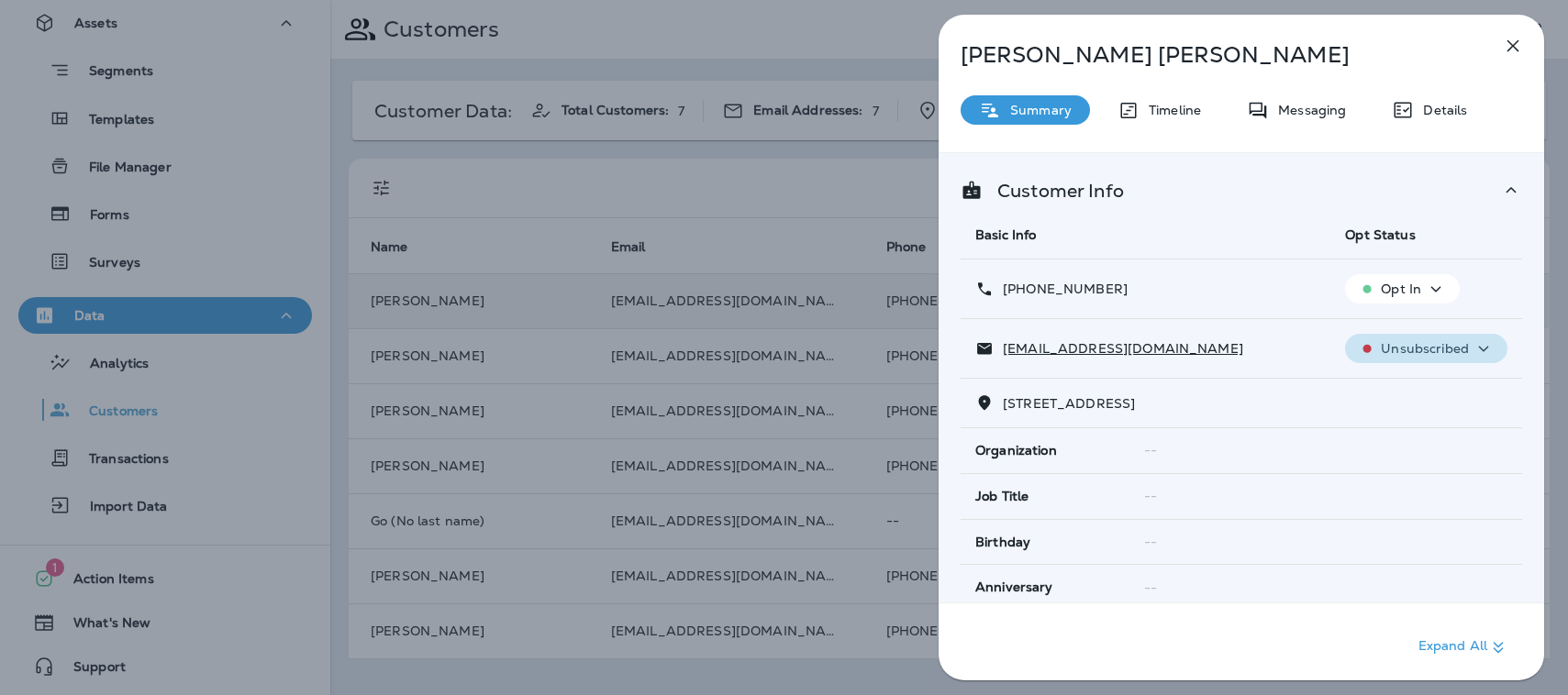
click at [1472, 345] on icon "button" at bounding box center [1483, 349] width 22 height 23
click at [1425, 387] on p "Reset Status" at bounding box center [1428, 392] width 82 height 15
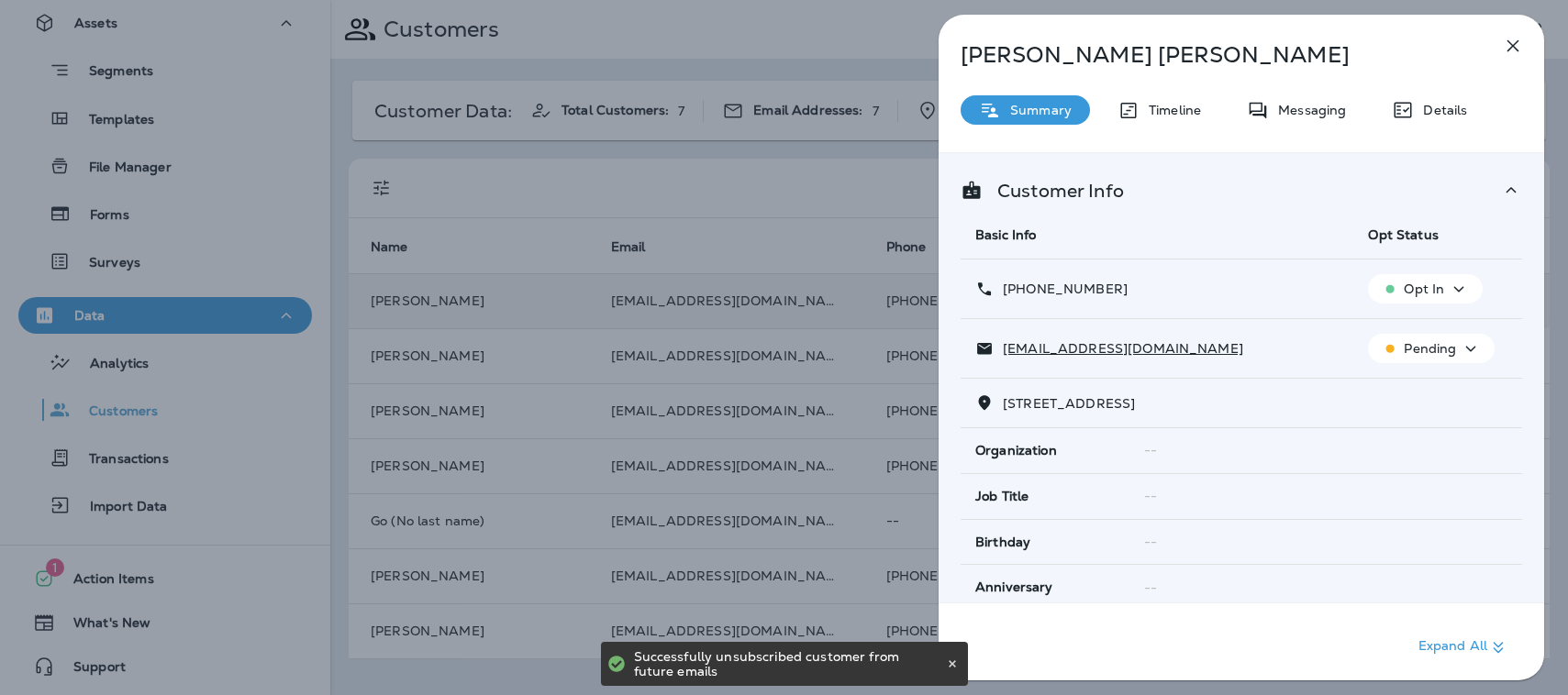
click at [1463, 342] on icon "button" at bounding box center [1470, 349] width 22 height 23
click at [1405, 394] on p "Unsubscribe" at bounding box center [1435, 392] width 80 height 15
click at [1509, 47] on icon "button" at bounding box center [1512, 46] width 22 height 22
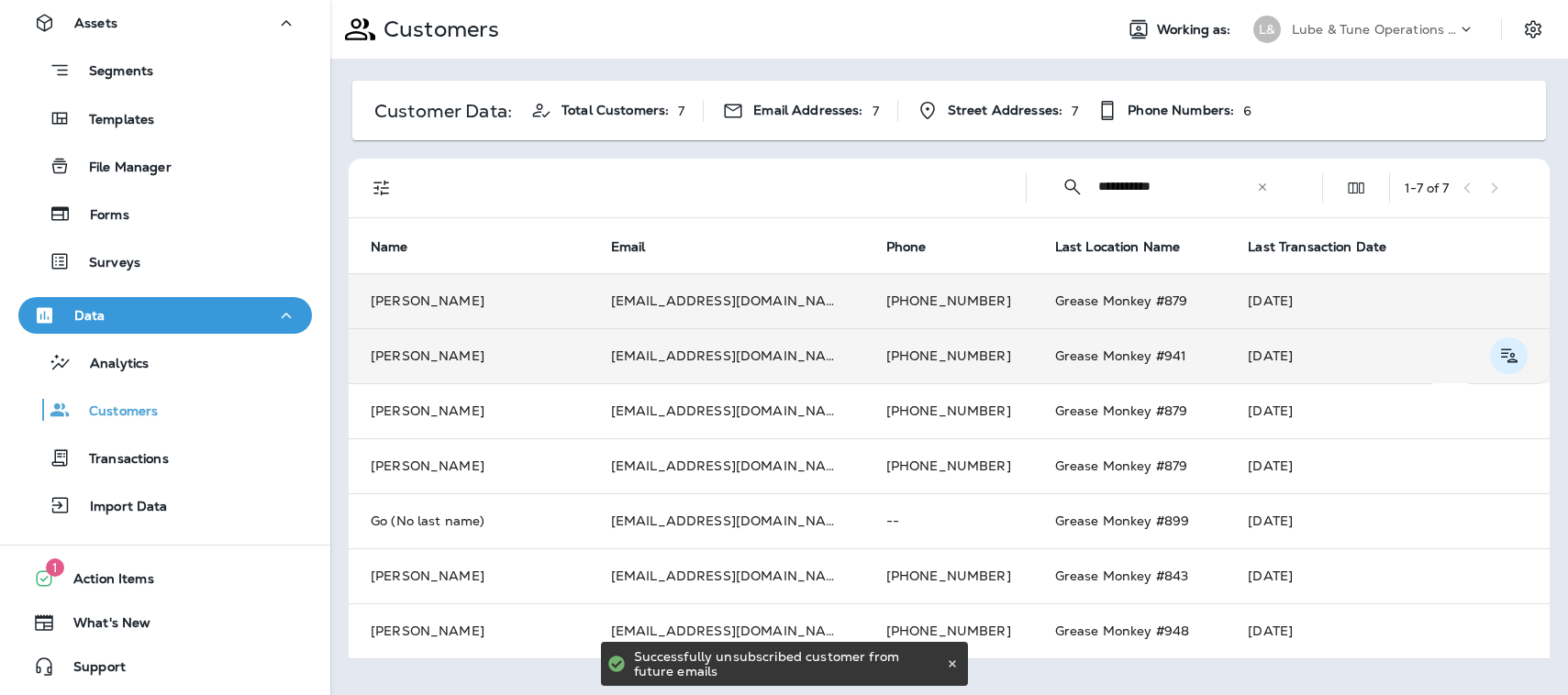
click at [1511, 349] on icon "Customer Details" at bounding box center [1508, 355] width 16 height 14
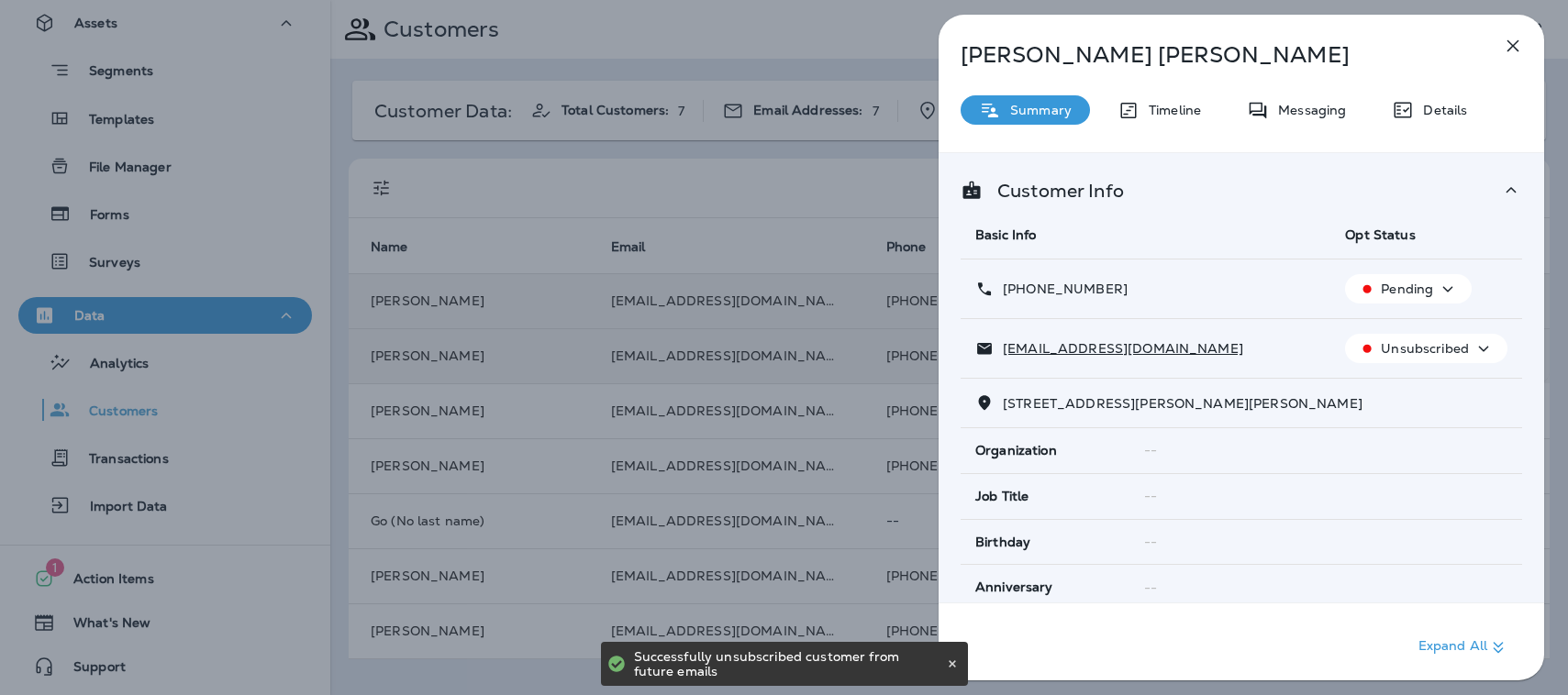
click at [1479, 348] on icon "button" at bounding box center [1483, 349] width 22 height 23
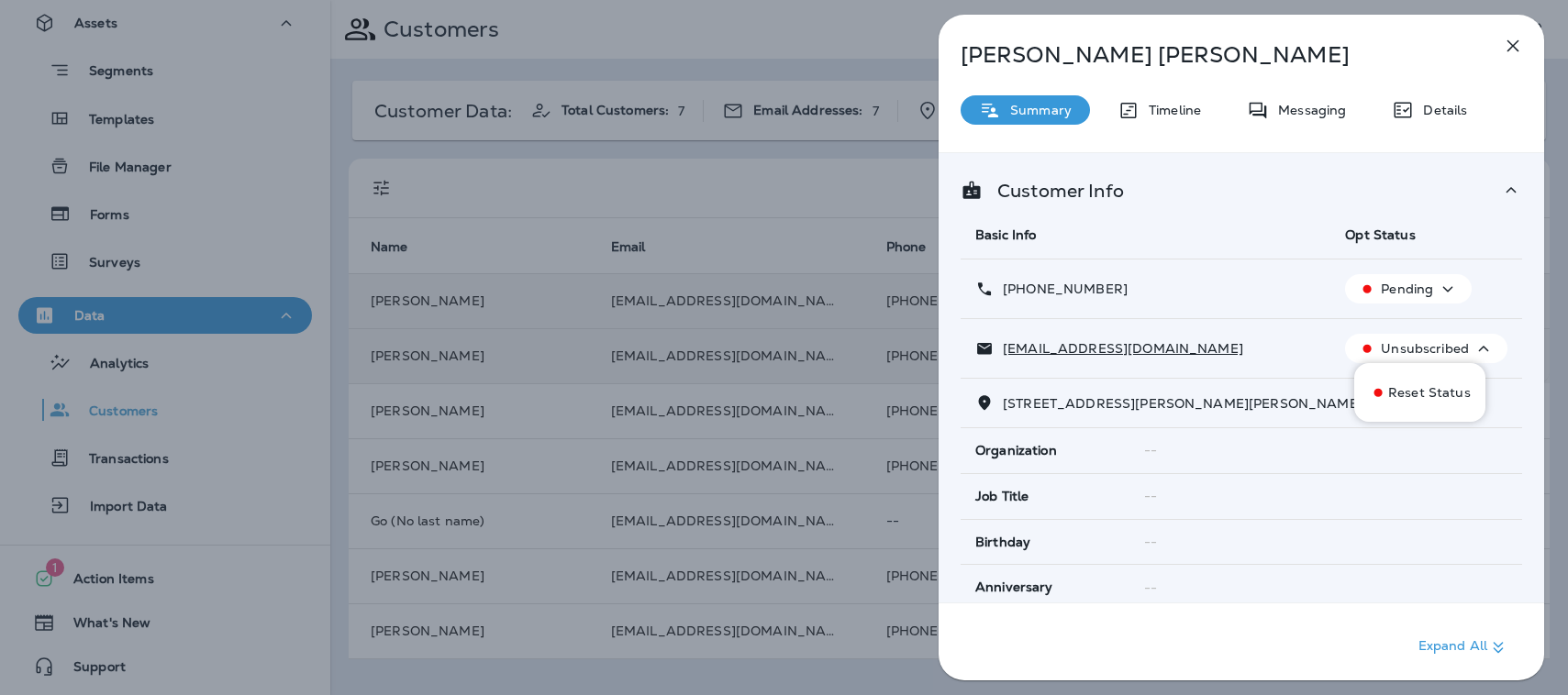
click at [1416, 352] on p "Unsubscribed" at bounding box center [1424, 348] width 88 height 15
click at [1512, 40] on icon "button" at bounding box center [1512, 46] width 22 height 22
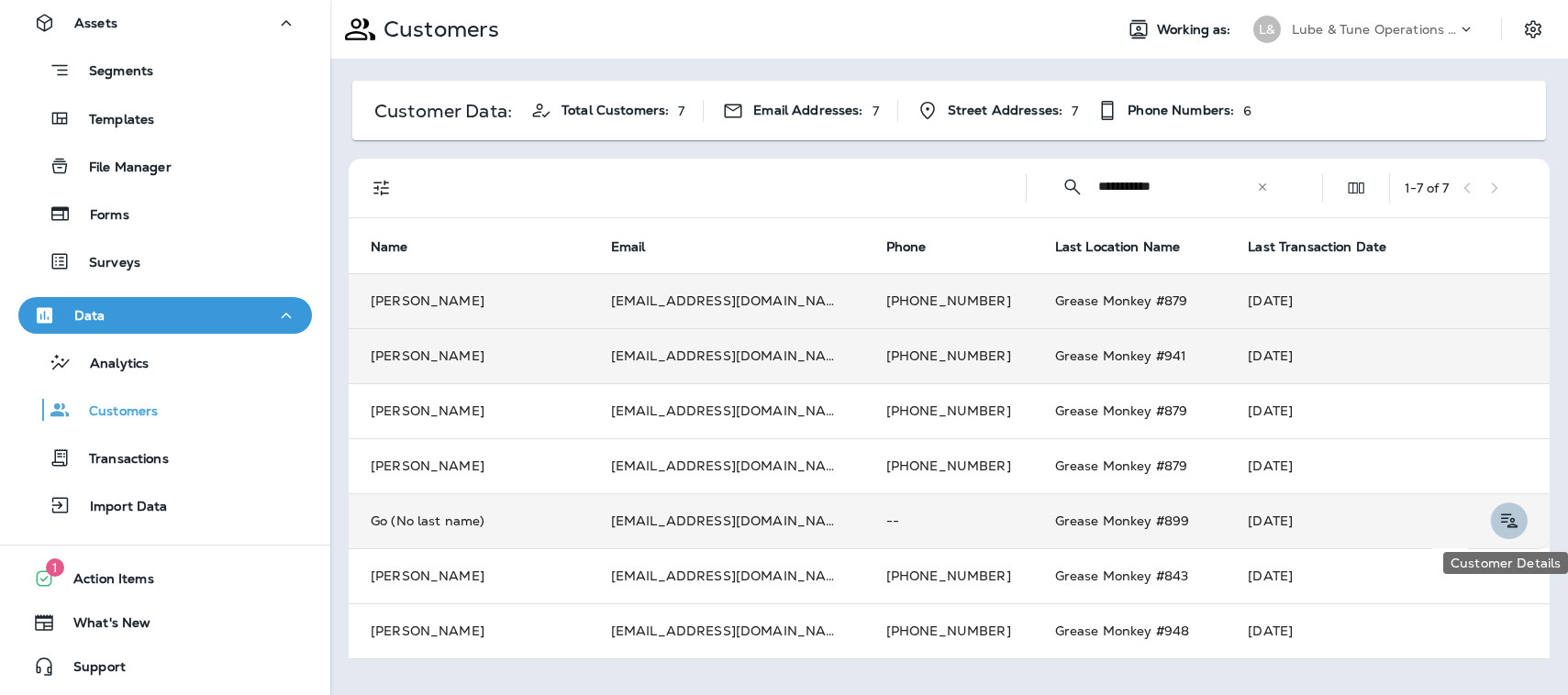
click at [1503, 517] on icon "Customer Details" at bounding box center [1509, 521] width 23 height 22
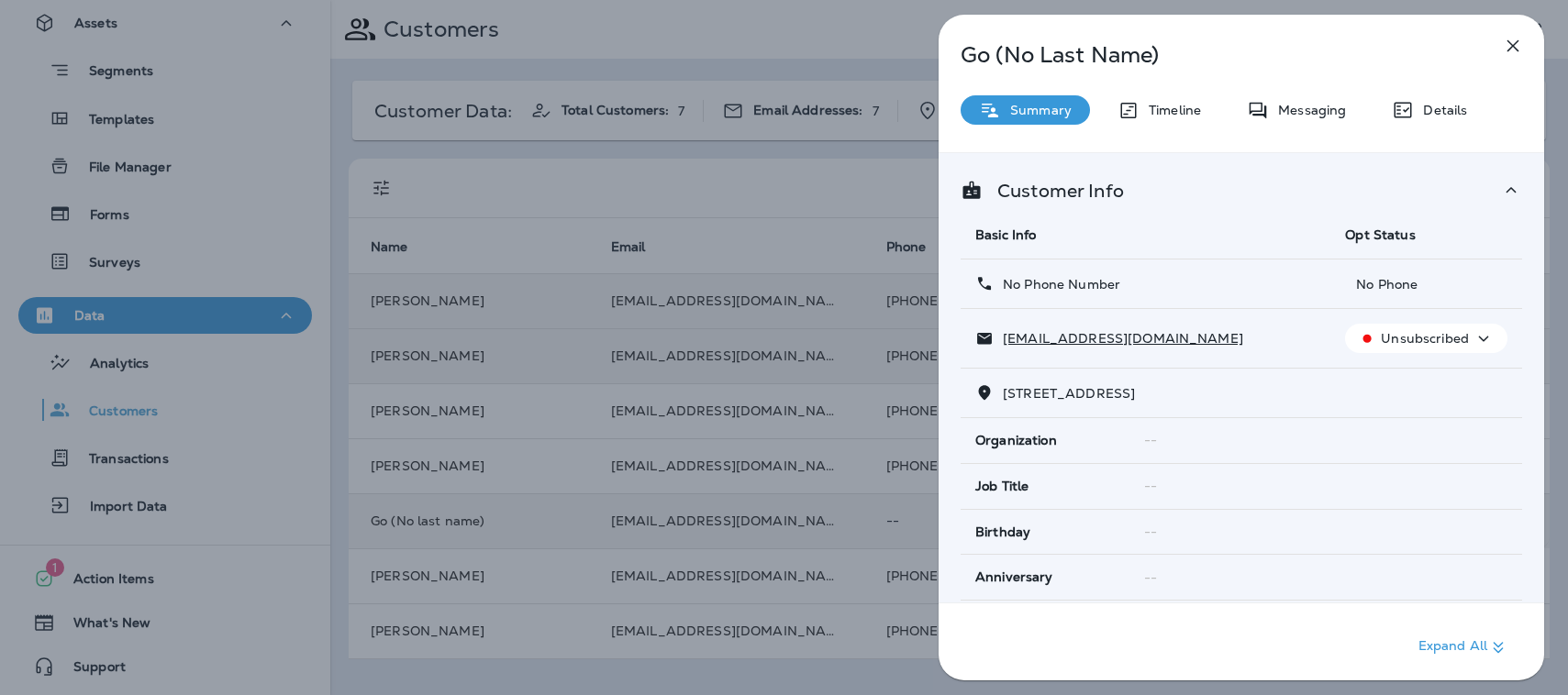
click at [1507, 46] on icon "button" at bounding box center [1512, 46] width 22 height 22
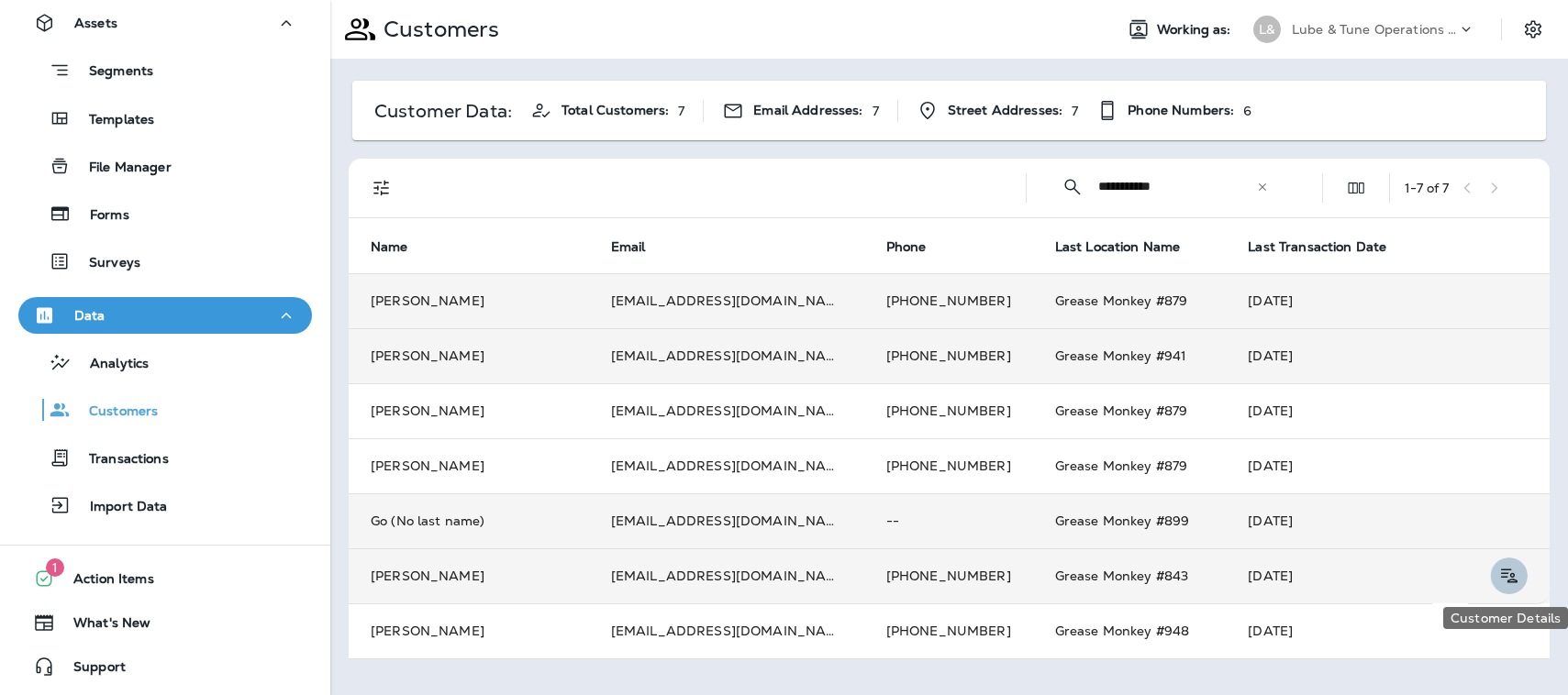
click at [1507, 571] on icon "Customer Details" at bounding box center [1509, 576] width 23 height 22
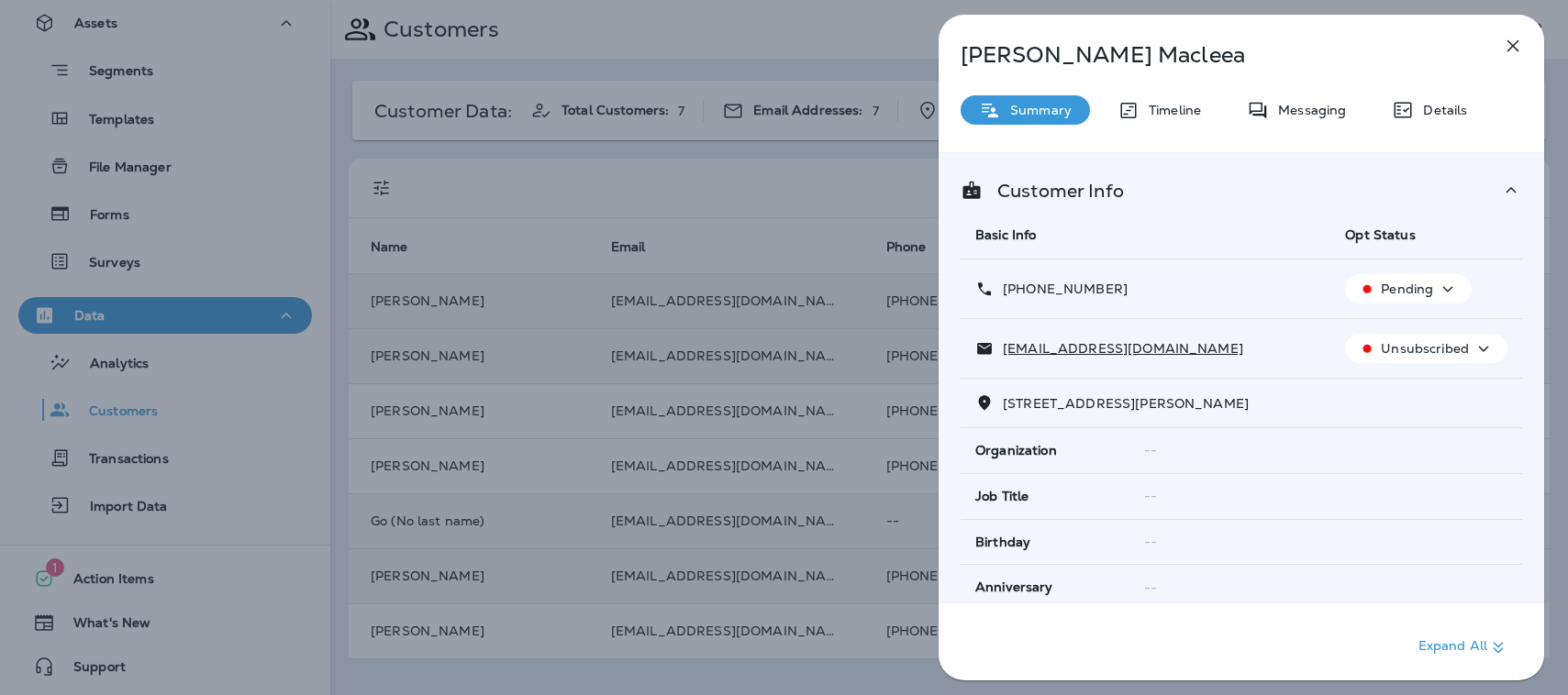
click at [1506, 44] on icon "button" at bounding box center [1512, 46] width 22 height 22
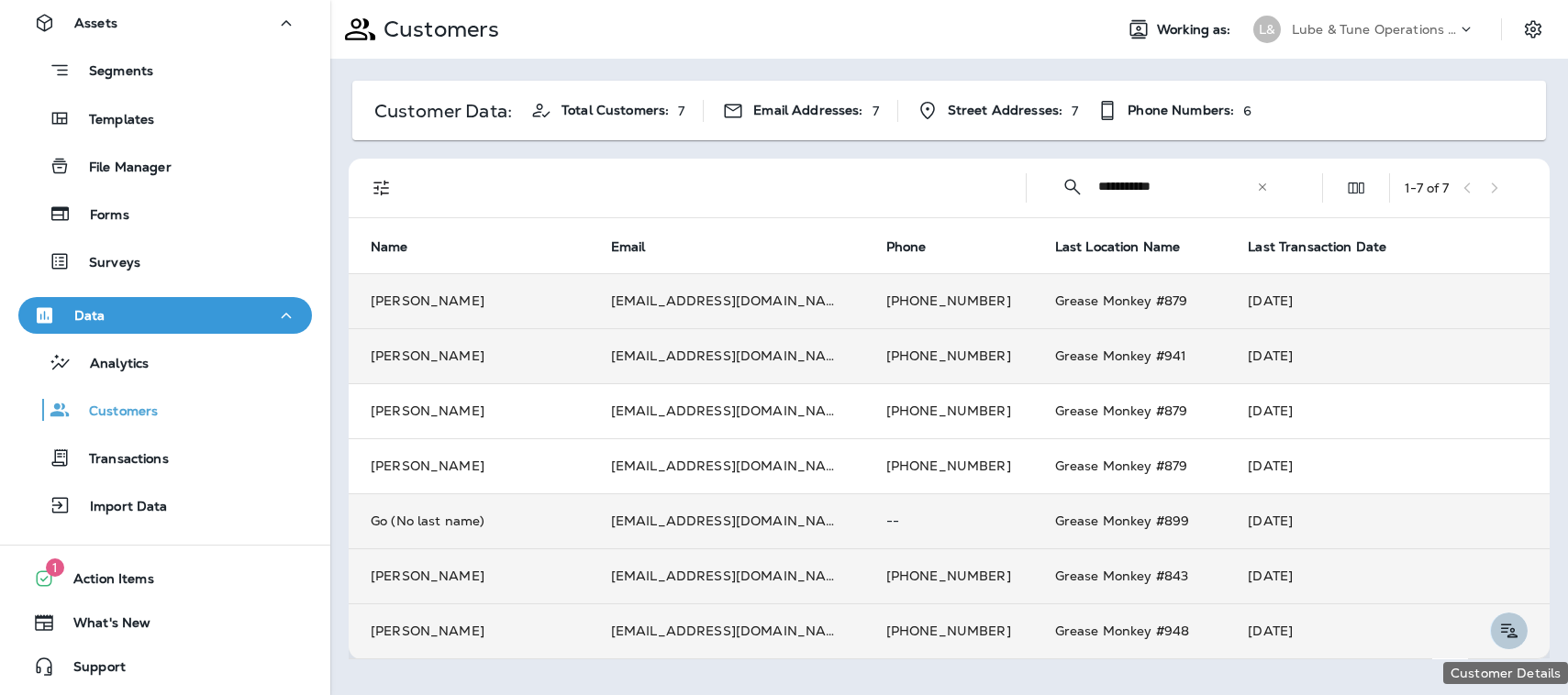
click at [1507, 627] on icon "Customer Details" at bounding box center [1509, 630] width 23 height 22
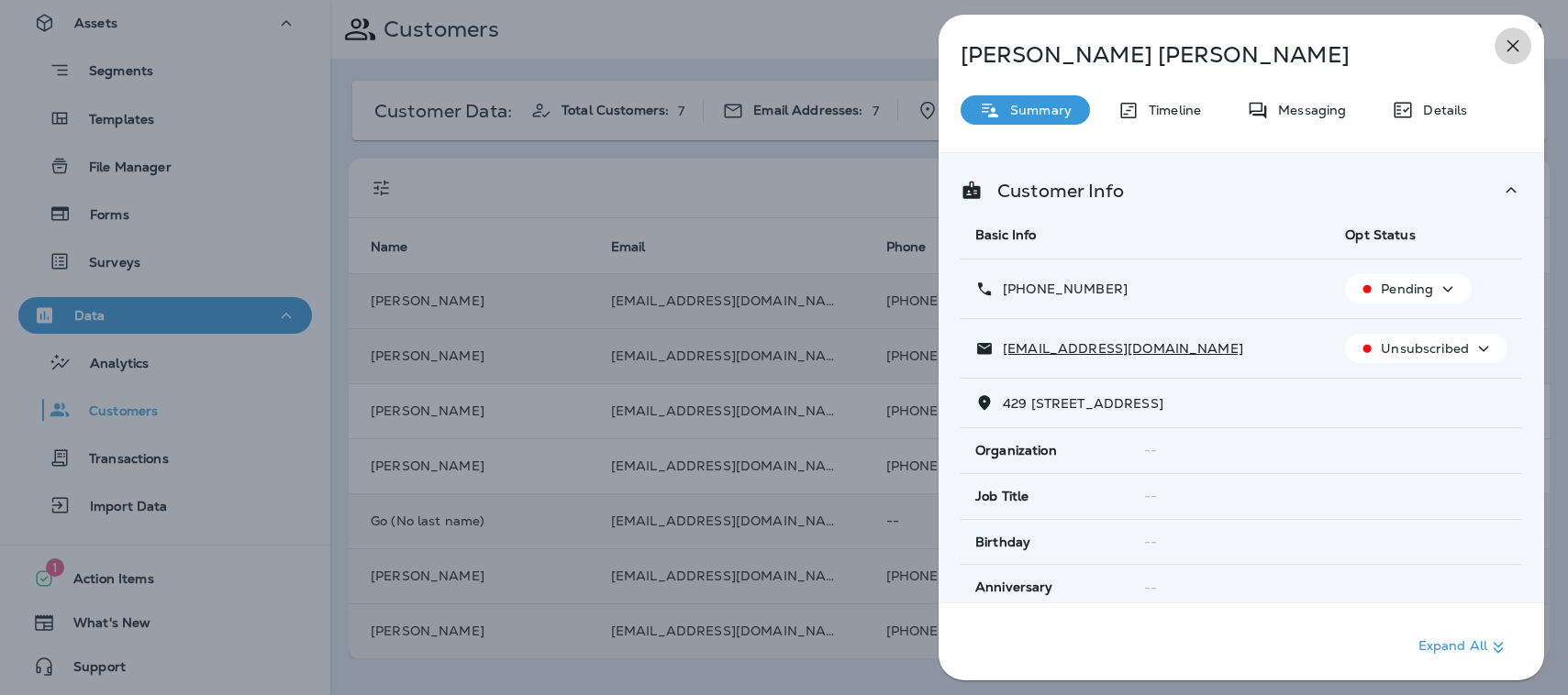
click at [1513, 47] on icon "button" at bounding box center [1513, 47] width 12 height 12
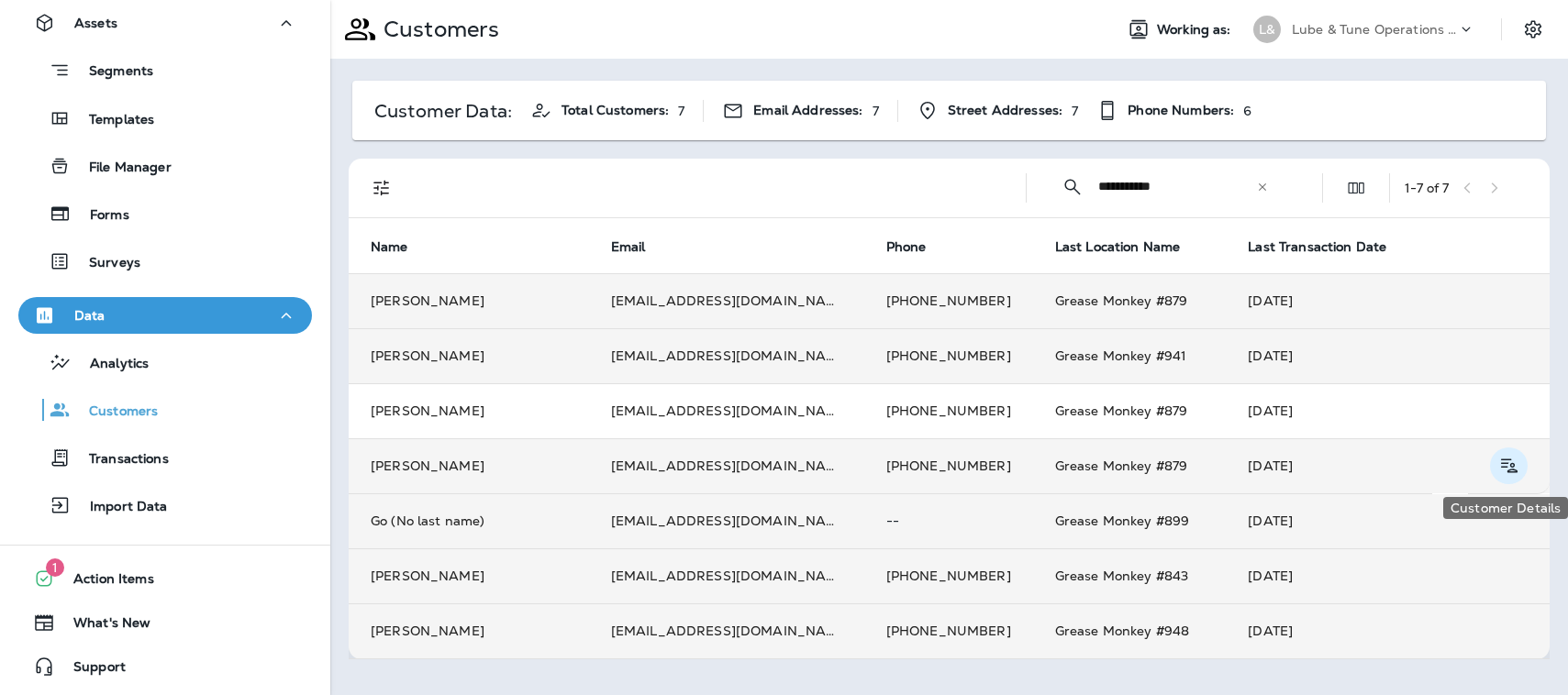
click at [1520, 466] on button "Customer Details" at bounding box center [1508, 466] width 38 height 37
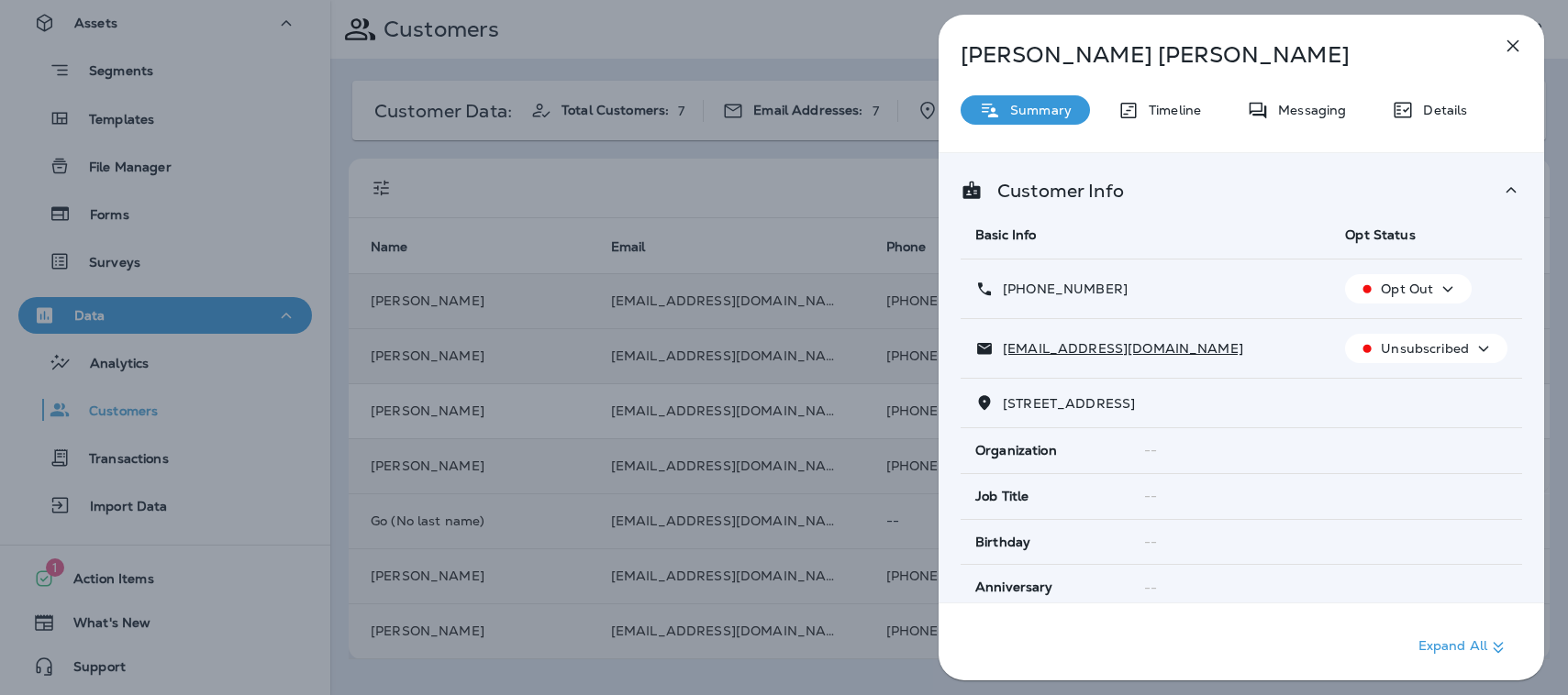
click at [1514, 39] on icon "button" at bounding box center [1512, 46] width 22 height 22
